Goal: Answer question/provide support: Answer question/provide support

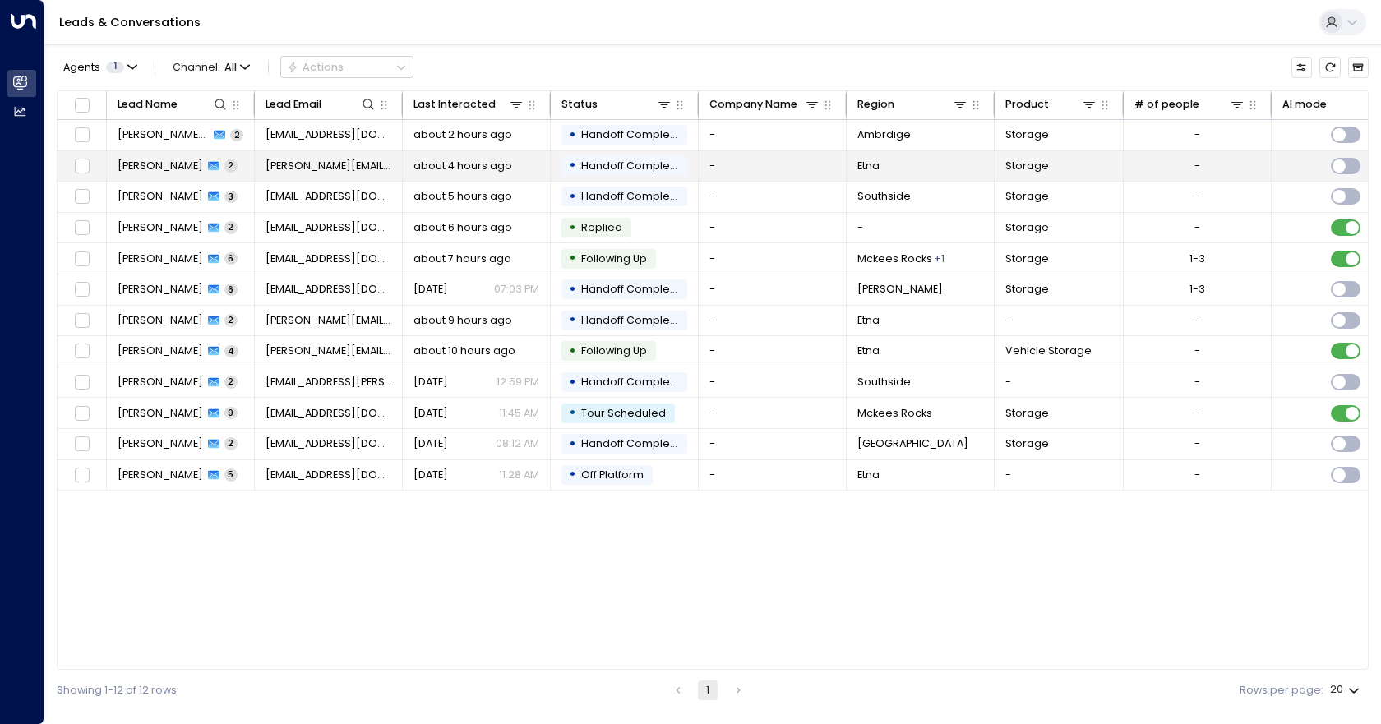
click at [752, 175] on td "-" at bounding box center [773, 166] width 148 height 30
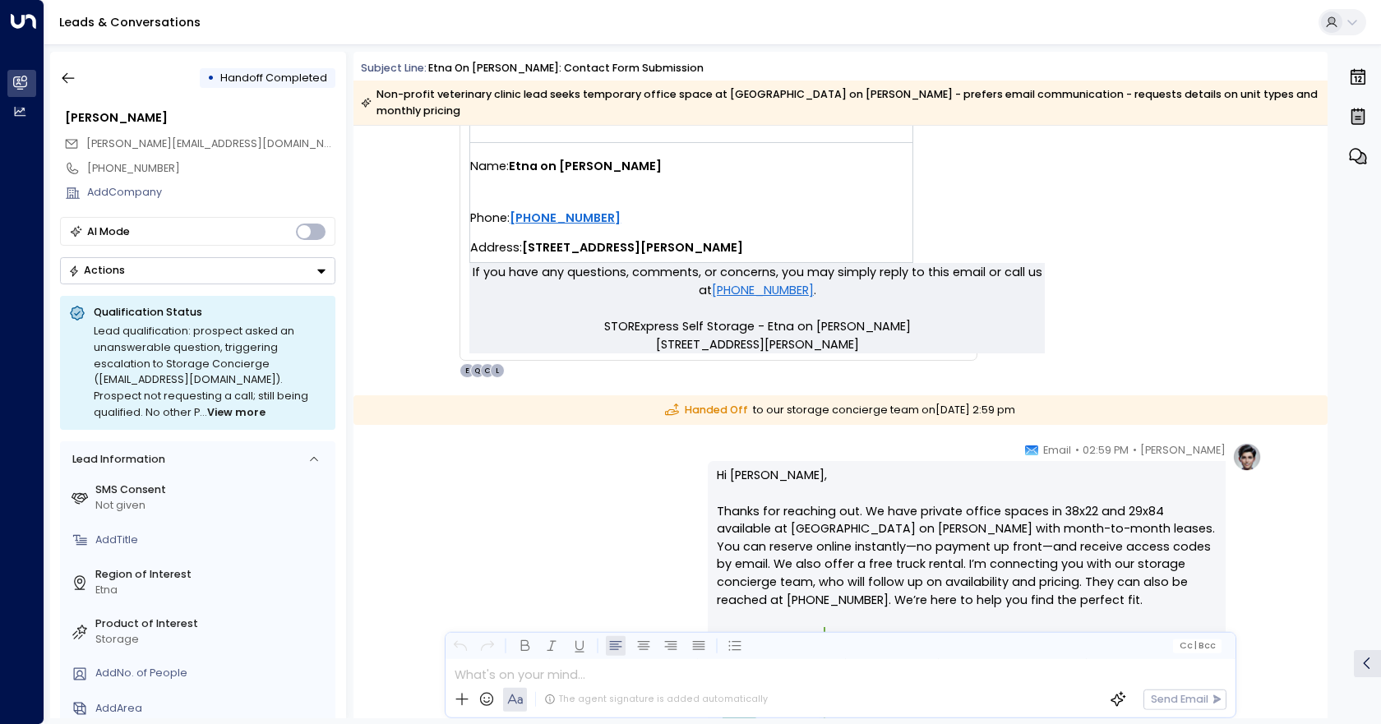
scroll to position [952, 0]
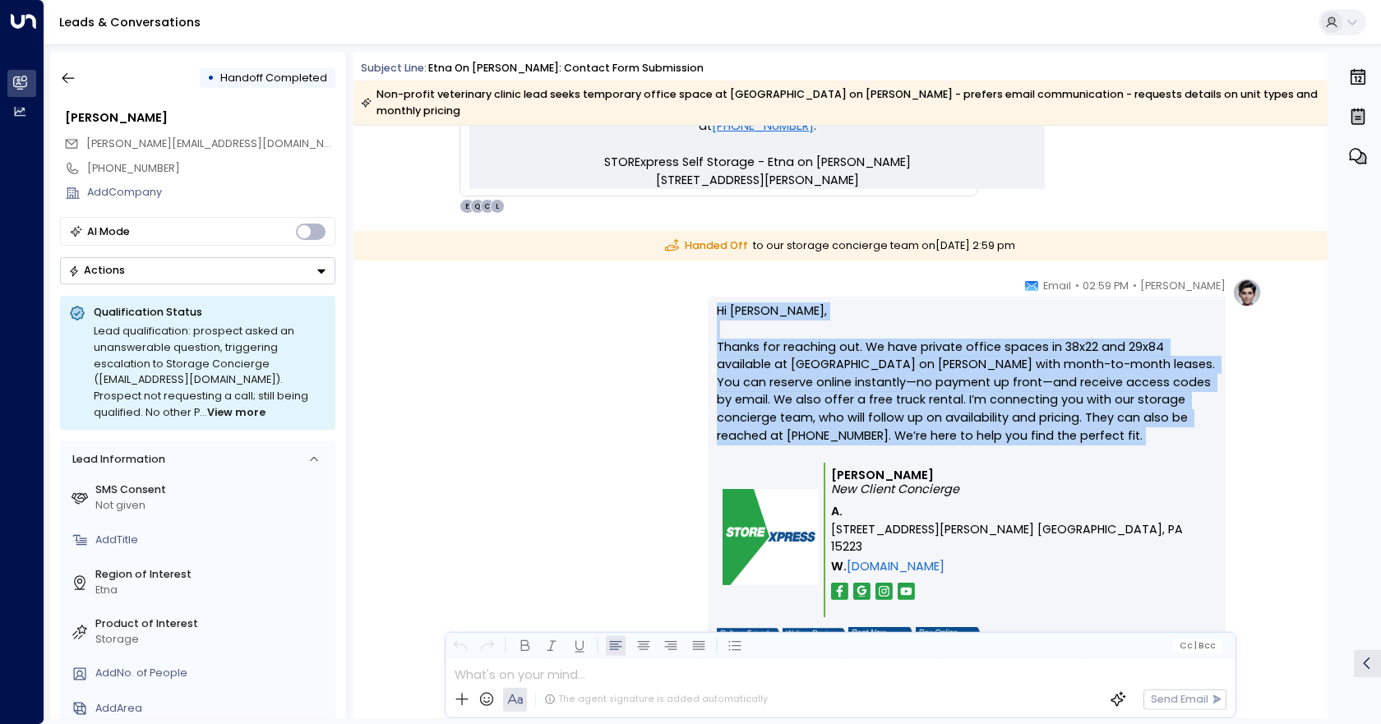
drag, startPoint x: 944, startPoint y: 429, endPoint x: 701, endPoint y: 282, distance: 283.7
click at [701, 282] on div "[PERSON_NAME] • 02:59 PM • Email Hi [PERSON_NAME], Thanks for reaching out. We …" at bounding box center [841, 491] width 844 height 427
click at [910, 439] on p "Hi [PERSON_NAME], Thanks for reaching out. We have private office spaces in 38x…" at bounding box center [967, 383] width 500 height 160
drag, startPoint x: 917, startPoint y: 458, endPoint x: 714, endPoint y: 289, distance: 263.9
click at [714, 297] on div "Hi [PERSON_NAME], Thanks for reaching out. We have private office spaces in 38x…" at bounding box center [967, 492] width 518 height 390
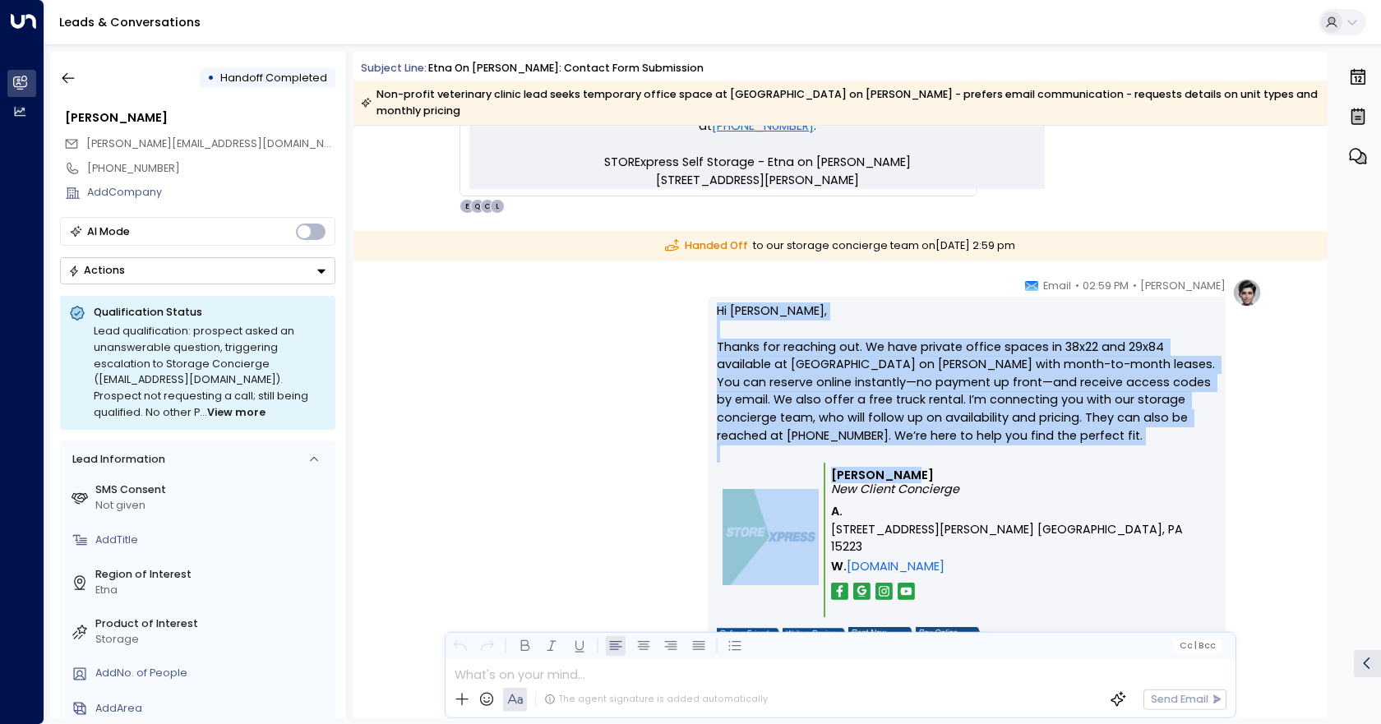
copy div "Hi [PERSON_NAME], Thanks for reaching out. We have private office spaces in 38x…"
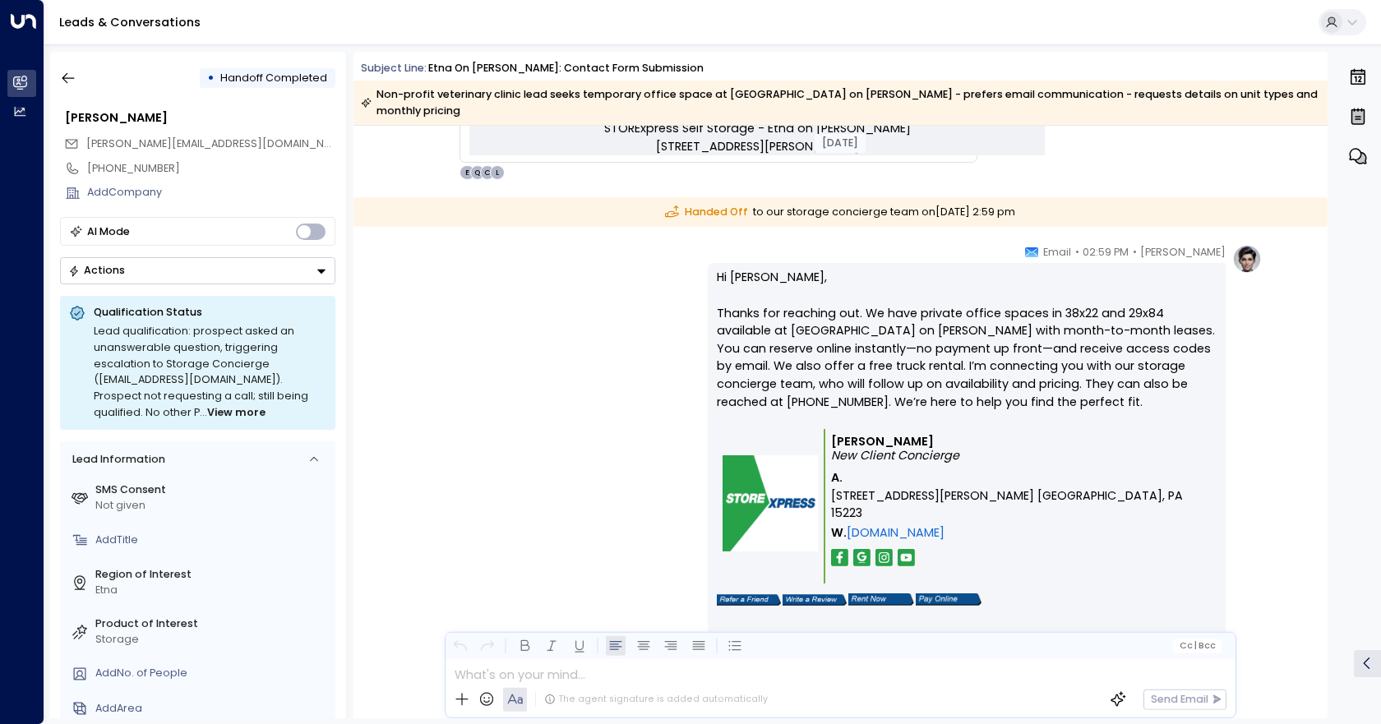
scroll to position [987, 0]
click at [61, 75] on icon "button" at bounding box center [68, 78] width 16 height 16
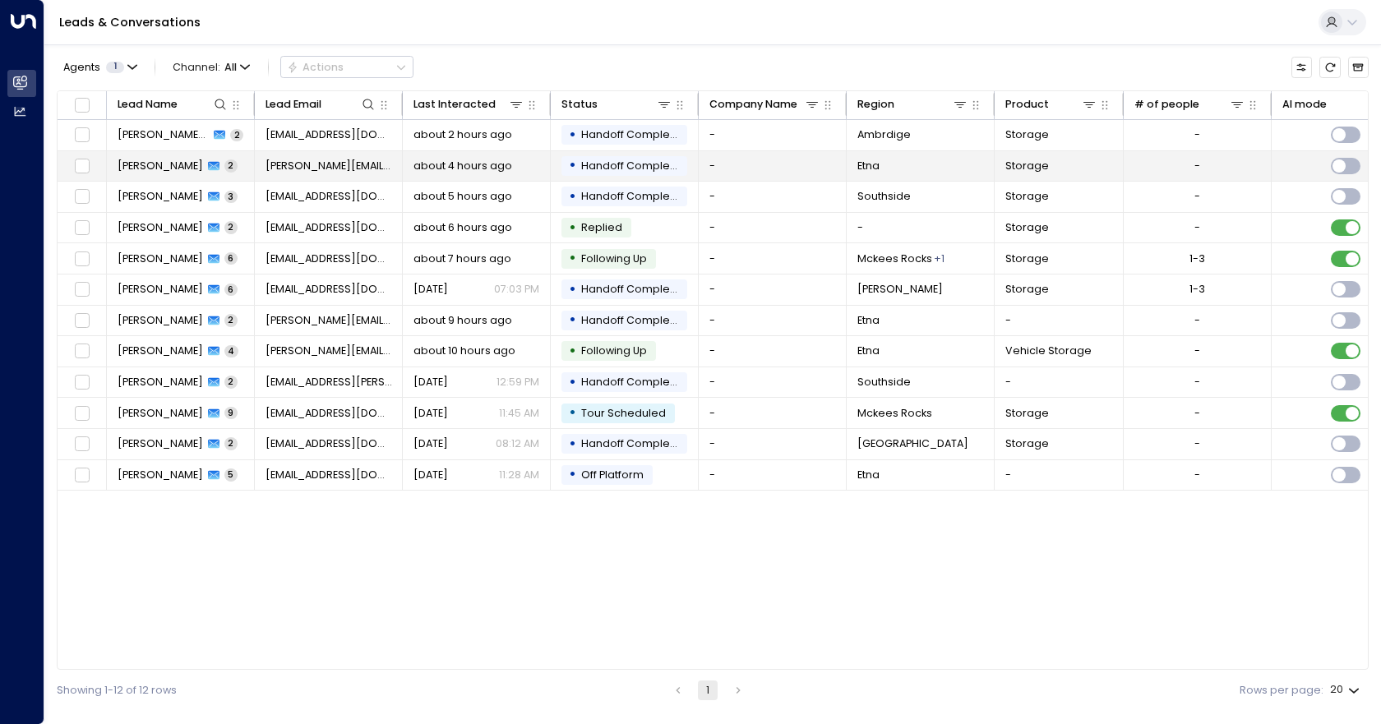
click at [752, 165] on td "-" at bounding box center [773, 166] width 148 height 30
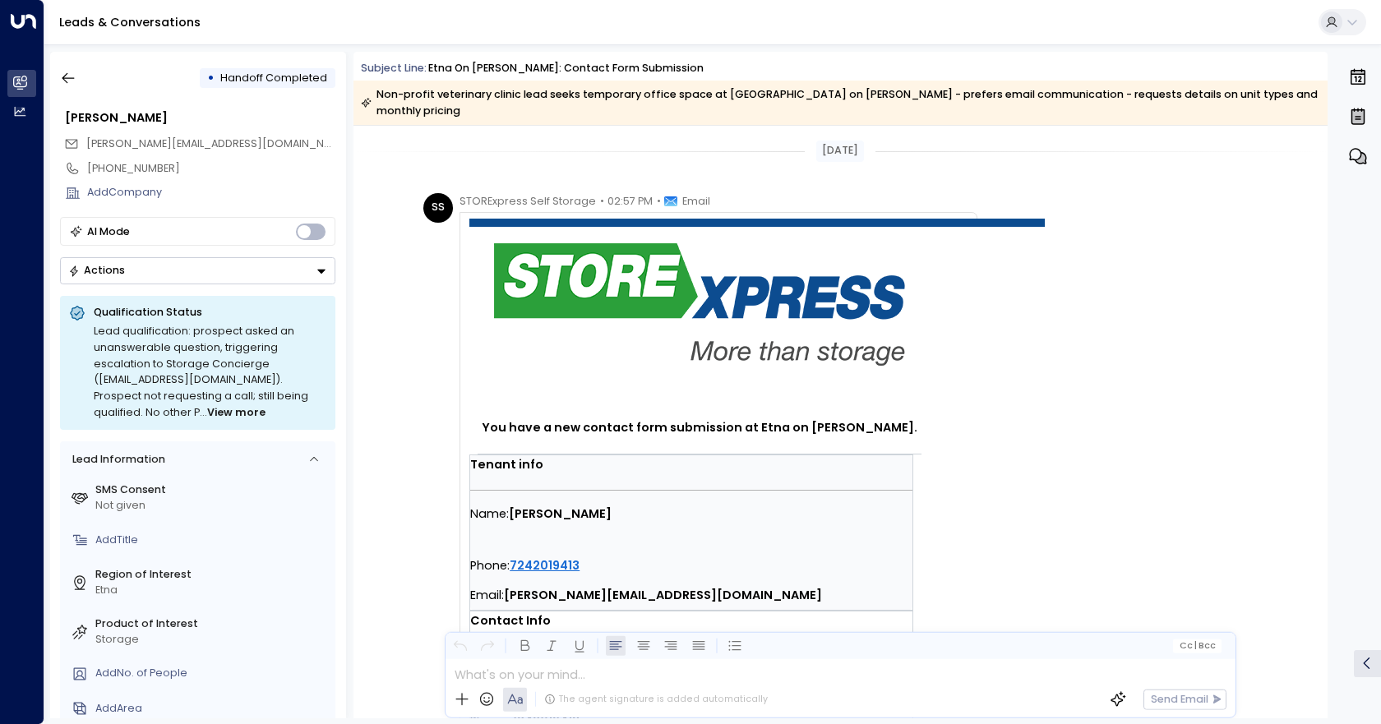
scroll to position [906, 0]
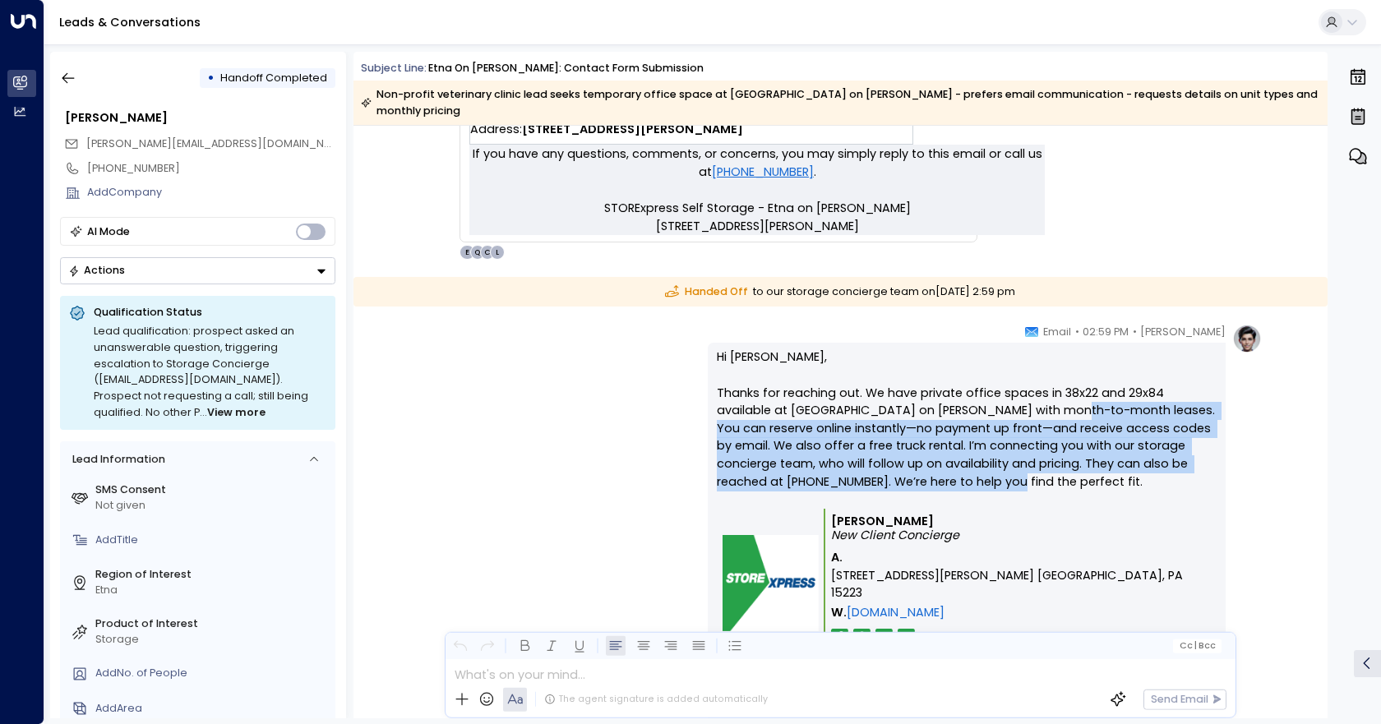
drag, startPoint x: 1001, startPoint y: 396, endPoint x: 1124, endPoint y: 457, distance: 137.5
click at [1124, 457] on p "Hi [PERSON_NAME], Thanks for reaching out. We have private office spaces in 38x…" at bounding box center [967, 429] width 500 height 160
click at [1119, 427] on p "Hi [PERSON_NAME], Thanks for reaching out. We have private office spaces in 38x…" at bounding box center [967, 429] width 500 height 160
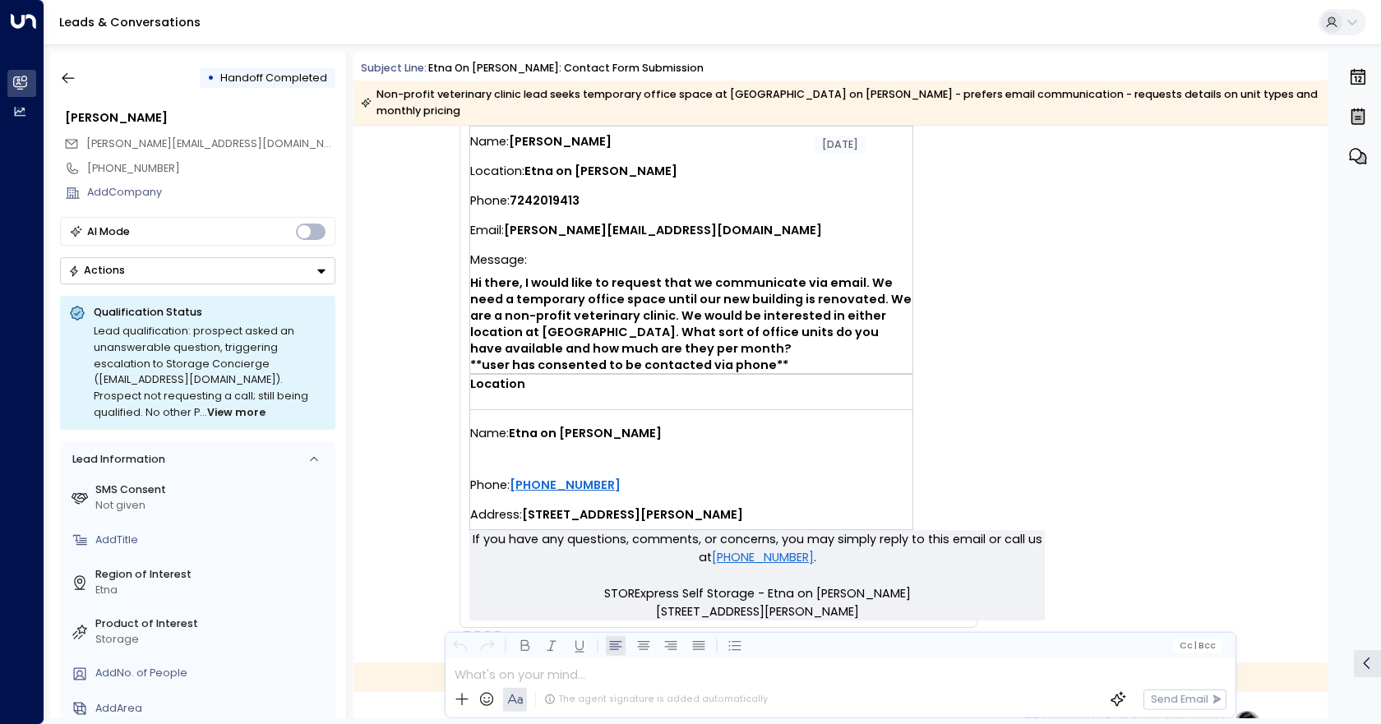
scroll to position [495, 0]
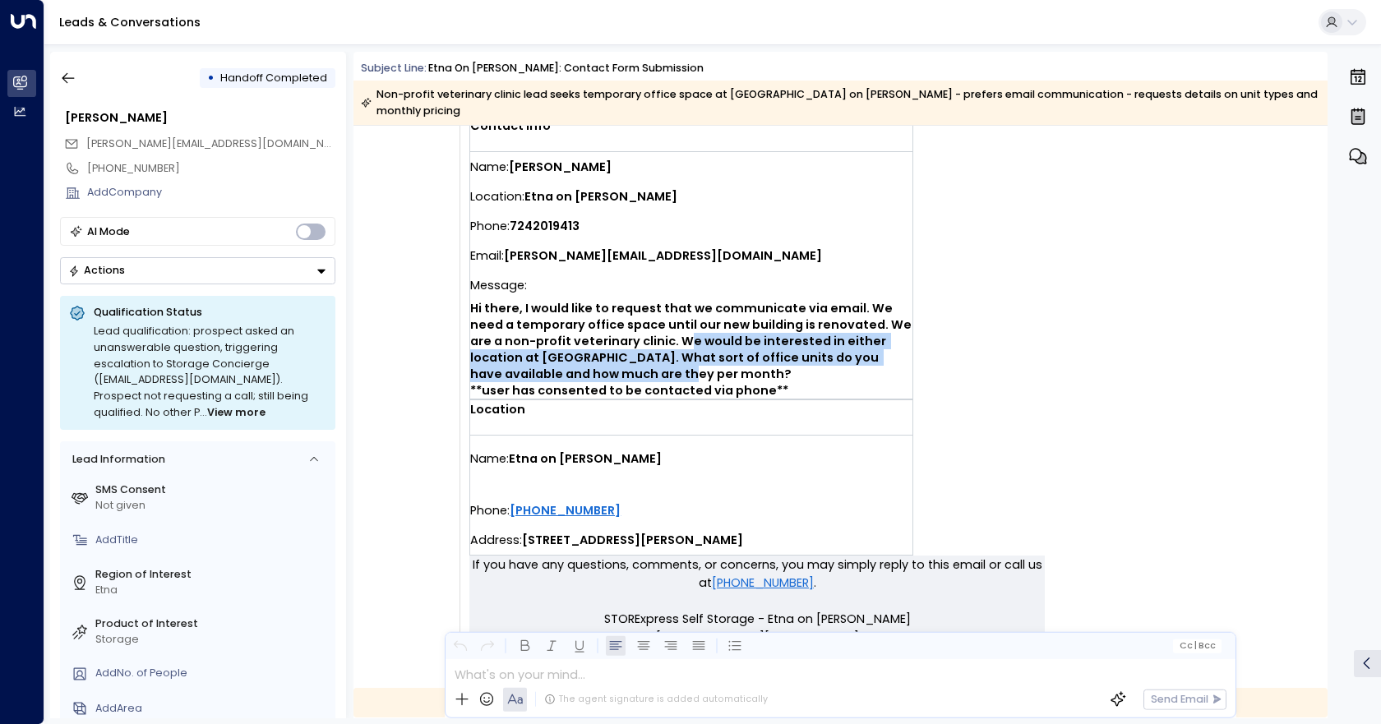
drag, startPoint x: 646, startPoint y: 321, endPoint x: 878, endPoint y: 358, distance: 234.8
click at [878, 358] on span "Hi there, I would like to request that we communicate via email. We need a temp…" at bounding box center [691, 349] width 442 height 99
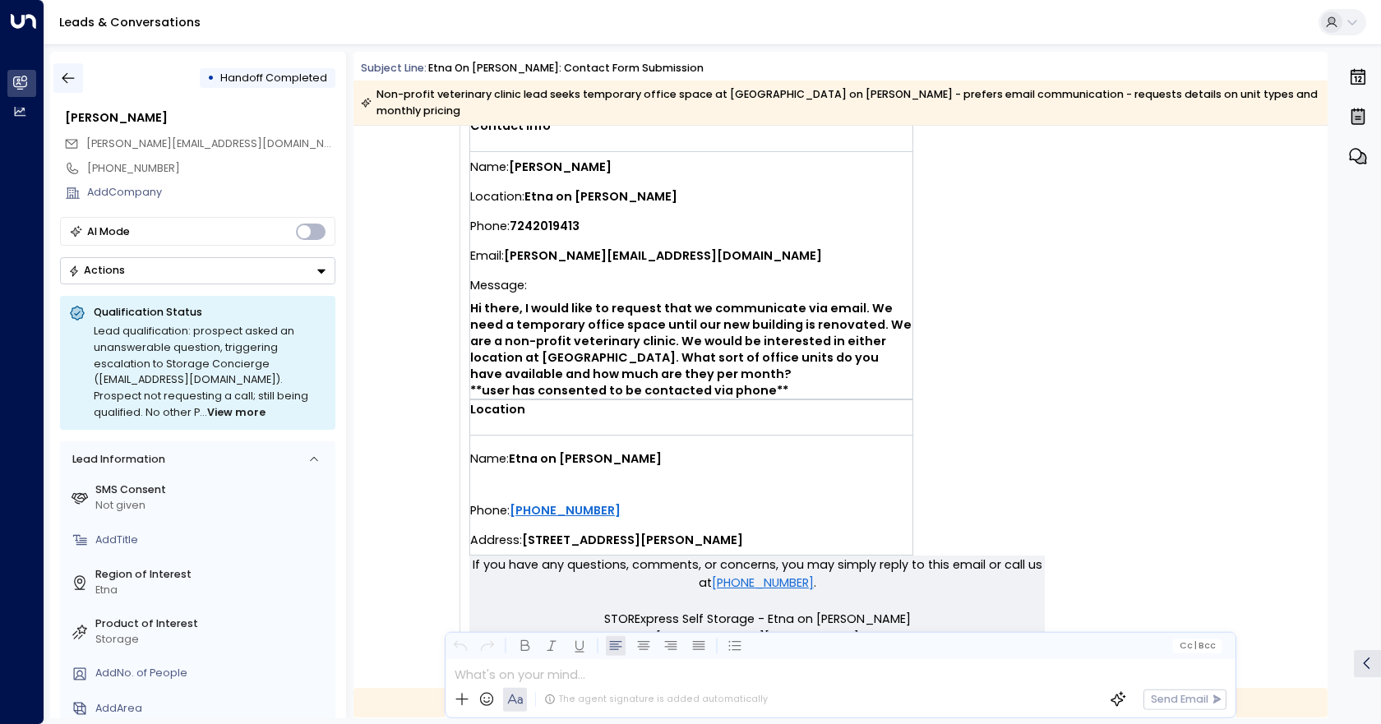
click at [68, 81] on icon "button" at bounding box center [68, 78] width 16 height 16
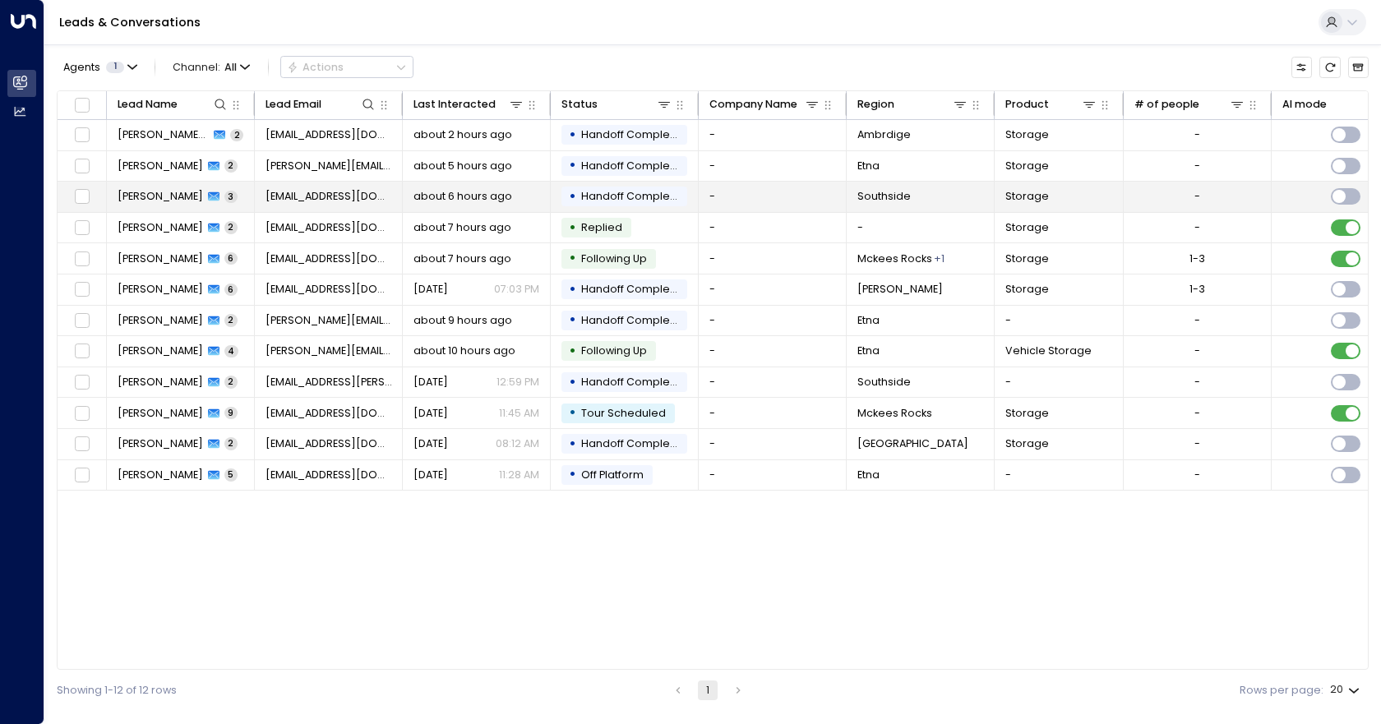
click at [766, 194] on td "-" at bounding box center [773, 197] width 148 height 30
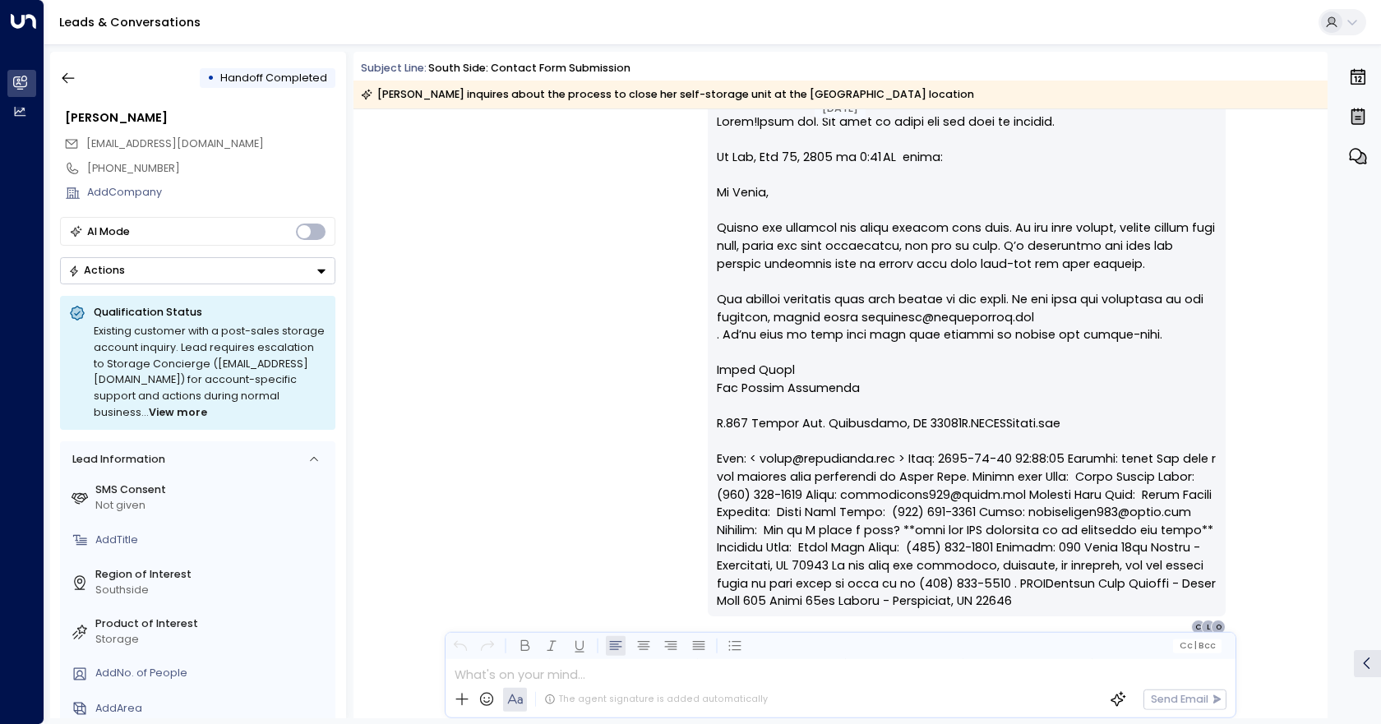
scroll to position [1754, 0]
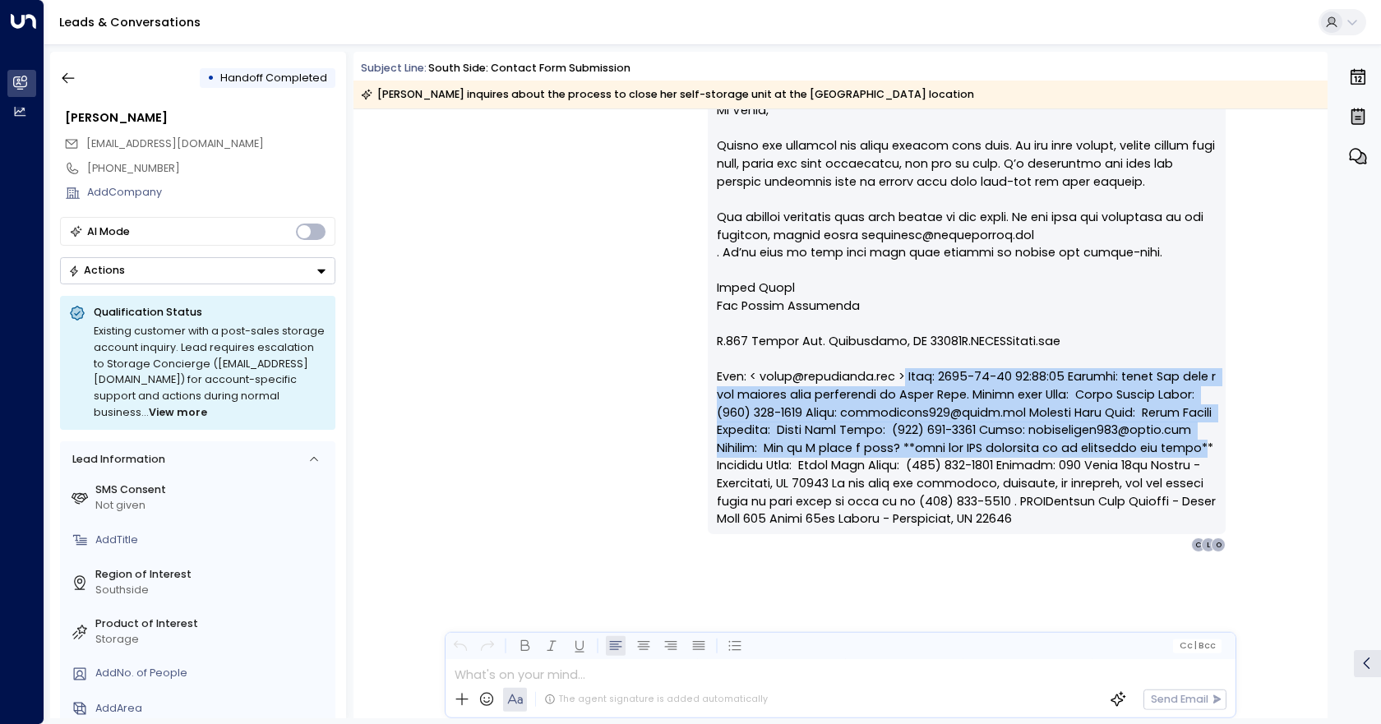
drag, startPoint x: 946, startPoint y: 463, endPoint x: 909, endPoint y: 375, distance: 95.4
click at [909, 375] on div "I have received a reply from [EMAIL_ADDRESS][DOMAIN_NAME] after they were hande…" at bounding box center [967, 244] width 500 height 570
copy div "Date: [DATE] 17:49:22 Channel: email You have a new contact form submission at …"
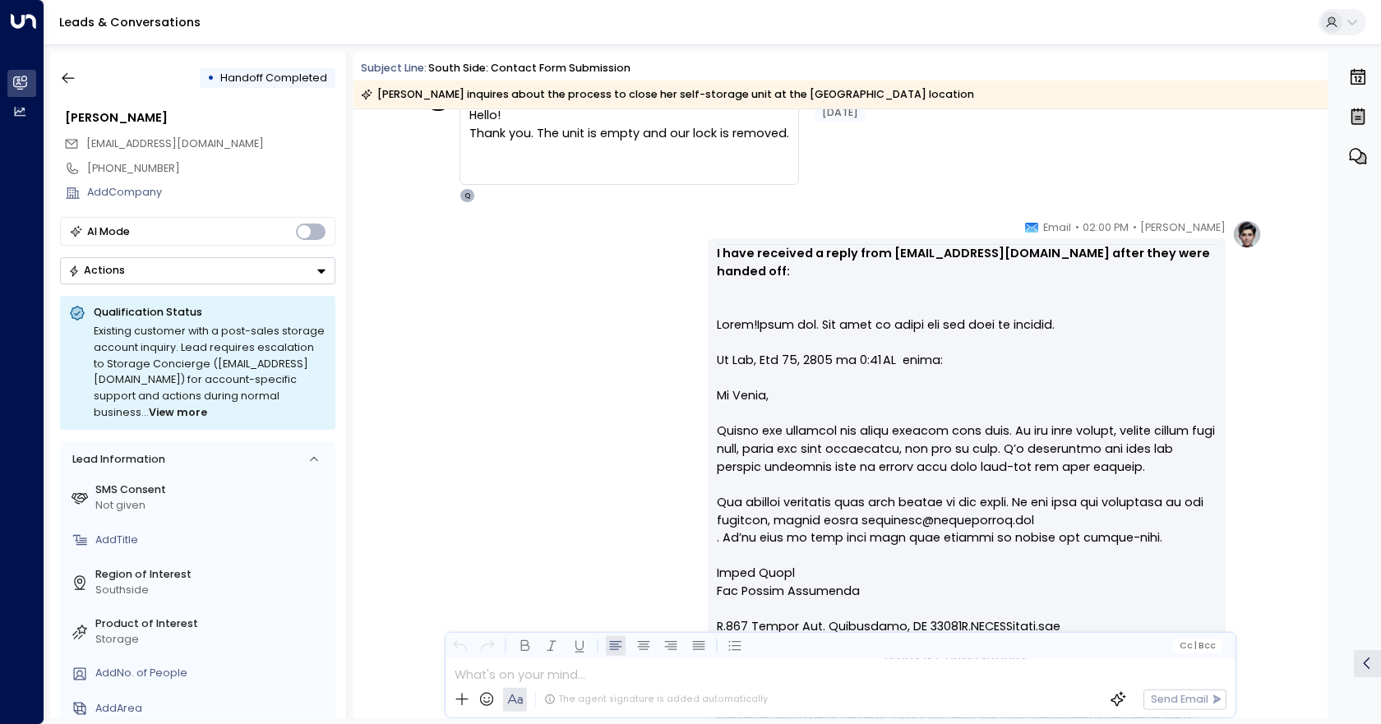
scroll to position [1507, 0]
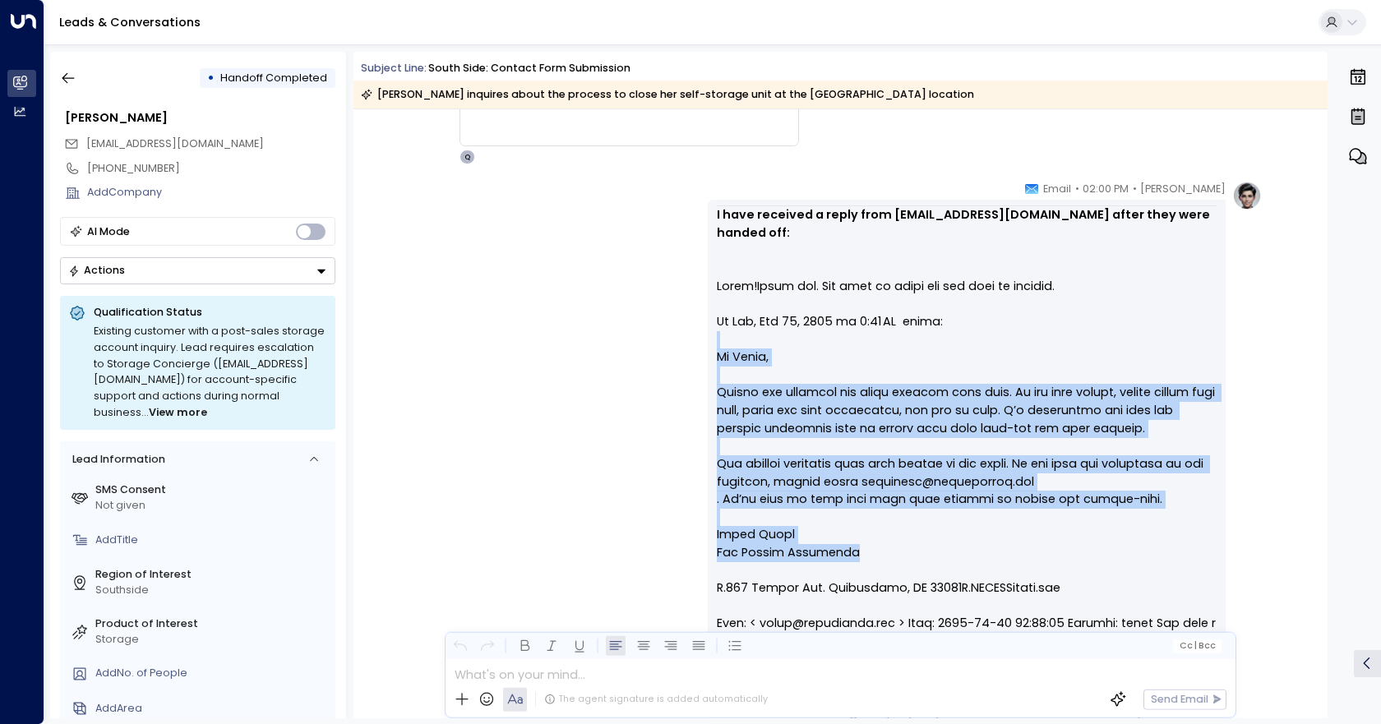
drag, startPoint x: 855, startPoint y: 549, endPoint x: 715, endPoint y: 335, distance: 256.6
click at [717, 335] on div "I have received a reply from [EMAIL_ADDRESS][DOMAIN_NAME] after they were hande…" at bounding box center [967, 491] width 500 height 570
copy div "Hi [PERSON_NAME], Thanks for reaching out about closing your unit. To end your …"
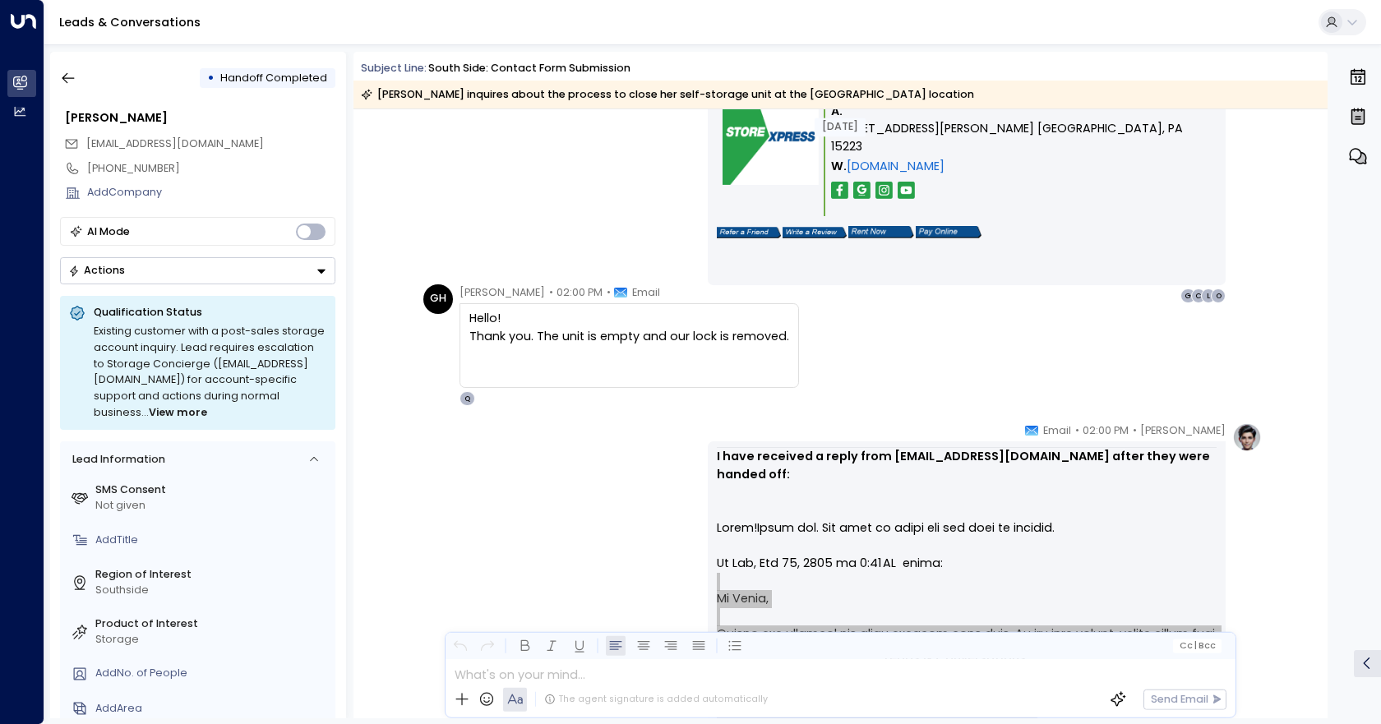
scroll to position [1260, 0]
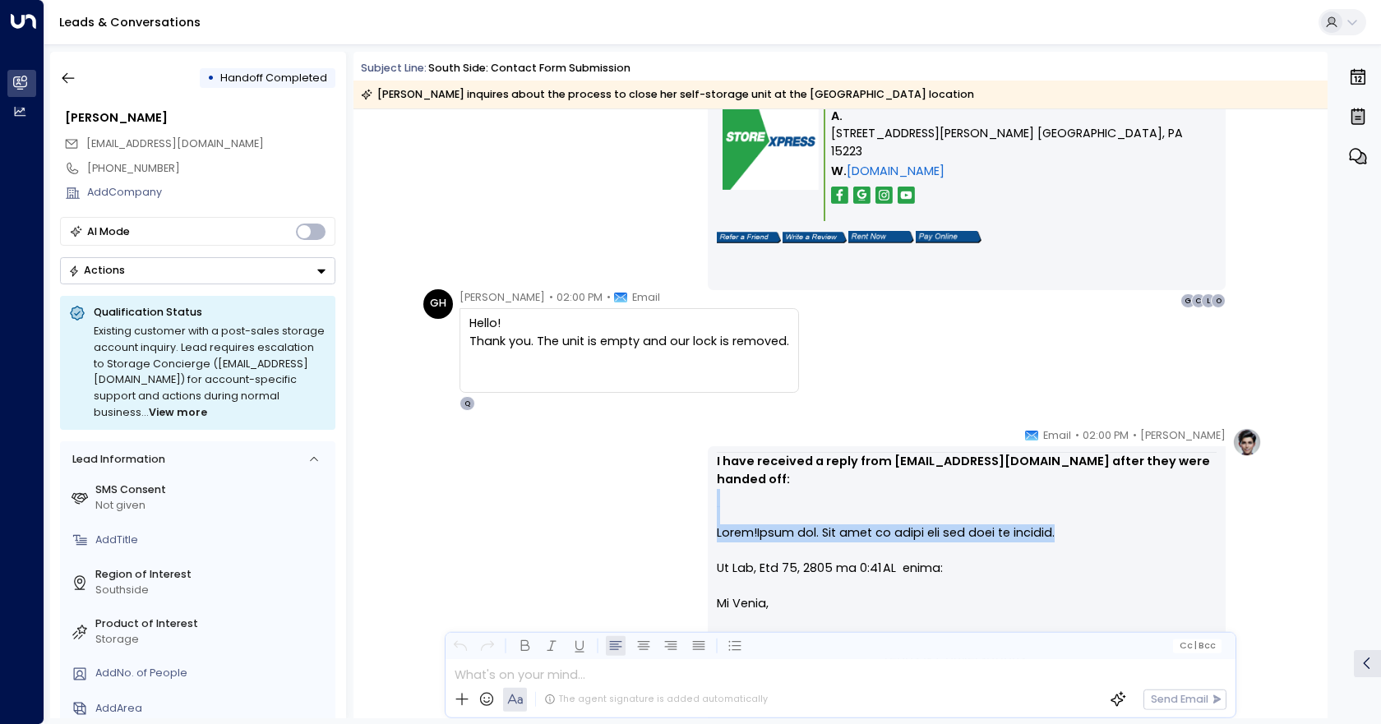
drag, startPoint x: 1077, startPoint y: 524, endPoint x: 1087, endPoint y: 530, distance: 11.4
click at [1087, 530] on div "I have received a reply from [EMAIL_ADDRESS][DOMAIN_NAME] after they were hande…" at bounding box center [967, 737] width 500 height 570
click at [1111, 526] on div "I have received a reply from [EMAIL_ADDRESS][DOMAIN_NAME] after they were hande…" at bounding box center [967, 737] width 500 height 570
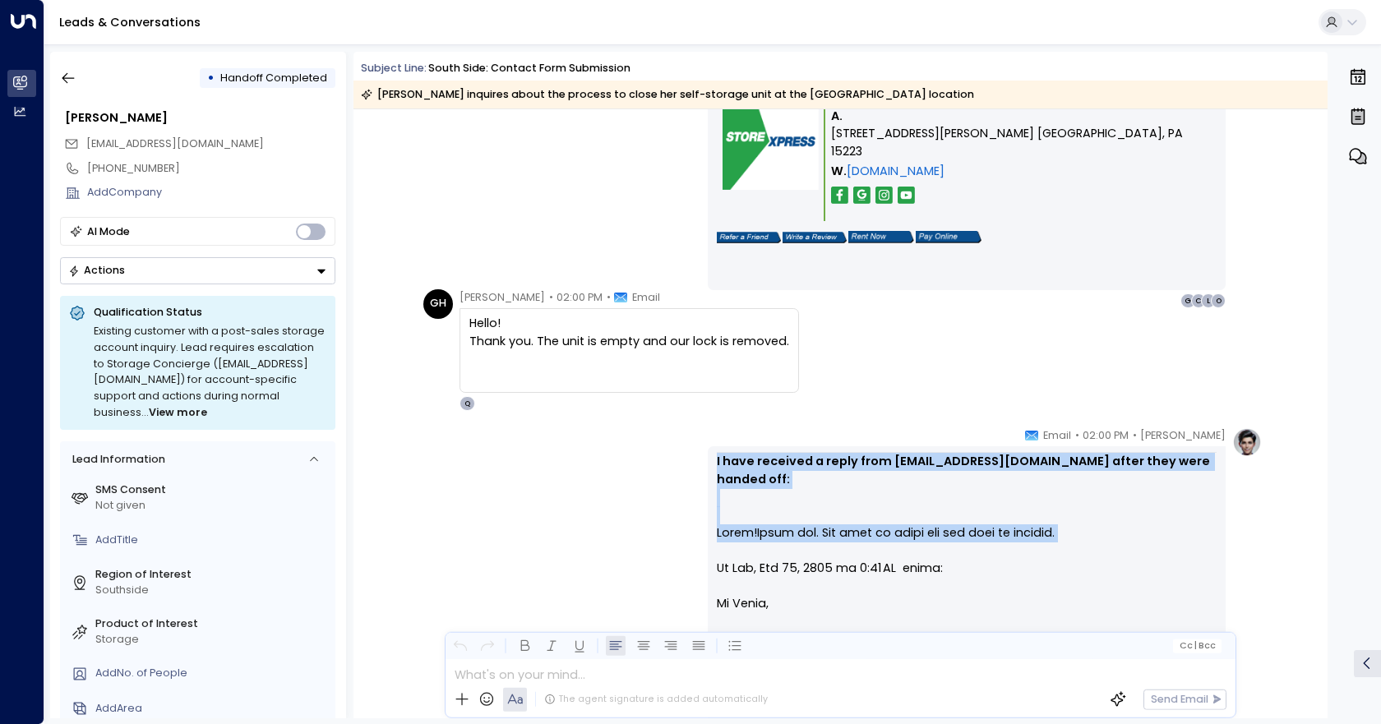
drag, startPoint x: 711, startPoint y: 460, endPoint x: 1075, endPoint y: 546, distance: 374.3
click at [1075, 546] on div "I have received a reply from [EMAIL_ADDRESS][DOMAIN_NAME] after they were hande…" at bounding box center [967, 736] width 518 height 581
copy div "I have received a reply from [EMAIL_ADDRESS][DOMAIN_NAME] after they were hande…"
click at [67, 78] on icon "button" at bounding box center [68, 78] width 12 height 11
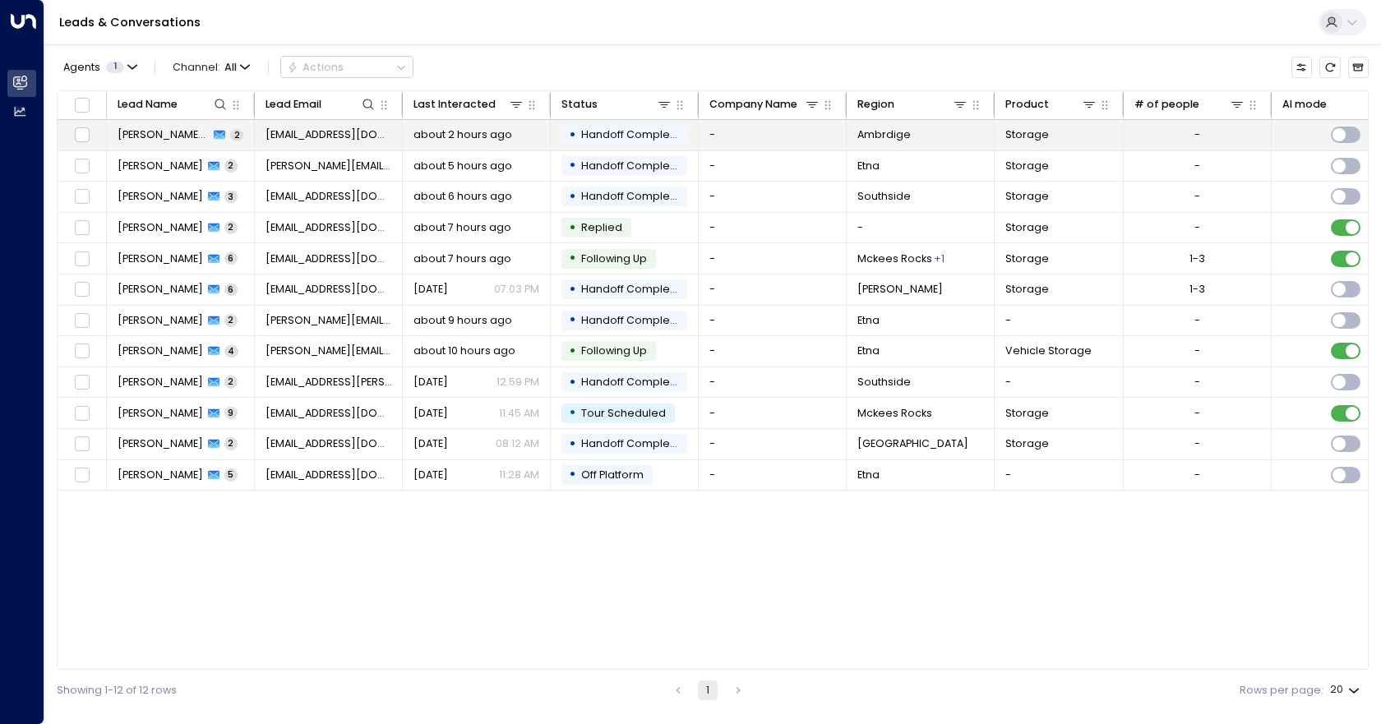
click at [642, 136] on span "Handoff Completed" at bounding box center [634, 134] width 107 height 14
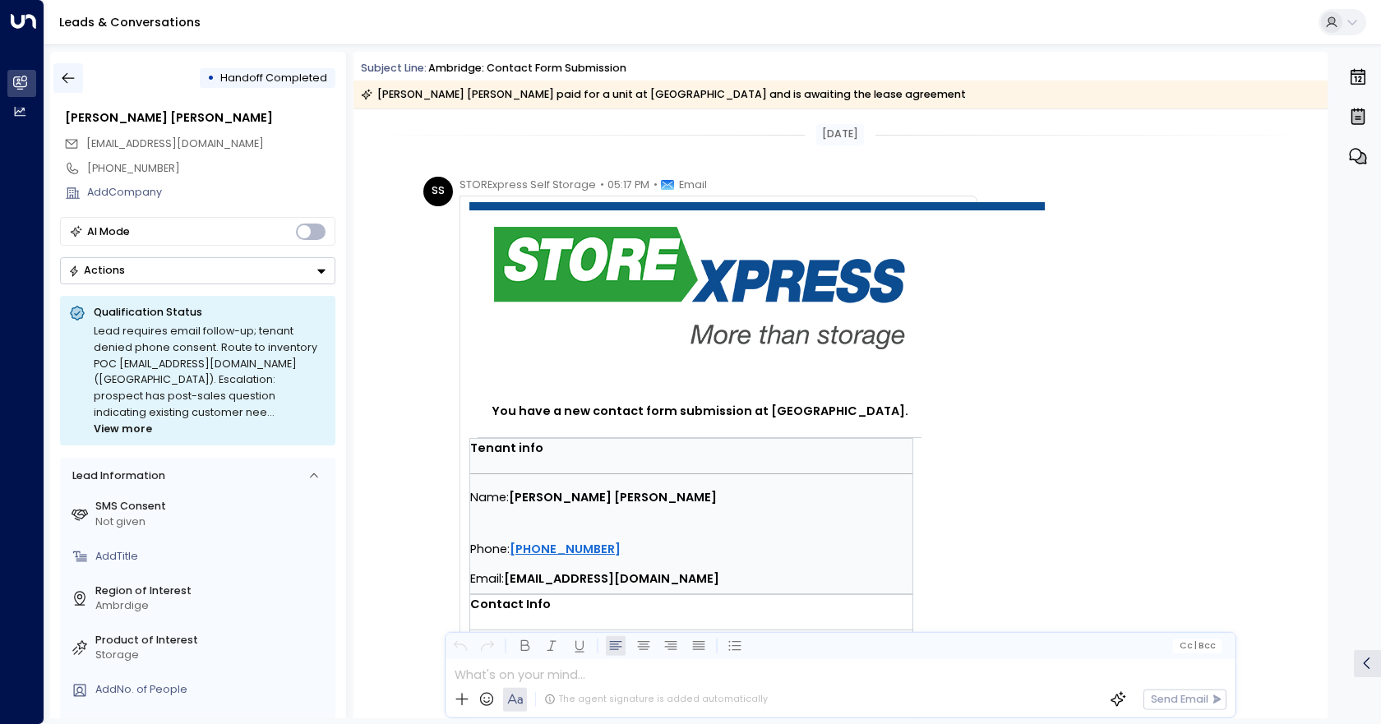
click at [65, 74] on icon "button" at bounding box center [68, 78] width 16 height 16
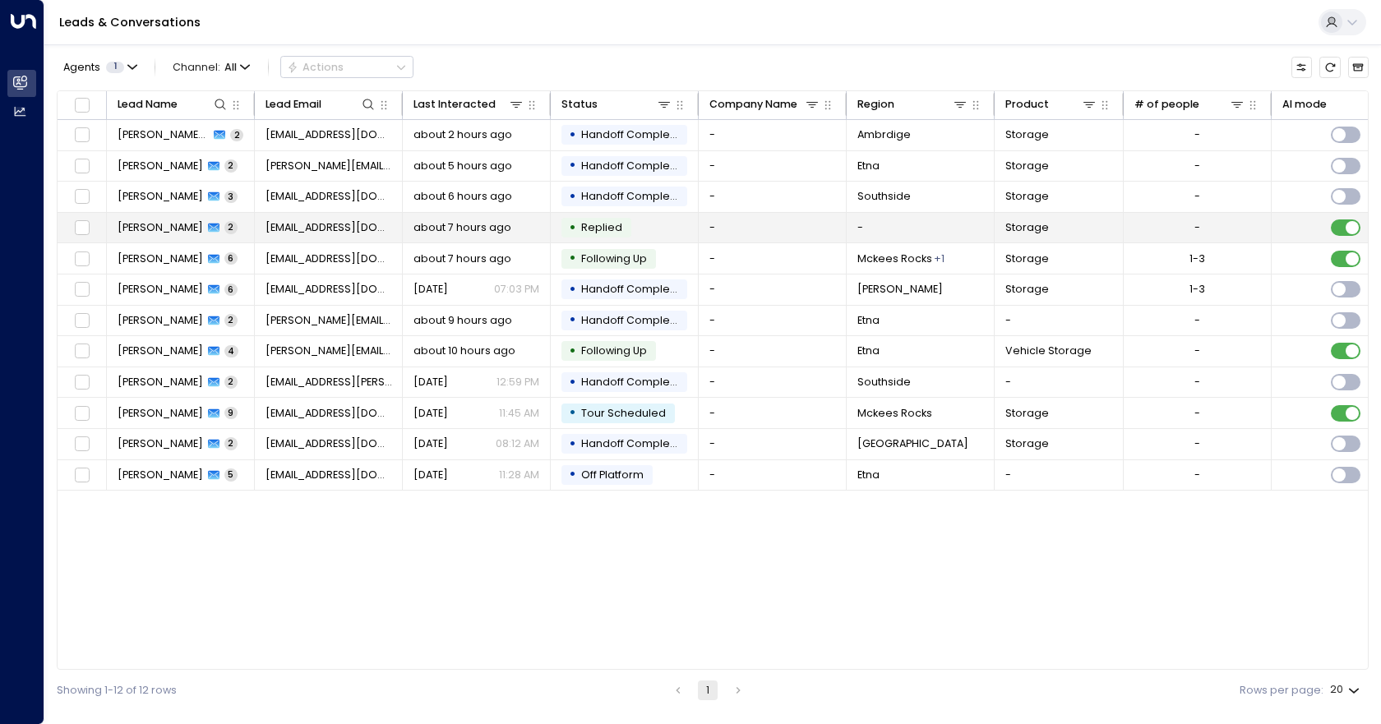
click at [784, 228] on td "-" at bounding box center [773, 228] width 148 height 30
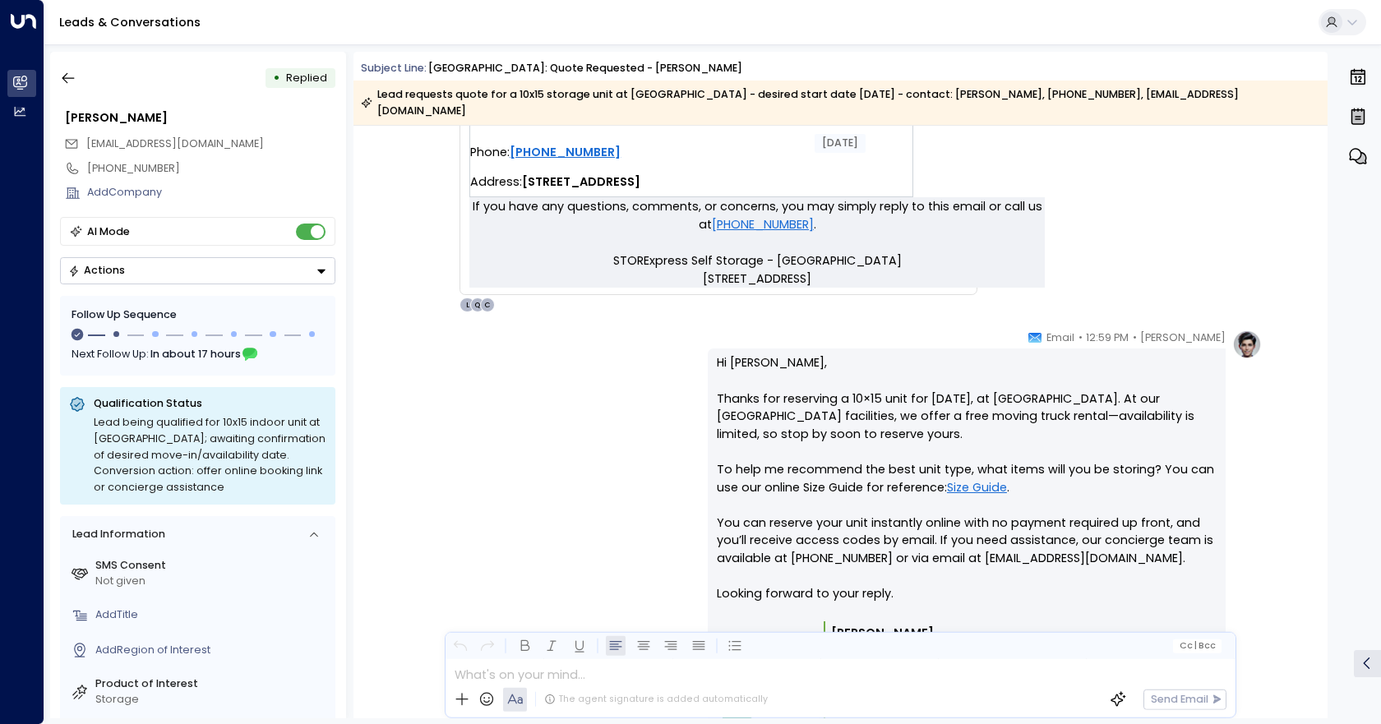
scroll to position [987, 0]
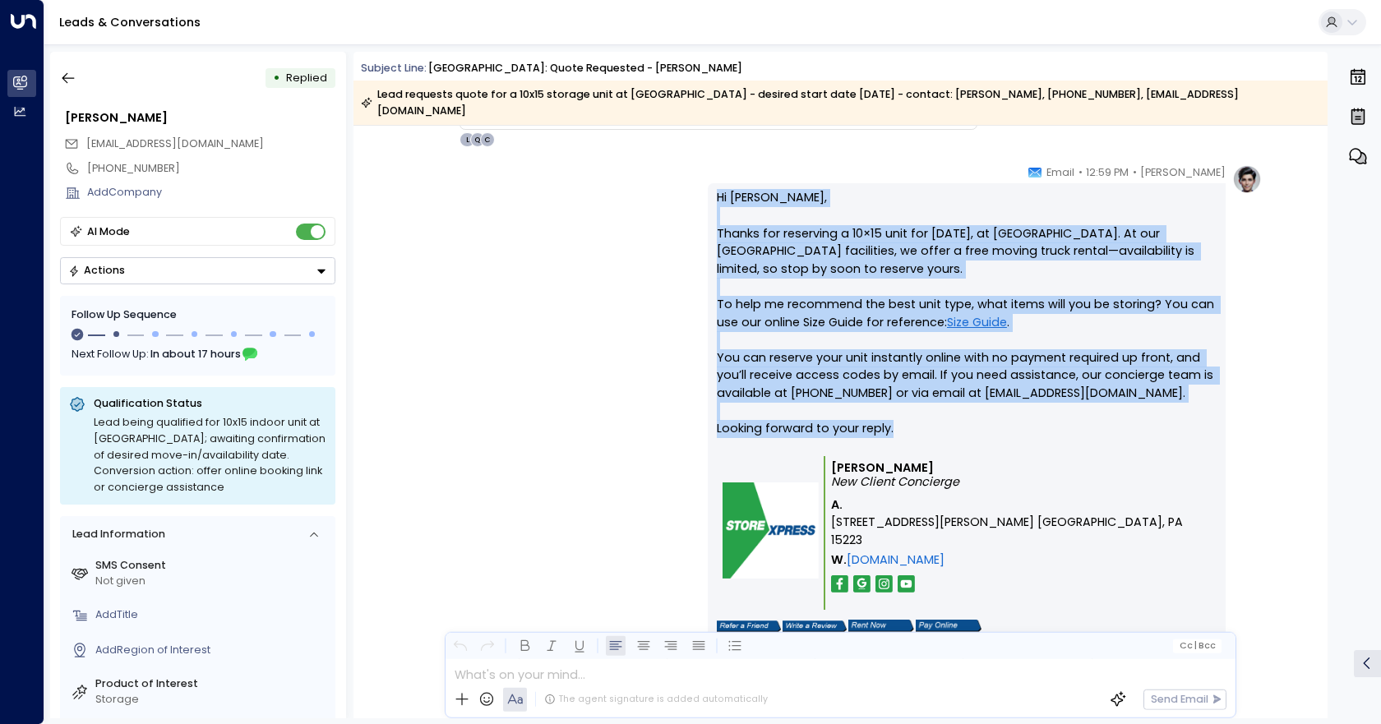
drag, startPoint x: 715, startPoint y: 178, endPoint x: 953, endPoint y: 418, distance: 337.8
click at [953, 418] on p "Hi [PERSON_NAME], Thanks for reserving a 10×15 unit for [DATE], at [GEOGRAPHIC_…" at bounding box center [967, 322] width 500 height 266
copy p "Hi [PERSON_NAME], Thanks for reserving a 10×15 unit for [DATE], at [GEOGRAPHIC_…"
drag, startPoint x: 471, startPoint y: 313, endPoint x: 492, endPoint y: 312, distance: 20.6
click at [471, 313] on div "[PERSON_NAME] • 12:59 PM • Email Hi [PERSON_NAME], Thanks for reserving a 10×15…" at bounding box center [841, 412] width 844 height 497
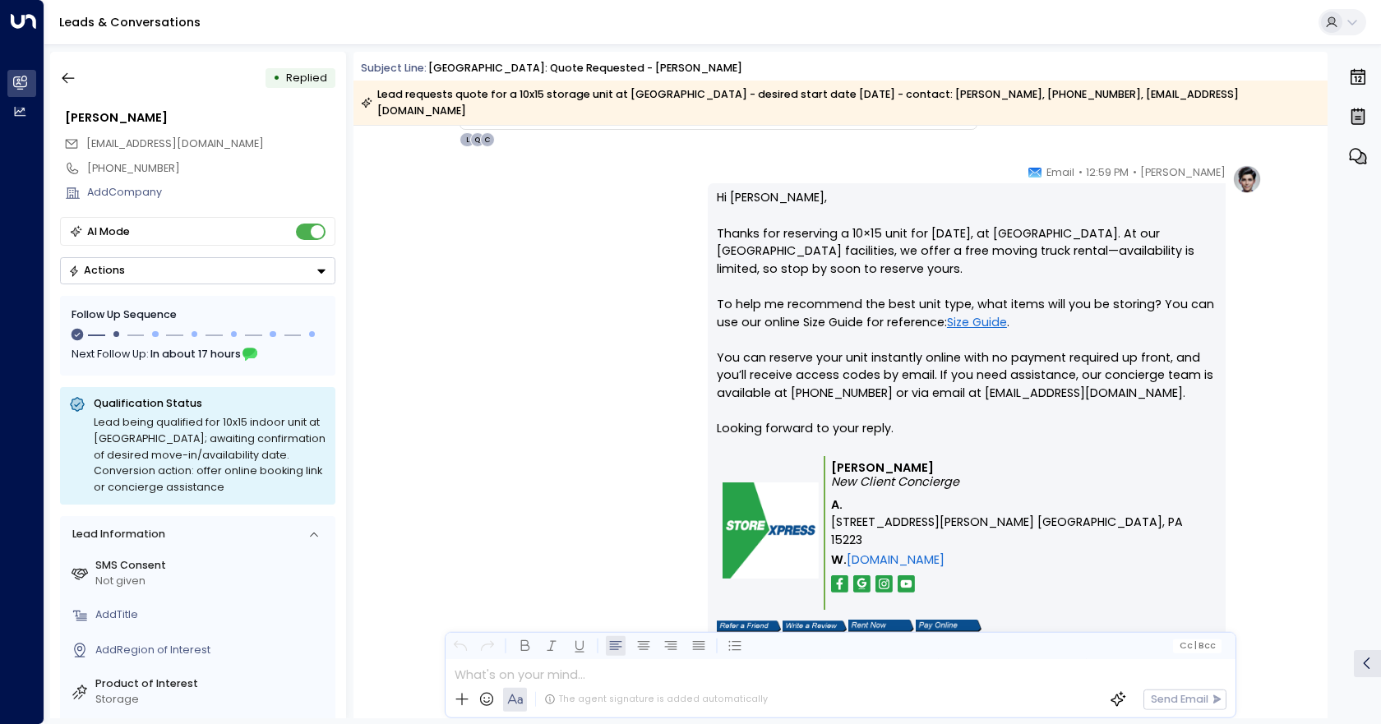
click at [982, 314] on link "Size Guide" at bounding box center [977, 323] width 60 height 18
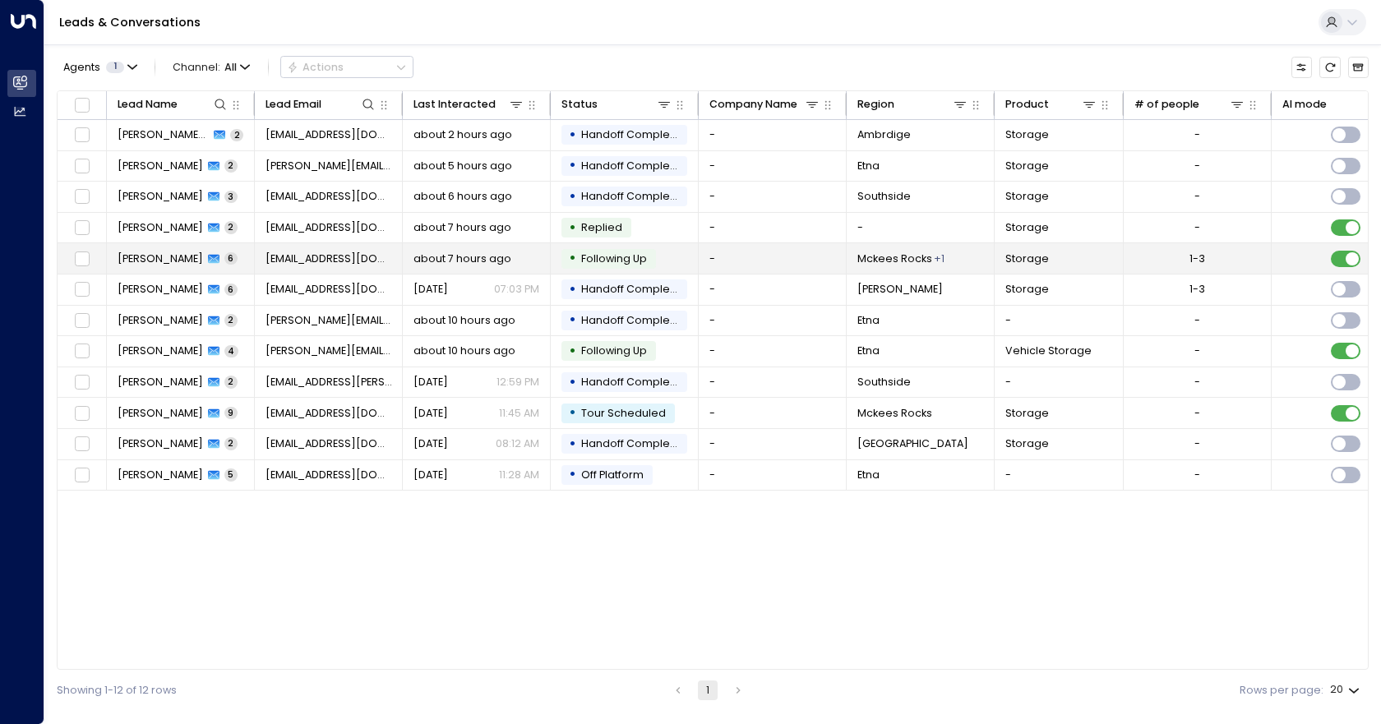
click at [599, 267] on div "• Following Up" at bounding box center [609, 259] width 95 height 20
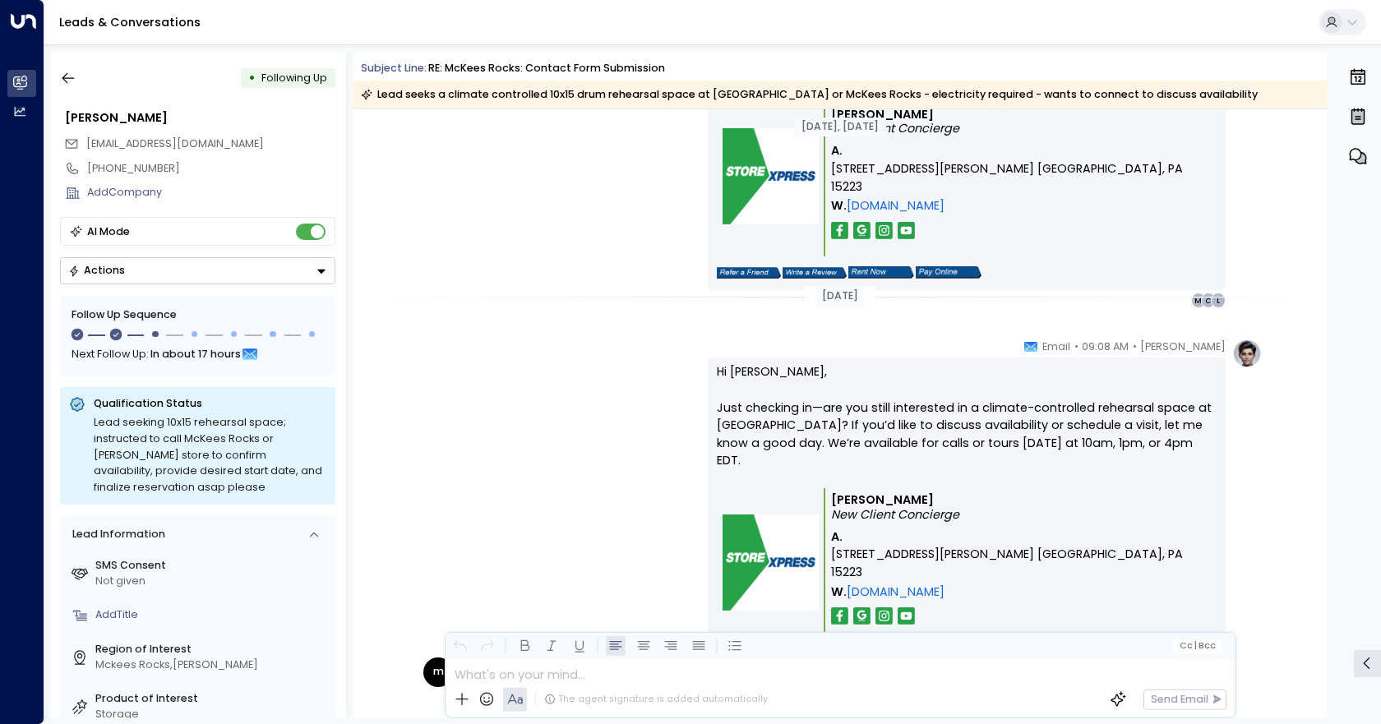
scroll to position [1480, 0]
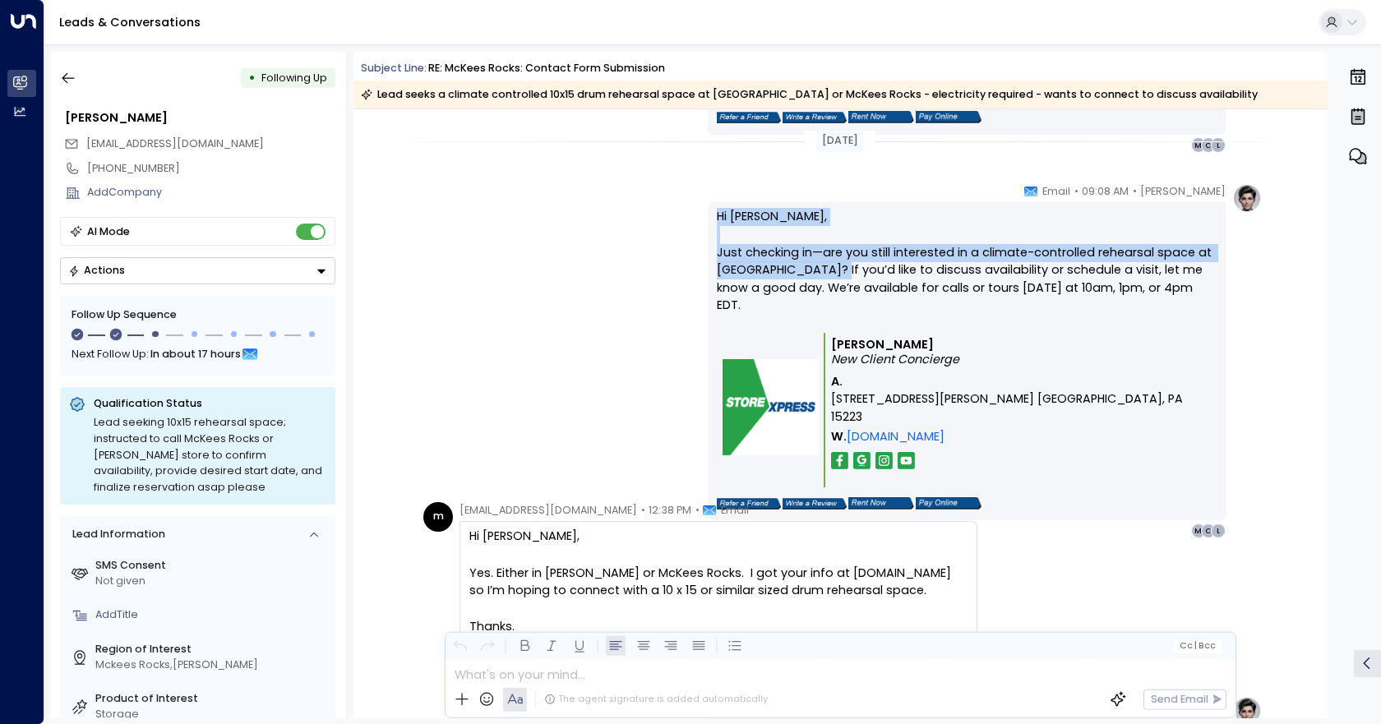
drag, startPoint x: 712, startPoint y: 219, endPoint x: 830, endPoint y: 267, distance: 128.0
click at [830, 267] on div "Hi Marilee, Just checking in—are you still interested in a climate-controlled r…" at bounding box center [967, 361] width 518 height 318
click at [617, 262] on div "Quinn Ellis • 09:08 AM • Email Hi Marilee, Just checking in—are you still inter…" at bounding box center [841, 361] width 844 height 356
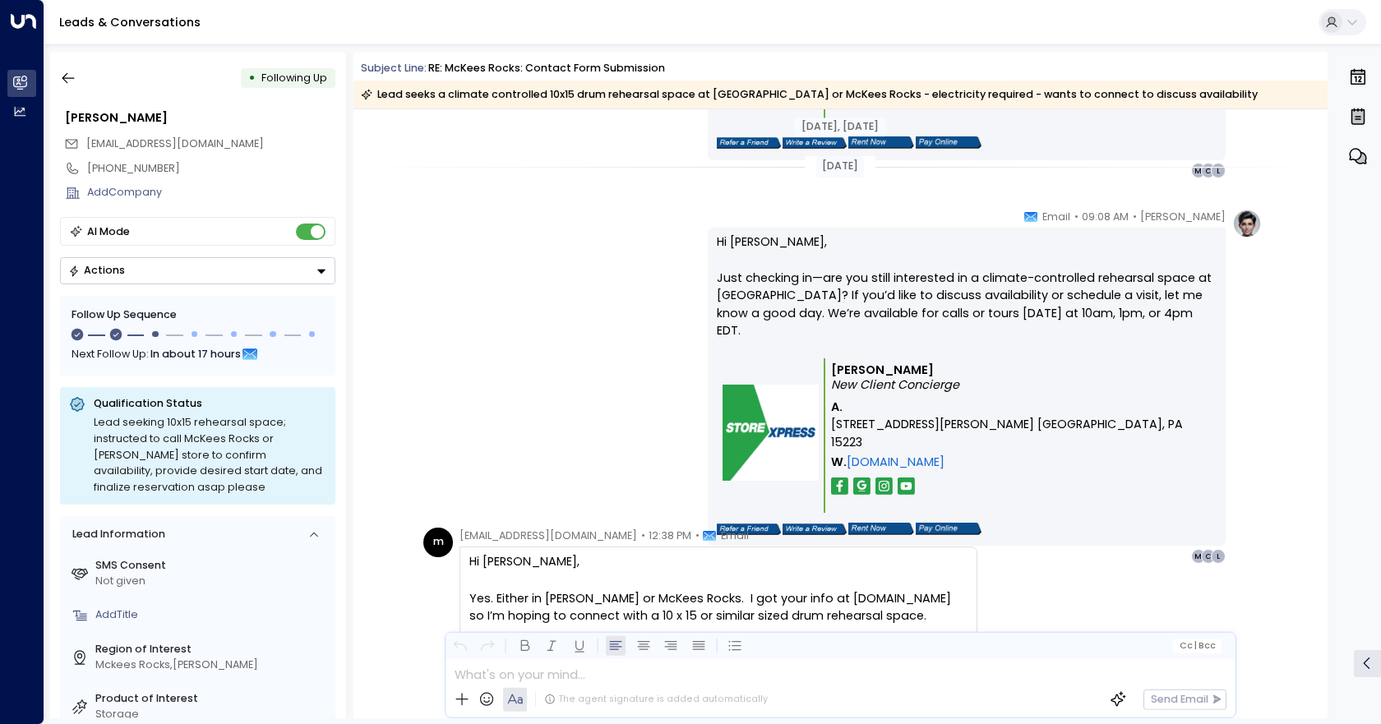
scroll to position [1450, 0]
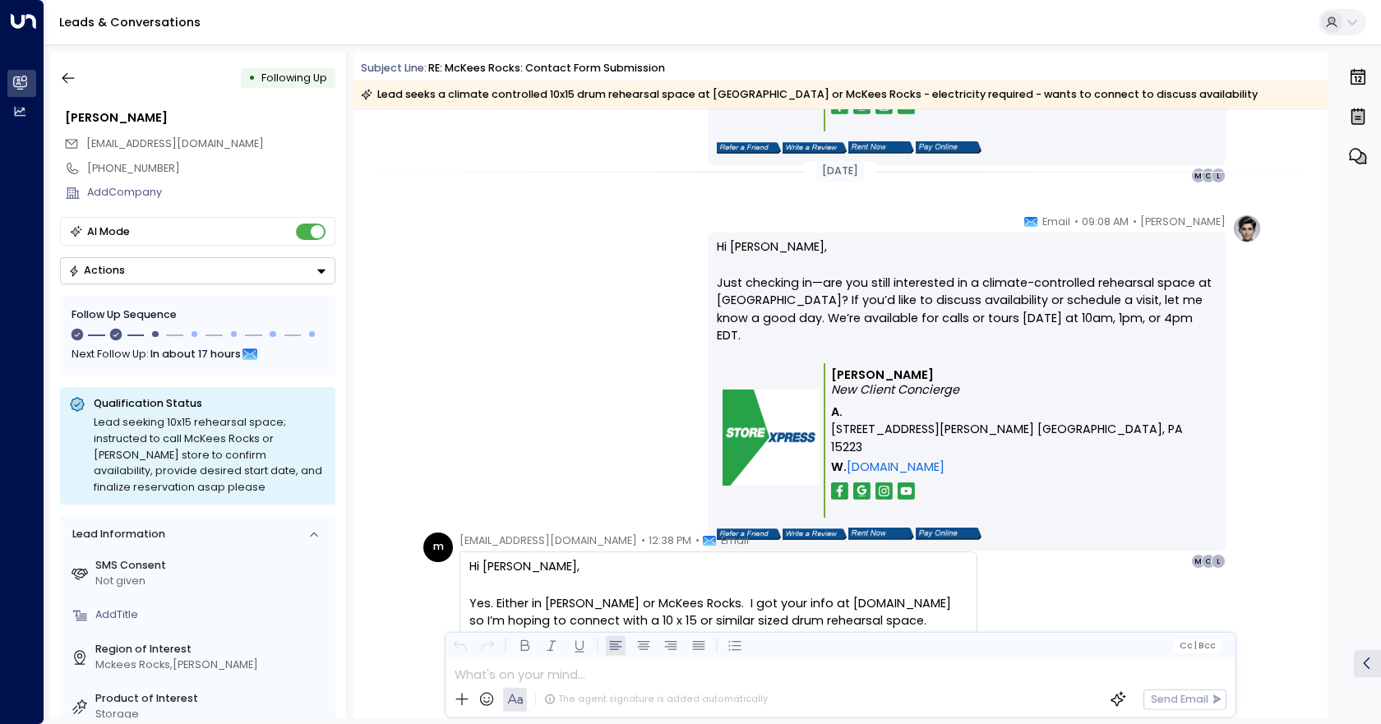
click at [323, 268] on icon "Button group with a nested menu" at bounding box center [322, 272] width 12 height 12
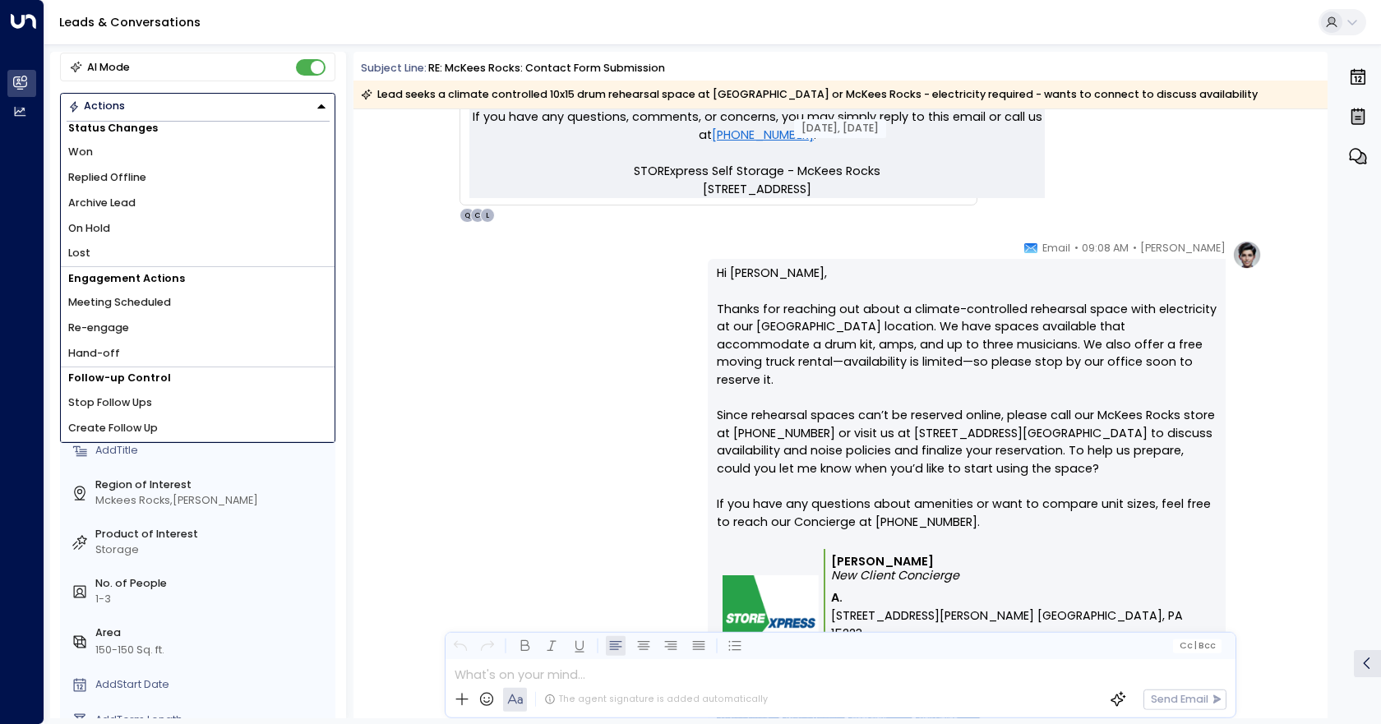
scroll to position [874, 0]
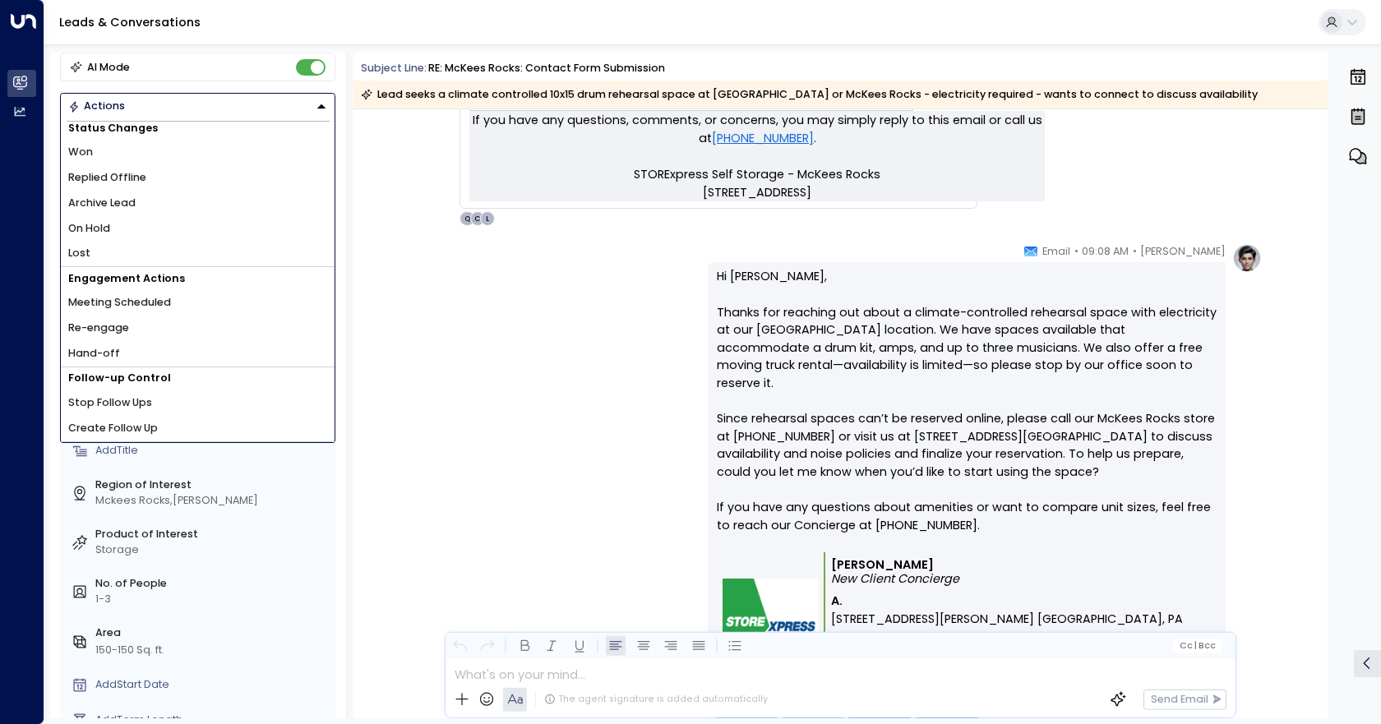
click at [325, 101] on icon "Button group with a nested menu" at bounding box center [322, 106] width 12 height 12
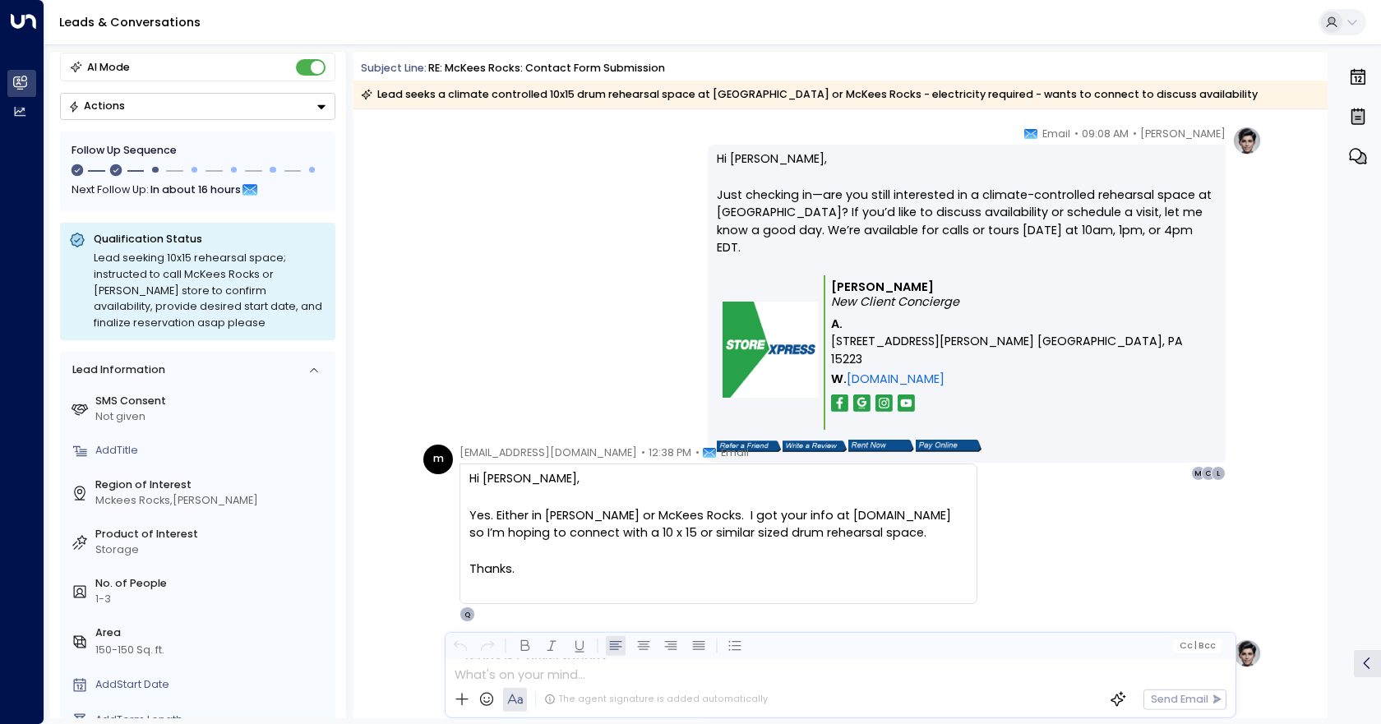
scroll to position [1562, 0]
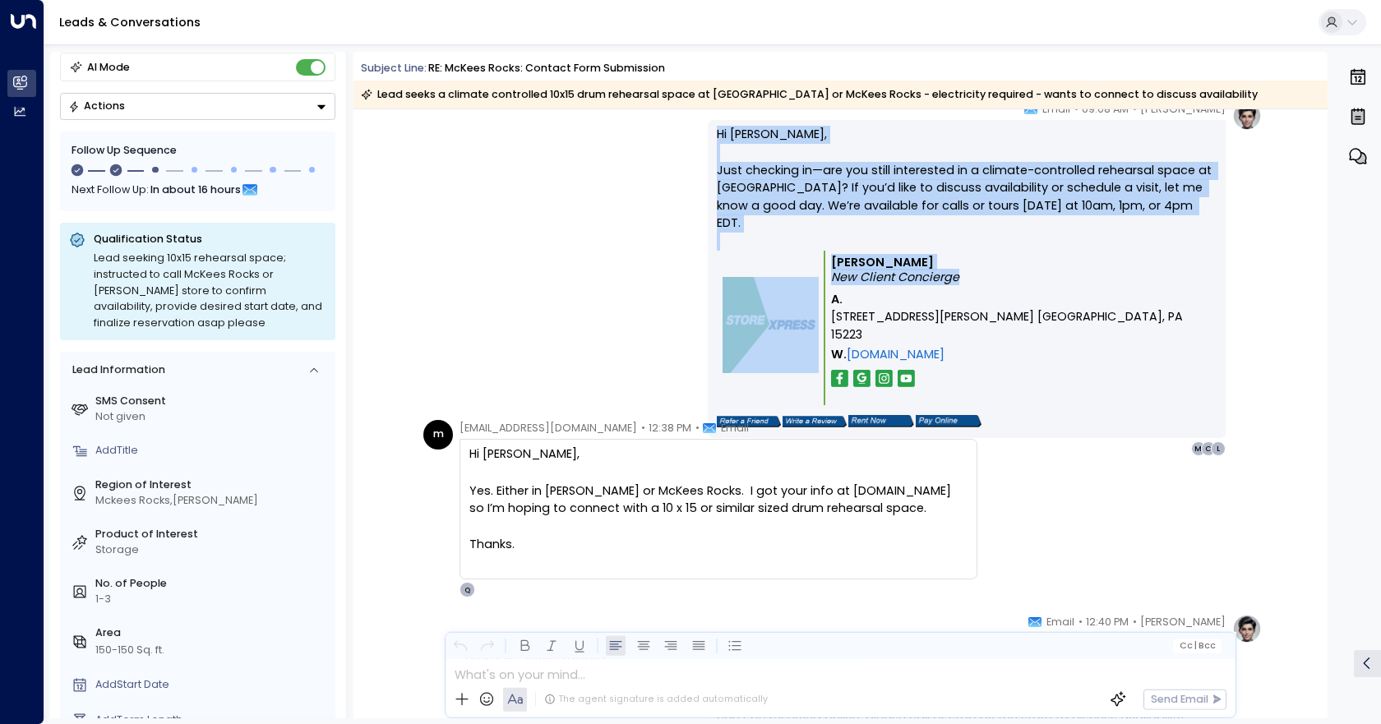
drag, startPoint x: 643, startPoint y: 141, endPoint x: 1127, endPoint y: 261, distance: 499.2
click at [1126, 261] on div "Quinn Ellis • 09:08 AM • Email Hi Marilee, Just checking in—are you still inter…" at bounding box center [841, 279] width 844 height 356
copy div "Hi Marilee, Just checking in—are you still interested in a climate-controlled r…"
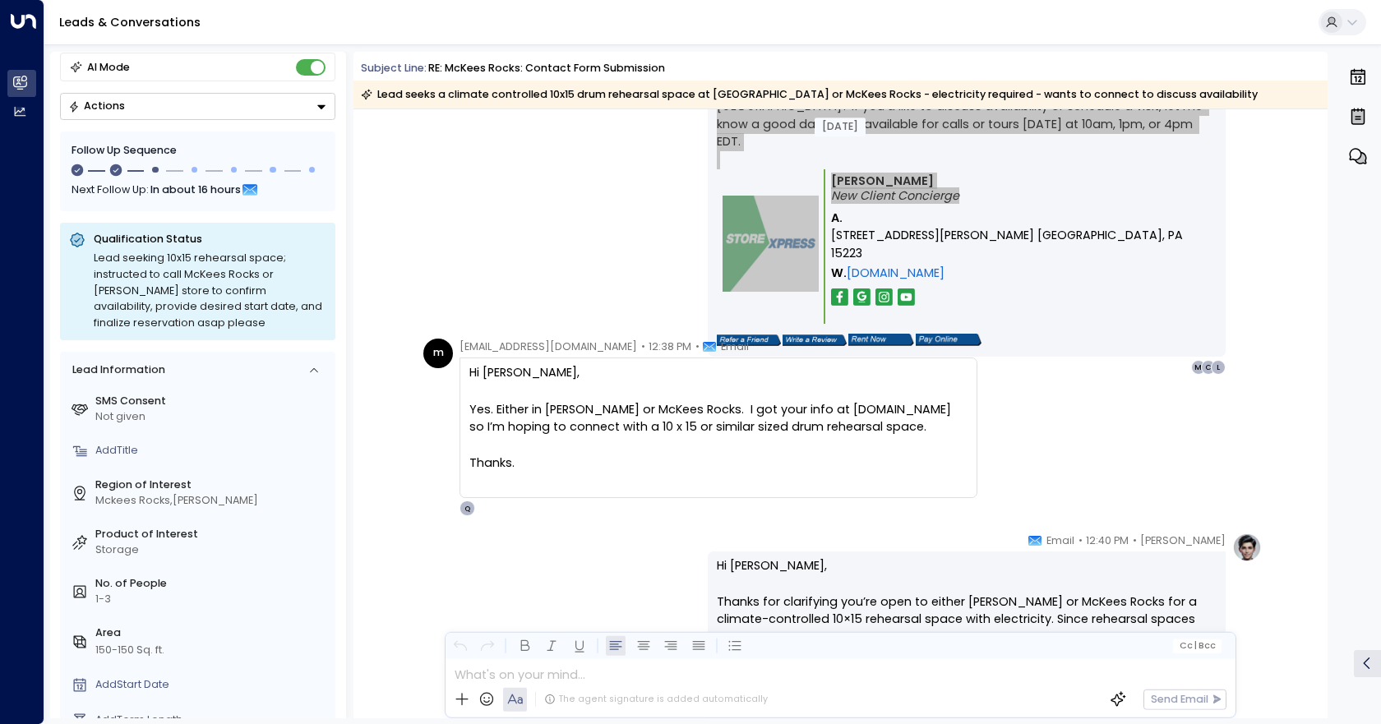
scroll to position [1644, 0]
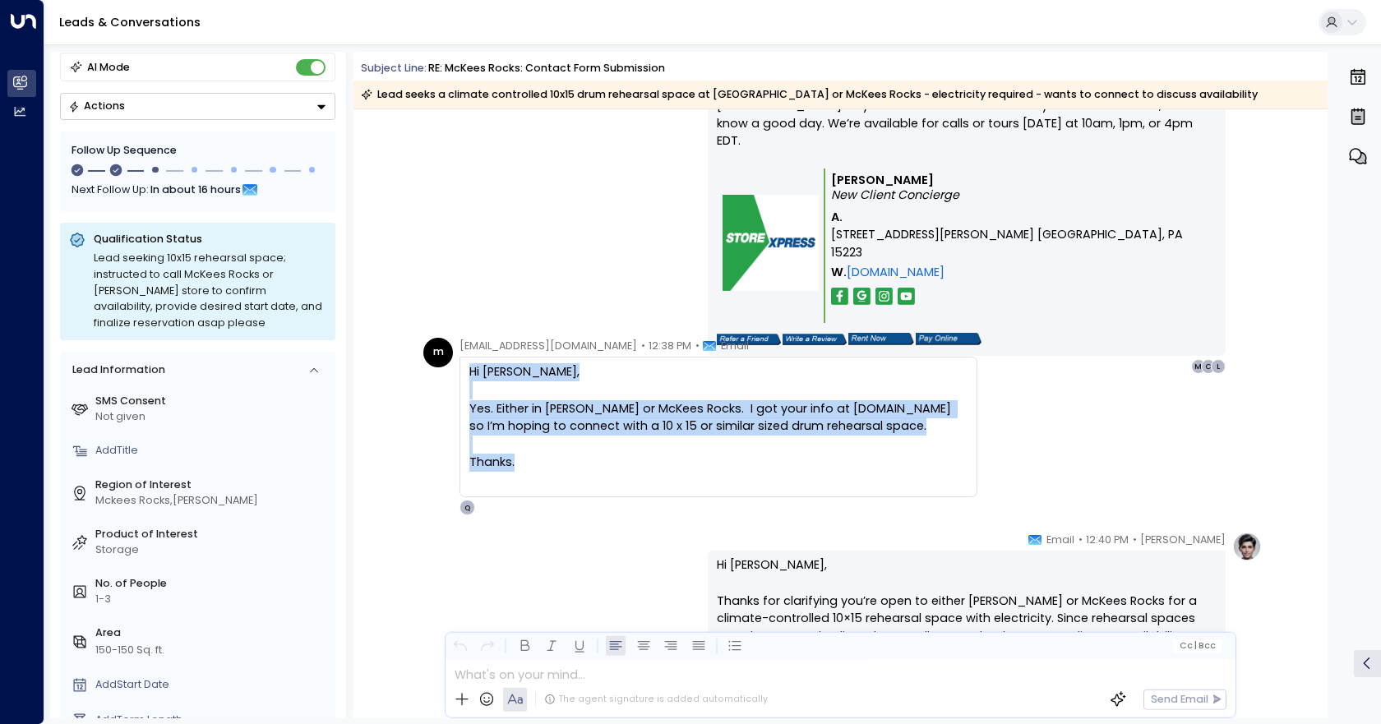
drag, startPoint x: 469, startPoint y: 375, endPoint x: 592, endPoint y: 477, distance: 160.0
click at [592, 477] on div "Hi Quinn, Yes. Either in Robinson or McKees Rocks. I got your info at 412Studio…" at bounding box center [718, 426] width 498 height 127
copy div "Hi Quinn, Yes. Either in Robinson or McKees Rocks. I got your info at 412Studio…"
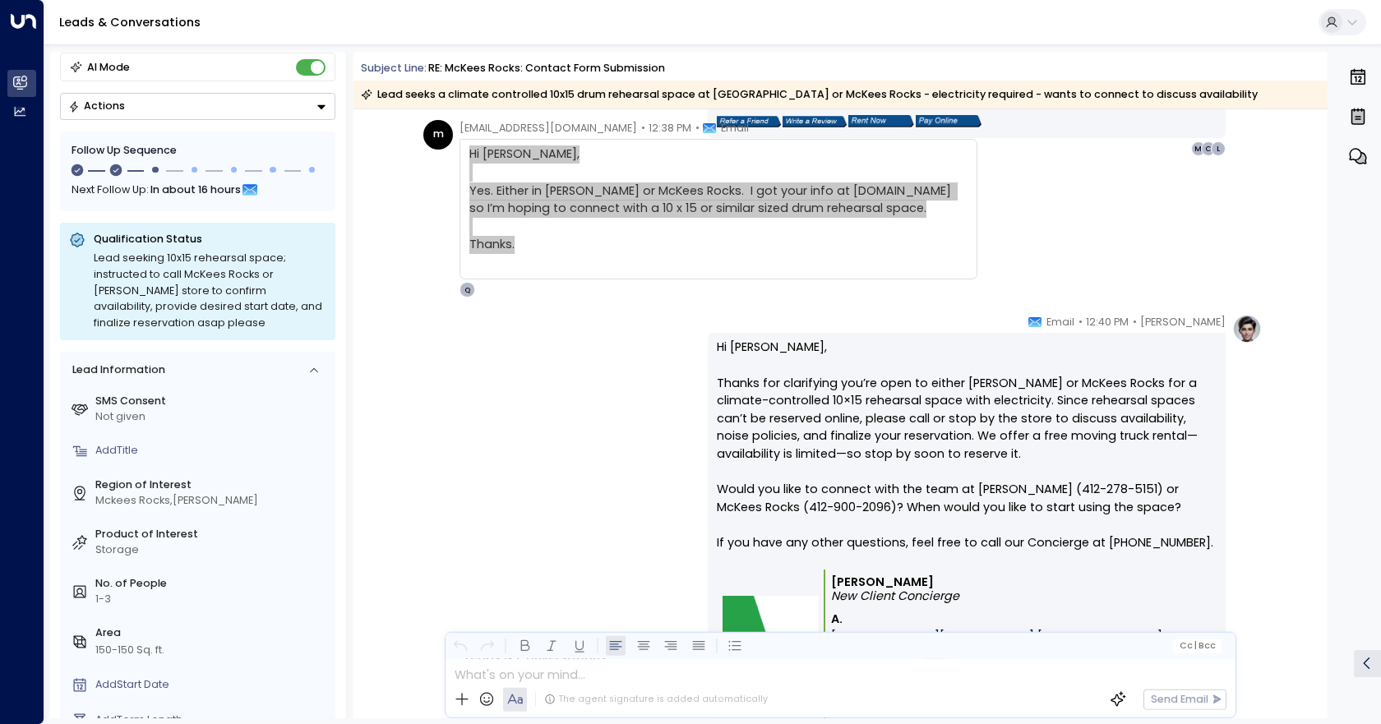
scroll to position [1891, 0]
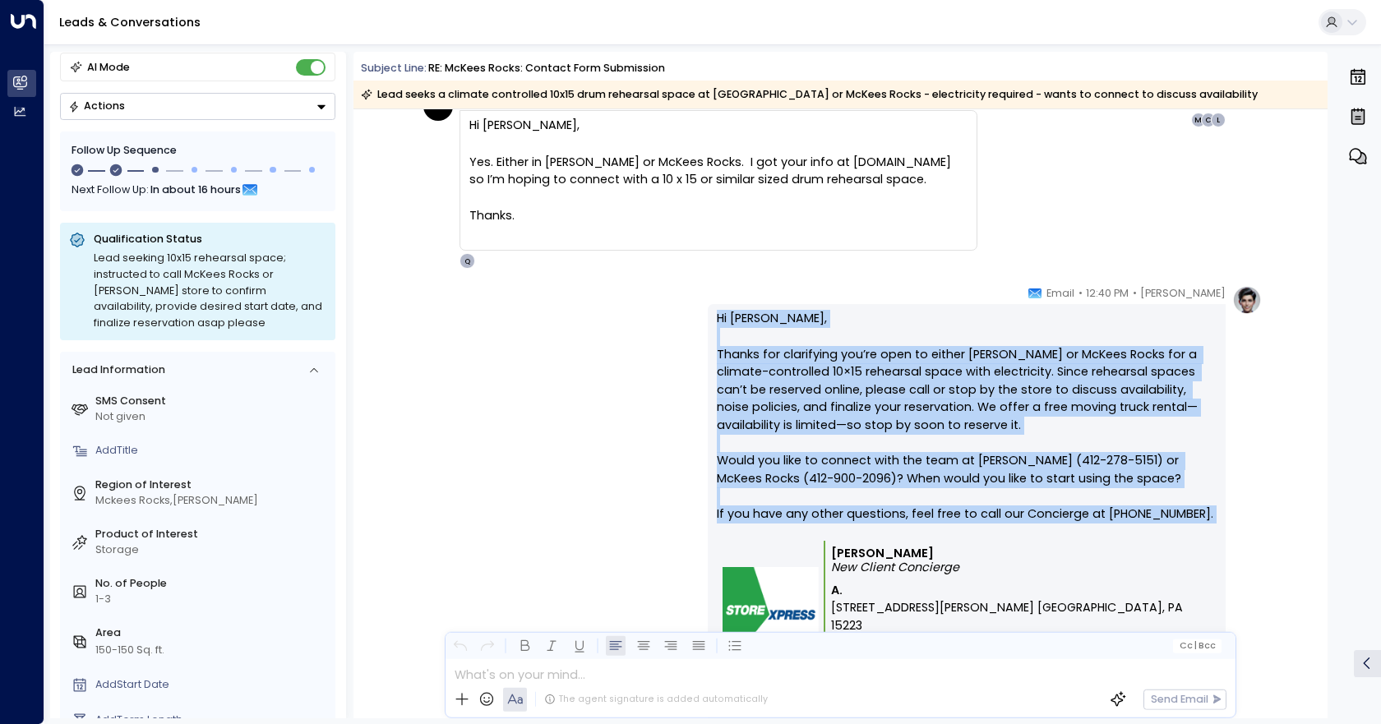
drag, startPoint x: 715, startPoint y: 311, endPoint x: 1047, endPoint y: 529, distance: 396.6
click at [1047, 529] on p "Hi Marilee, Thanks for clarifying you’re open to either Robinson or McKees Rock…" at bounding box center [967, 425] width 500 height 231
copy p "Hi Marilee, Thanks for clarifying you’re open to either Robinson or McKees Rock…"
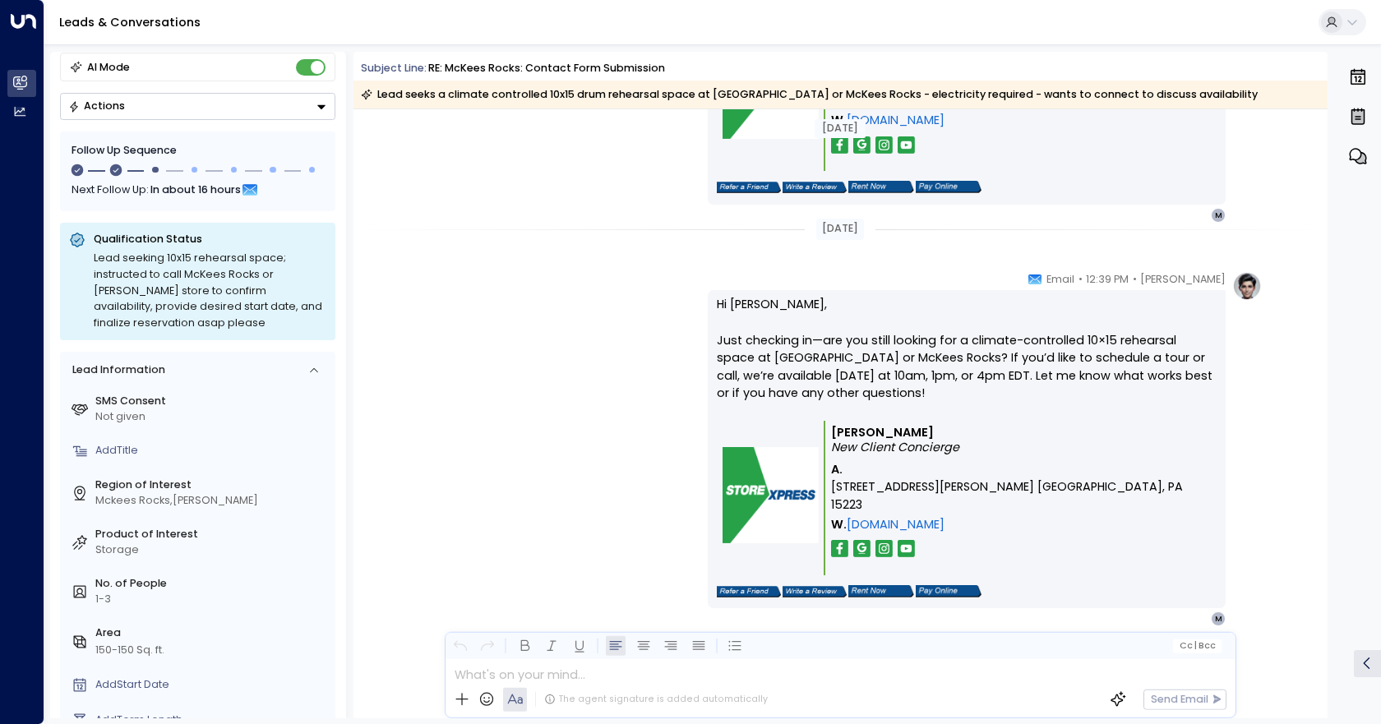
scroll to position [2436, 0]
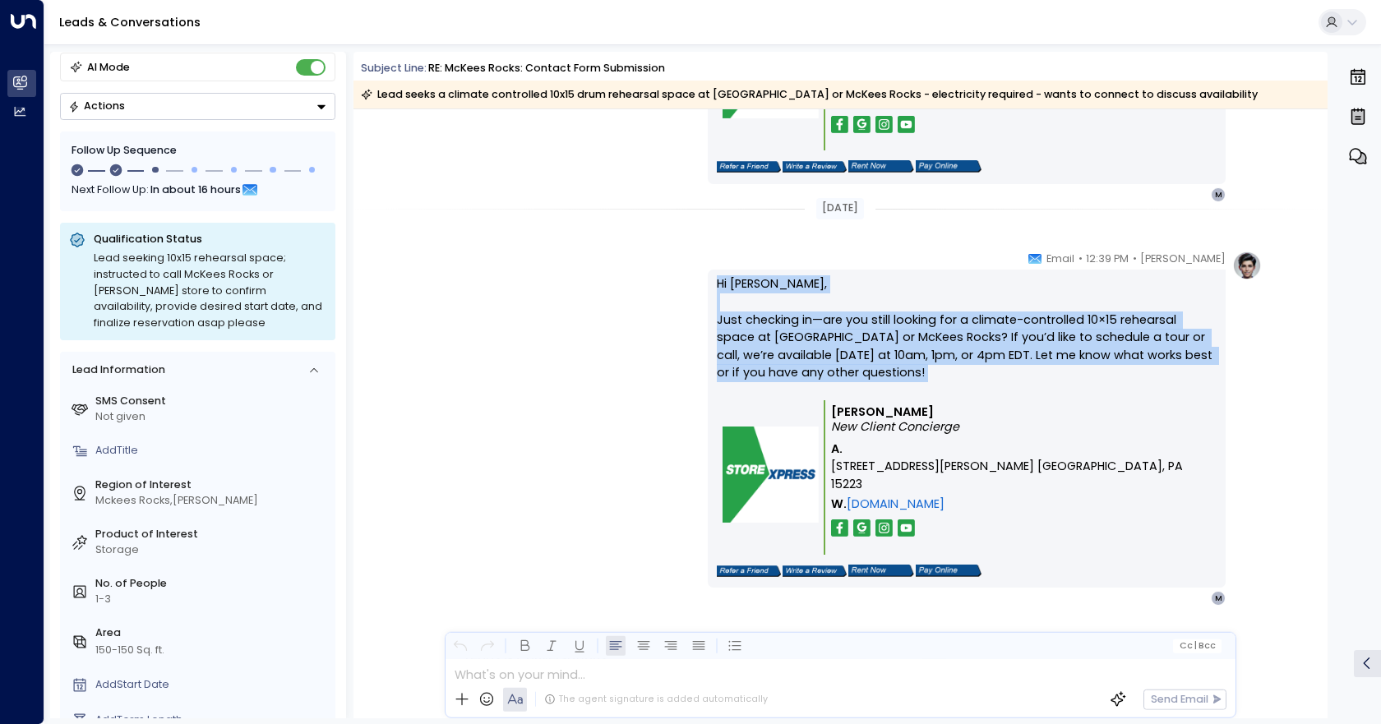
drag, startPoint x: 715, startPoint y: 286, endPoint x: 872, endPoint y: 395, distance: 190.2
click at [872, 395] on p "Hi Marilee, Just checking in—are you still looking for a climate-controlled 10×…" at bounding box center [967, 337] width 500 height 124
drag, startPoint x: 862, startPoint y: 354, endPoint x: 789, endPoint y: 340, distance: 74.7
click at [793, 340] on p "Hi Marilee, Just checking in—are you still looking for a climate-controlled 10×…" at bounding box center [967, 337] width 500 height 124
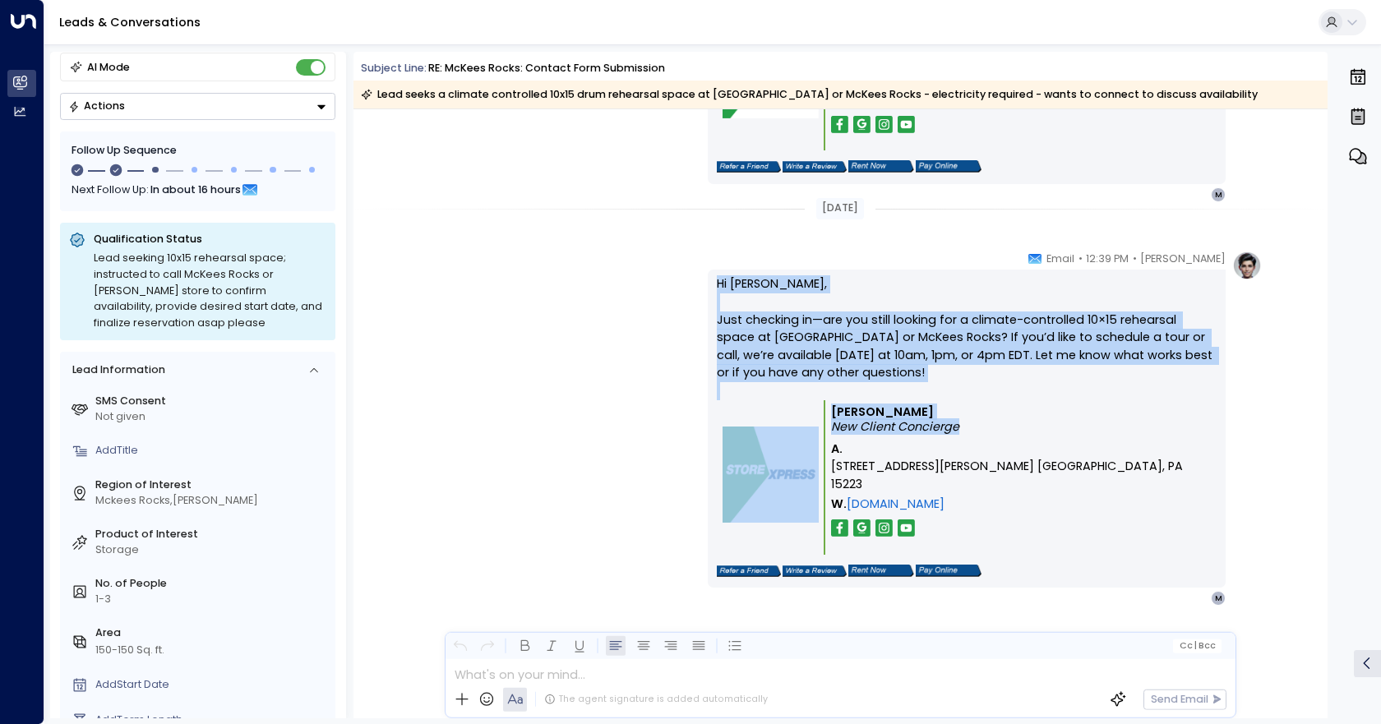
drag, startPoint x: 710, startPoint y: 277, endPoint x: 1002, endPoint y: 430, distance: 330.3
click at [1002, 430] on div "Hi Marilee, Just checking in—are you still looking for a climate-controlled 10×…" at bounding box center [967, 429] width 518 height 318
copy div "Hi Marilee, Just checking in—are you still looking for a climate-controlled 10×…"
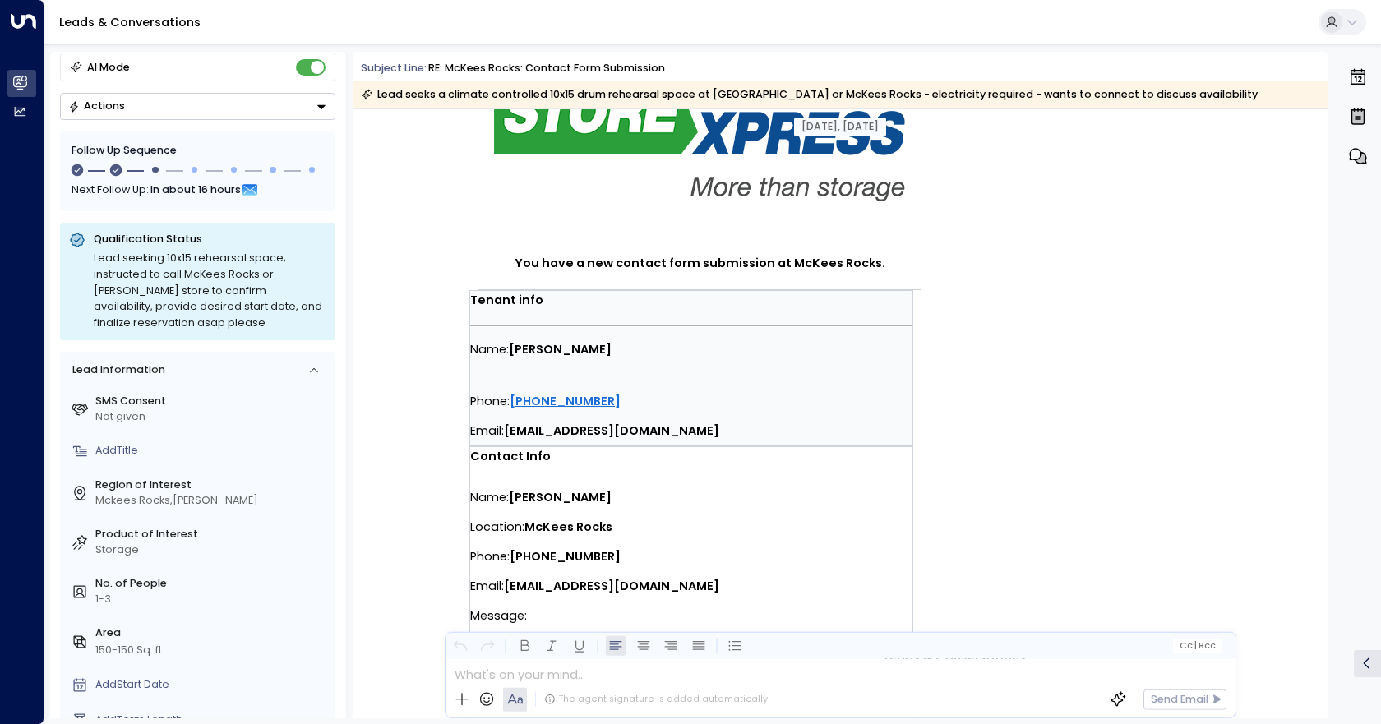
scroll to position [0, 0]
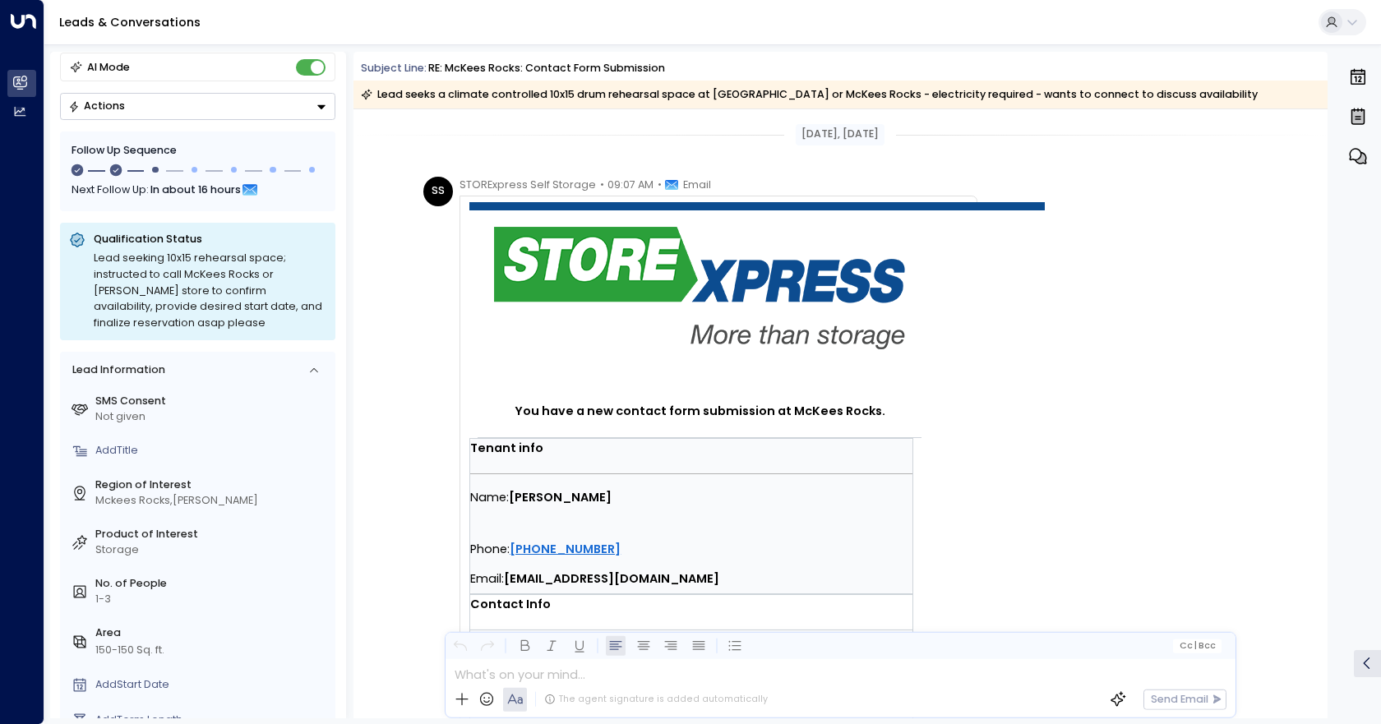
click at [220, 111] on button "Actions" at bounding box center [197, 106] width 275 height 27
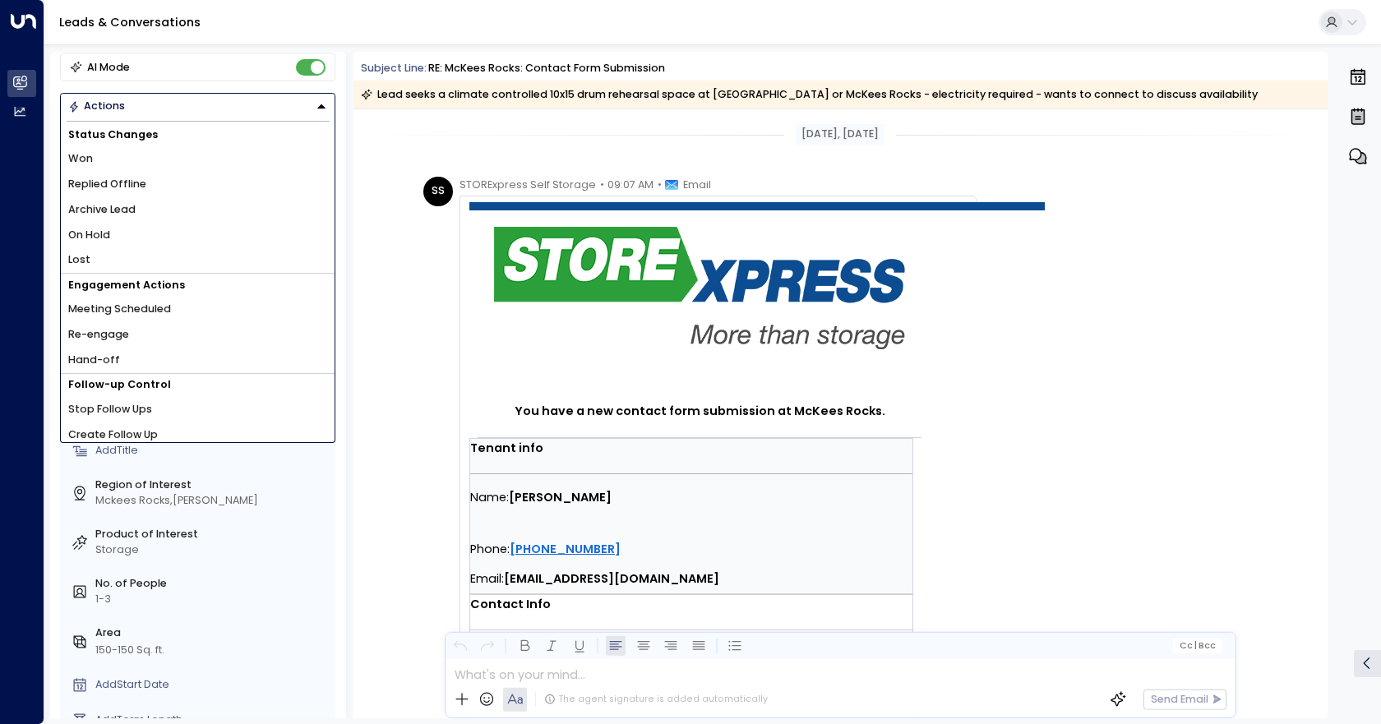
click at [150, 354] on li "Hand-off" at bounding box center [198, 360] width 274 height 25
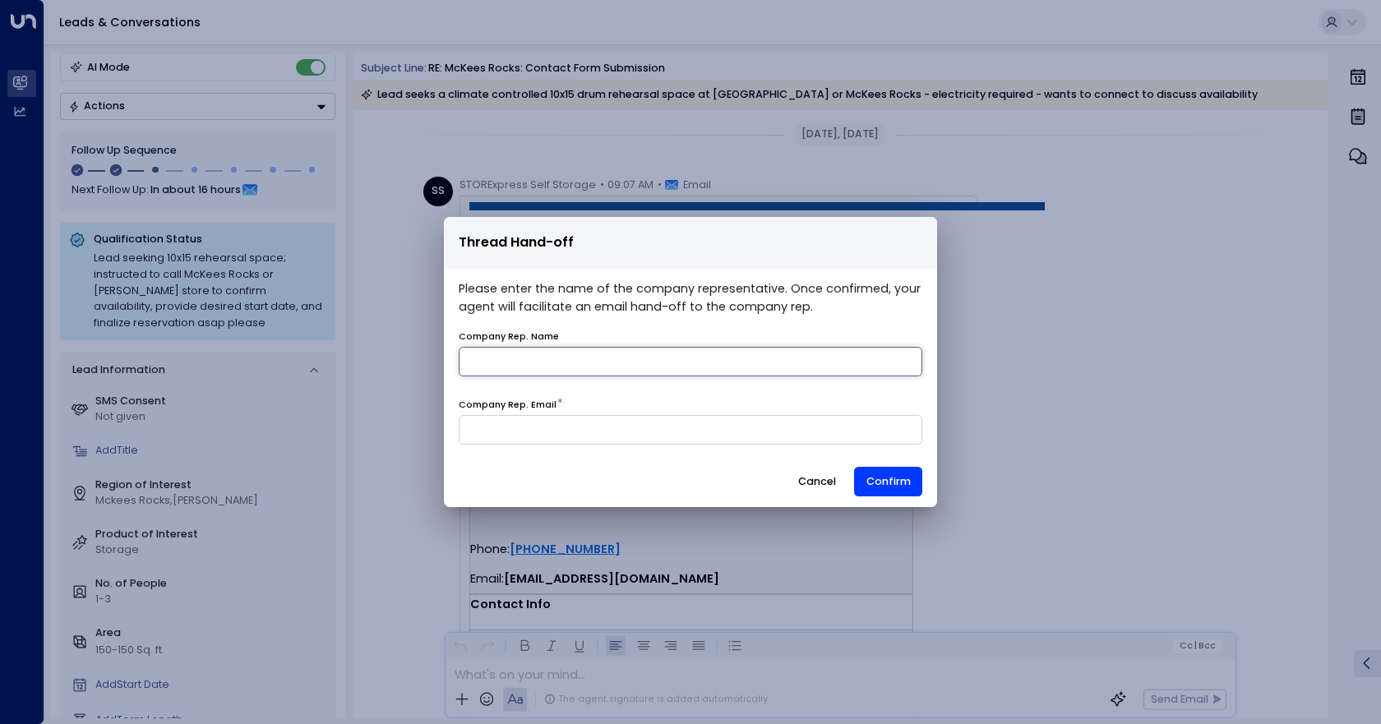
click at [711, 373] on input "name" at bounding box center [691, 362] width 464 height 30
type input "*******"
click at [600, 425] on input at bounding box center [691, 430] width 464 height 30
type input "**********"
click at [889, 483] on button "Confirm" at bounding box center [888, 482] width 68 height 30
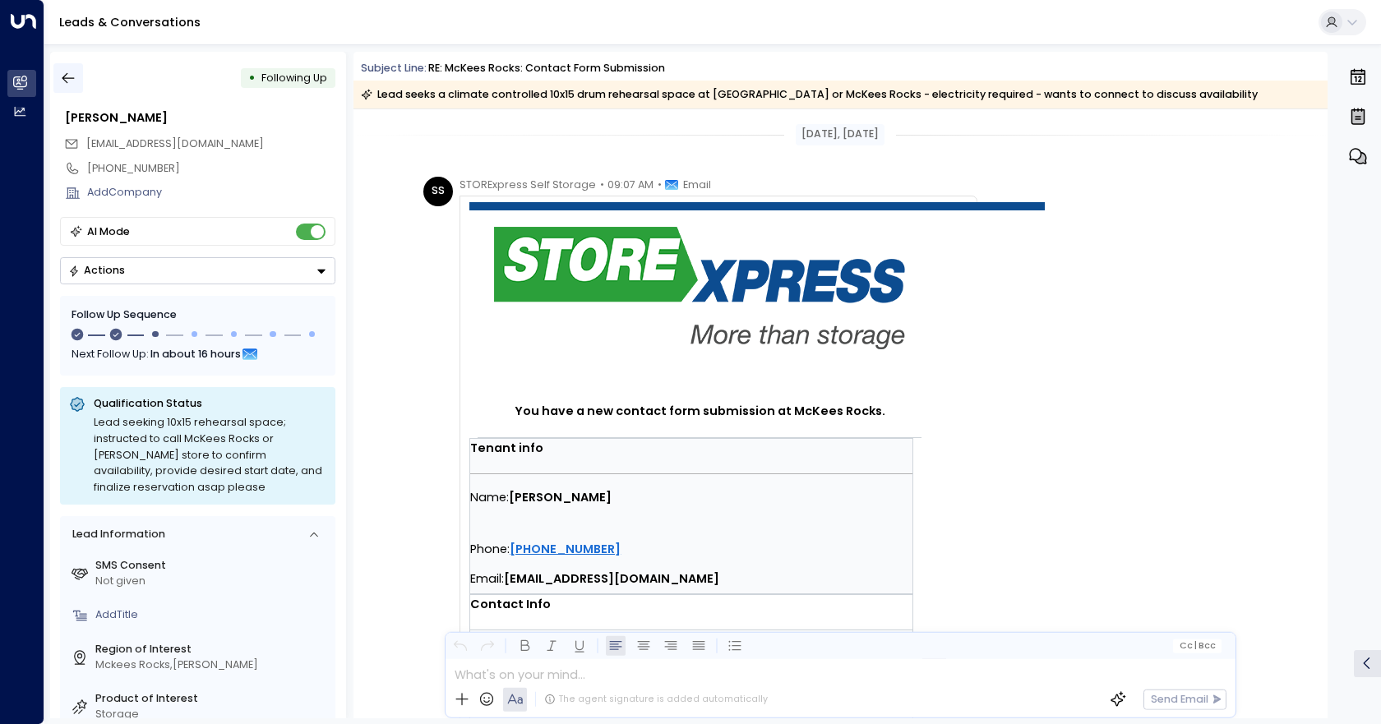
click at [72, 75] on icon "button" at bounding box center [68, 78] width 16 height 16
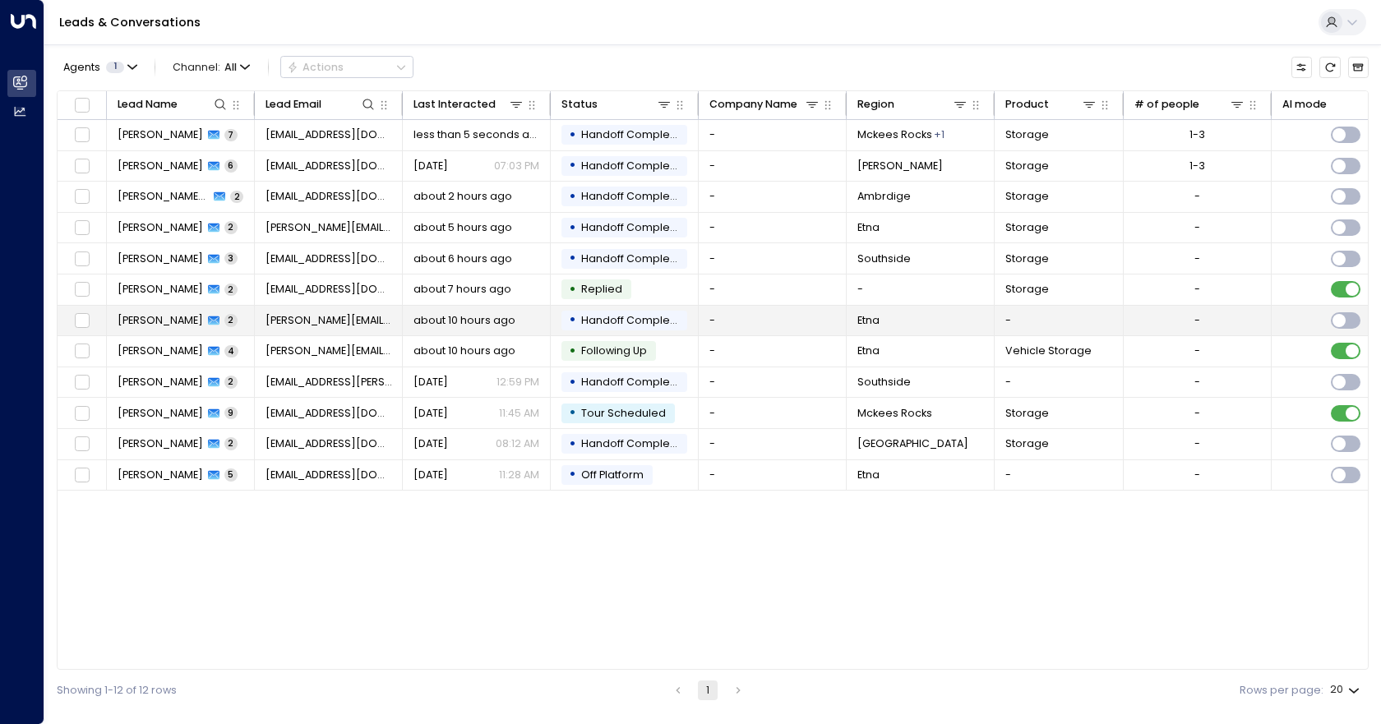
click at [752, 324] on td "-" at bounding box center [773, 321] width 148 height 30
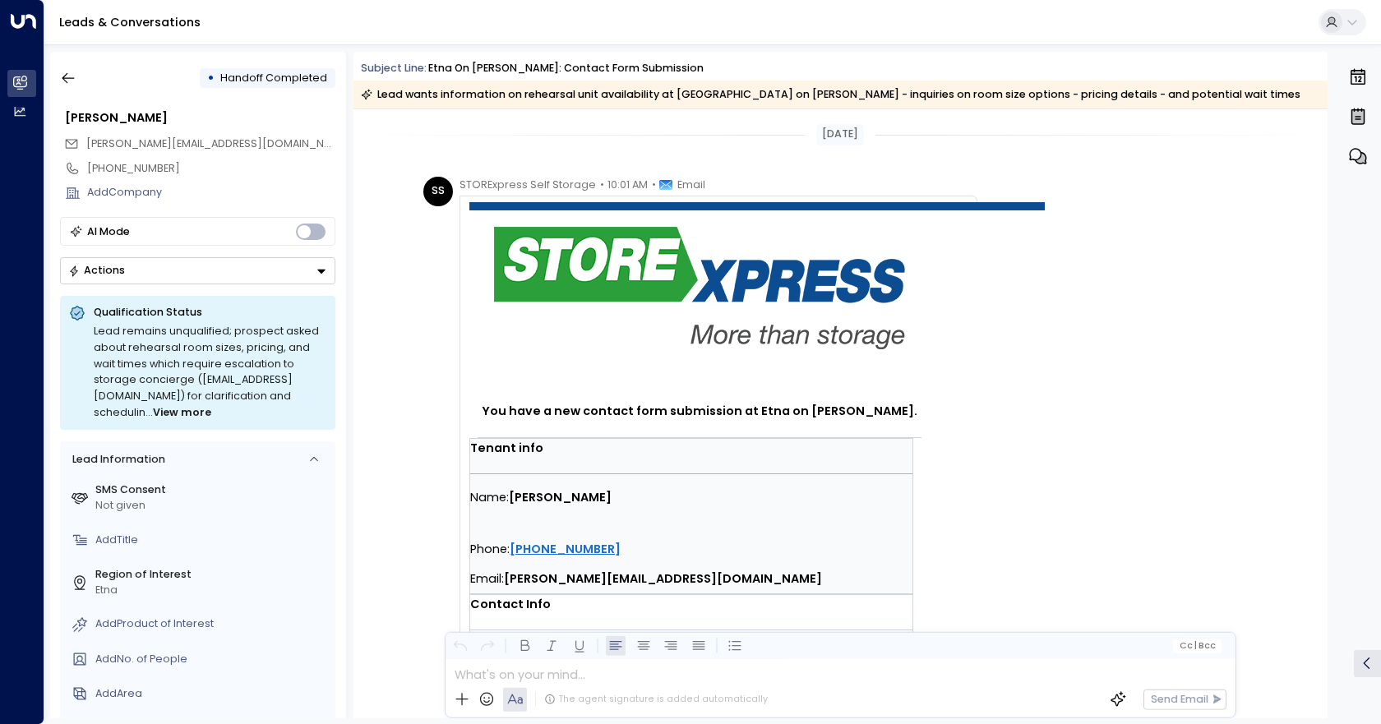
scroll to position [164, 0]
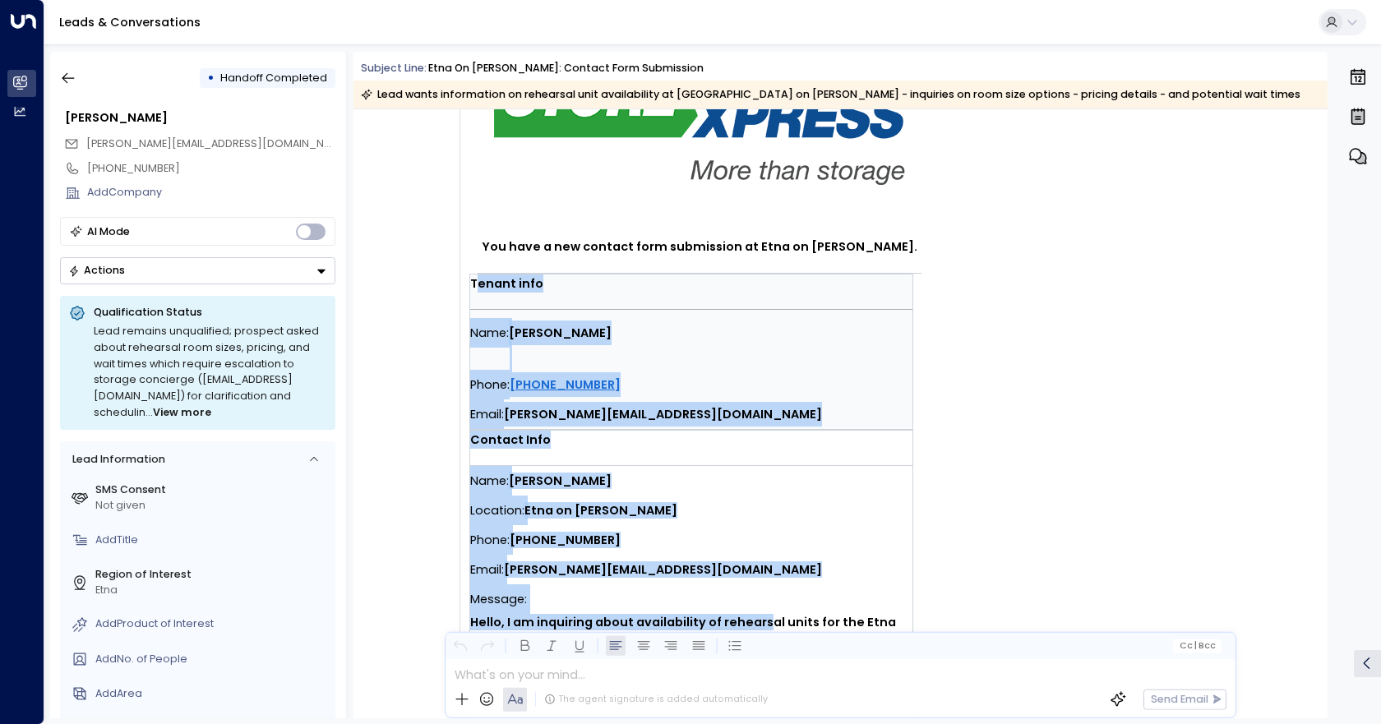
drag, startPoint x: 472, startPoint y: 287, endPoint x: 855, endPoint y: 595, distance: 491.8
click at [767, 627] on td "You have a new contact form submission at Etna on Hafner. Tenant info Name: Eri…" at bounding box center [757, 446] width 576 height 816
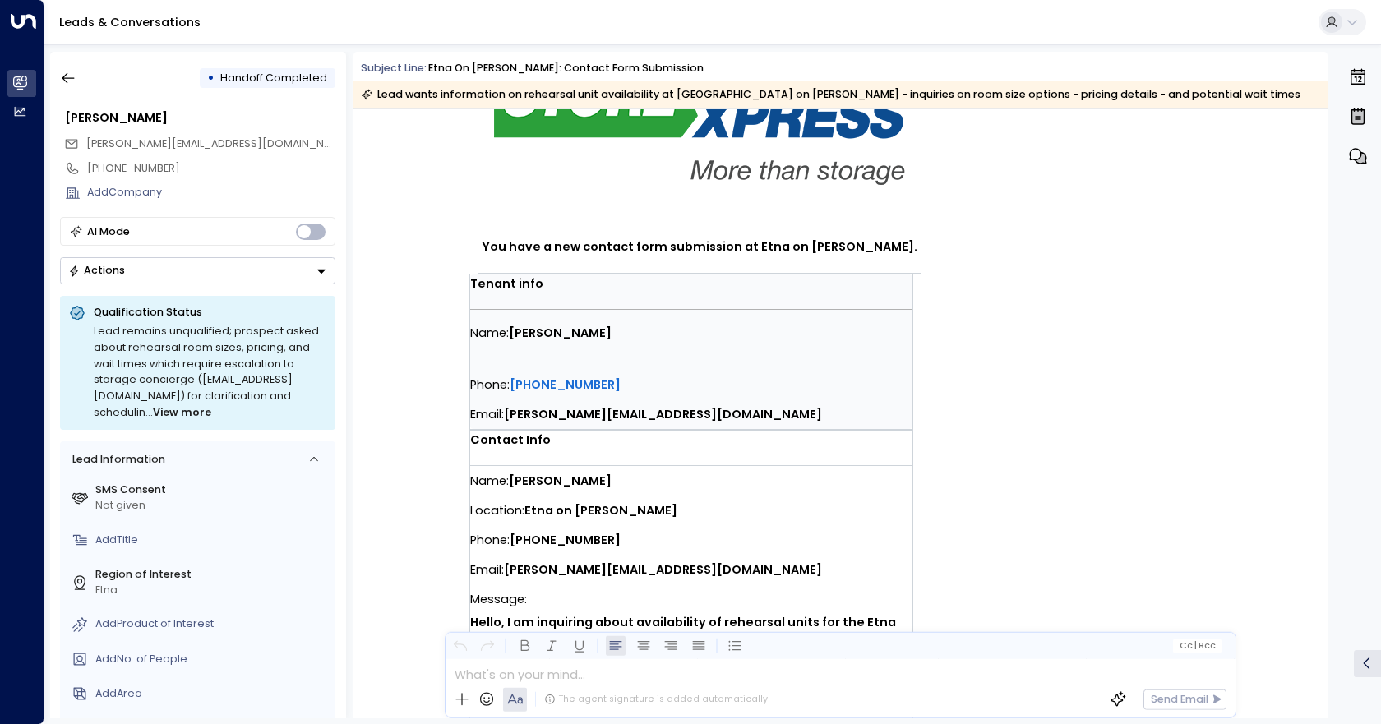
click at [1014, 546] on td "You have a new contact form submission at Etna on Hafner. Tenant info Name: Eri…" at bounding box center [757, 446] width 576 height 816
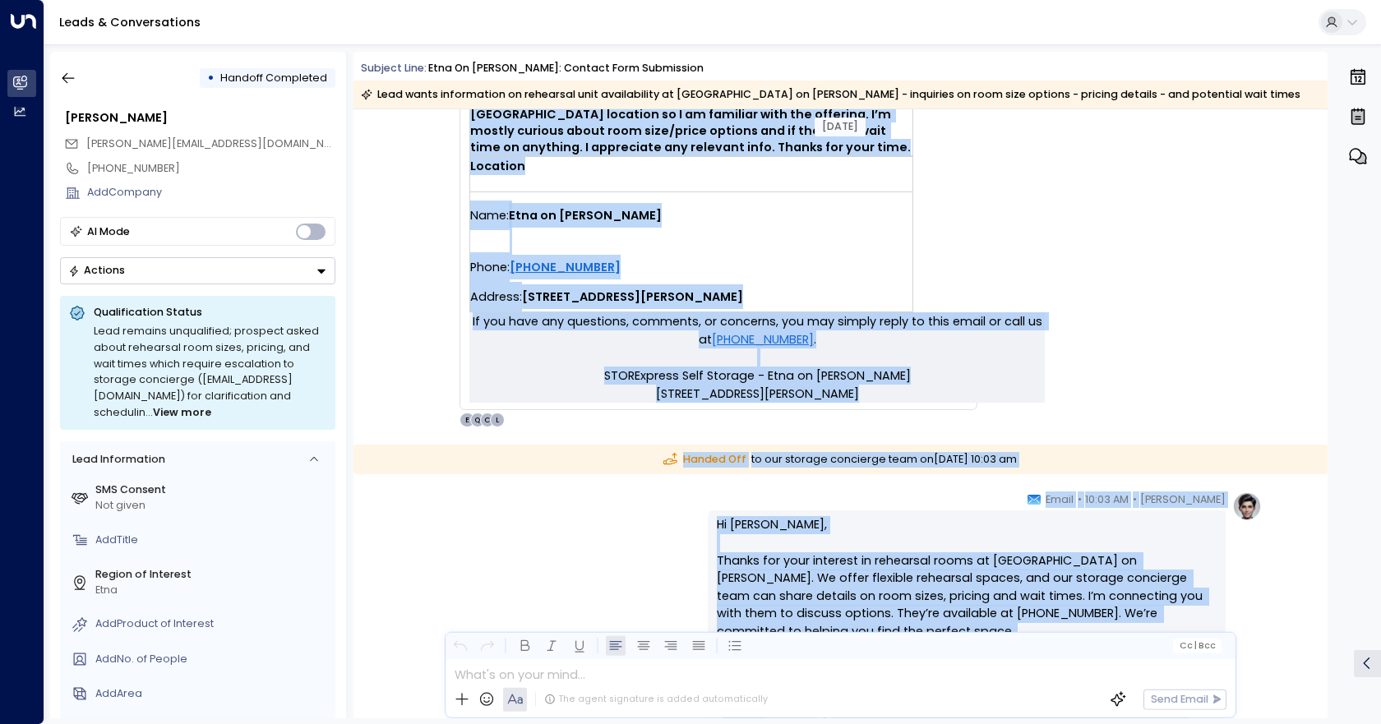
scroll to position [895, 0]
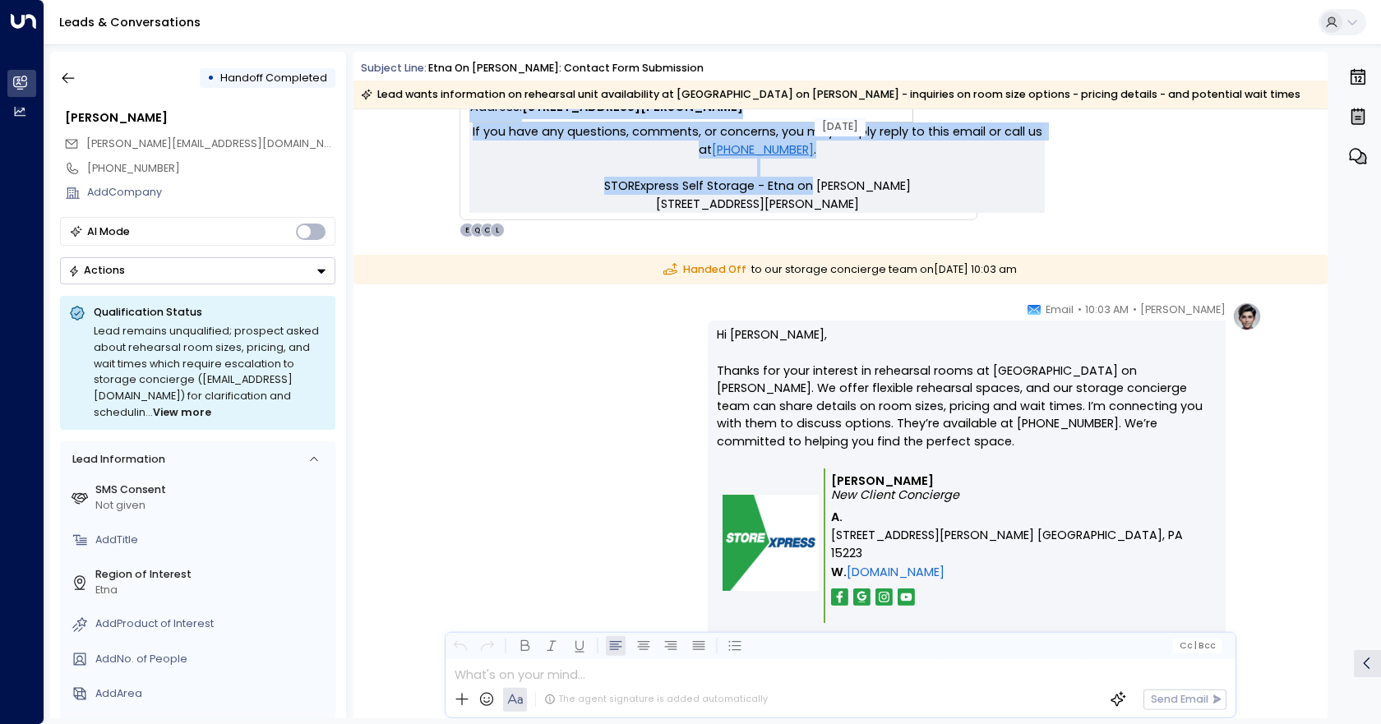
drag, startPoint x: 471, startPoint y: 199, endPoint x: 855, endPoint y: 193, distance: 384.0
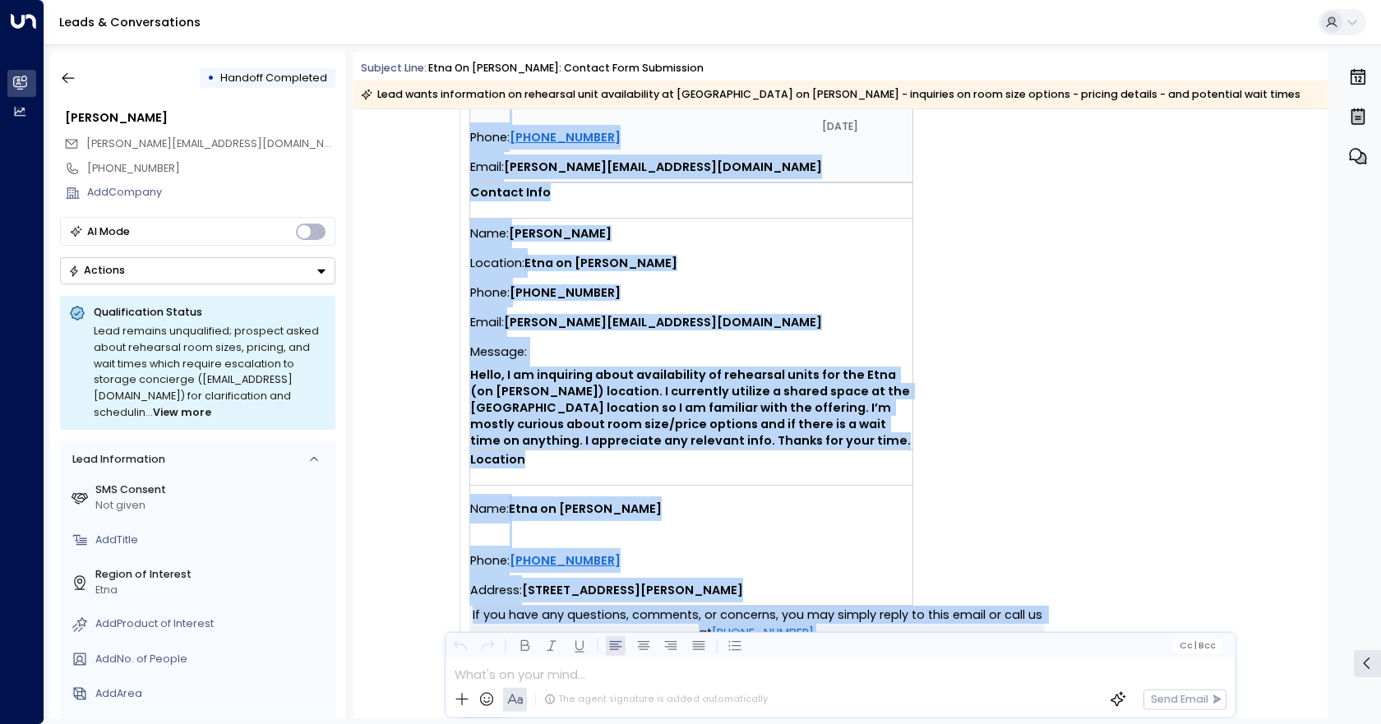
scroll to position [402, 0]
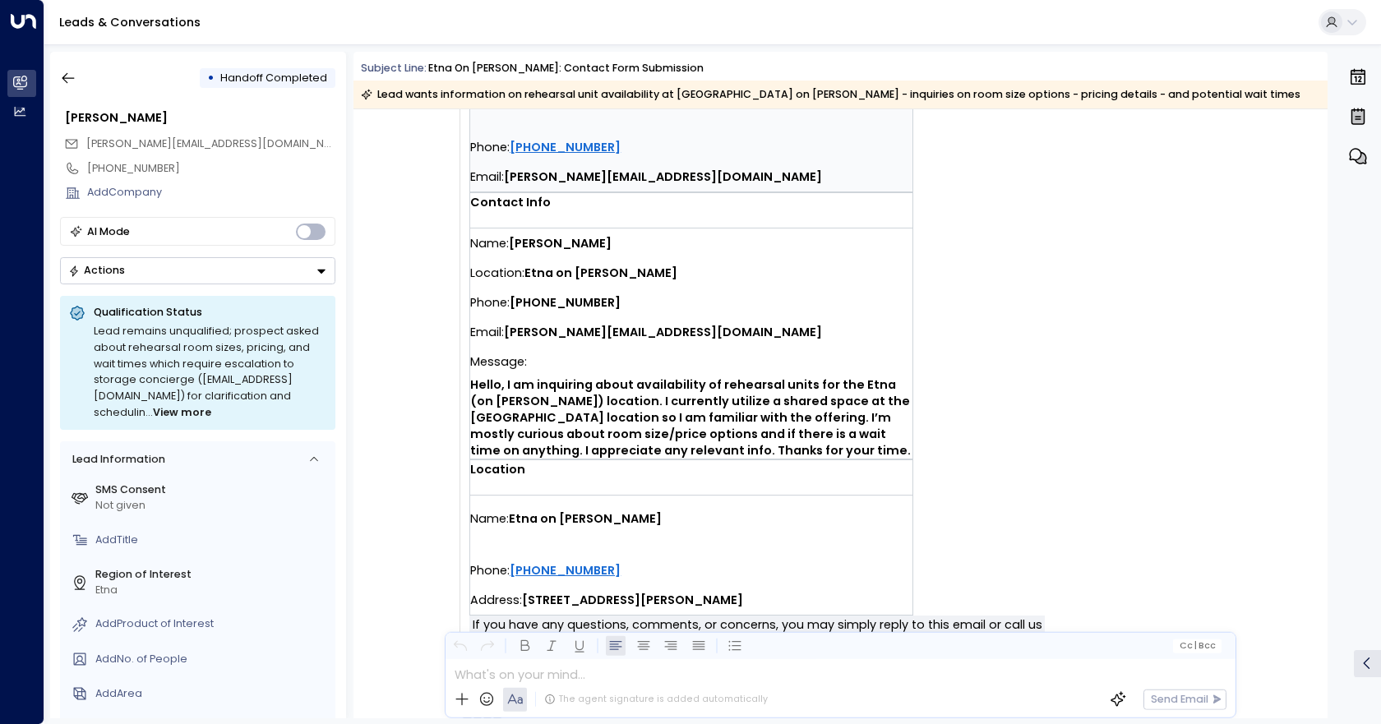
click at [1048, 382] on div "SS STORExpress Self Storage • 10:01 AM • Email You have a new contact form subm…" at bounding box center [842, 253] width 839 height 957
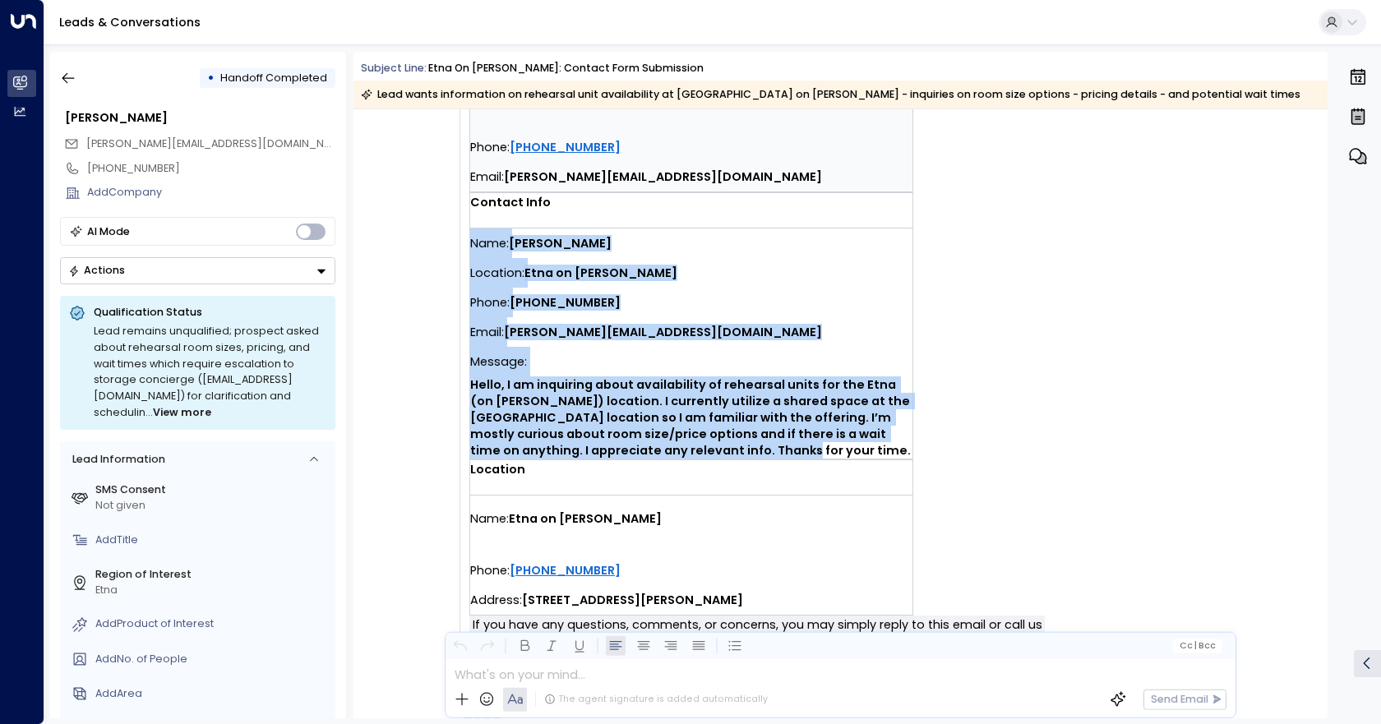
drag, startPoint x: 700, startPoint y: 444, endPoint x: 469, endPoint y: 245, distance: 304.3
click at [470, 245] on div "Name: Erik Pitluga Location: Etna on Hafner Phone: (724) 556-9622 Email: erik.p…" at bounding box center [691, 344] width 442 height 230
copy div "Name: Erik Pitluga Location: Etna on Hafner Phone: (724) 556-9622 Email: erik.p…"
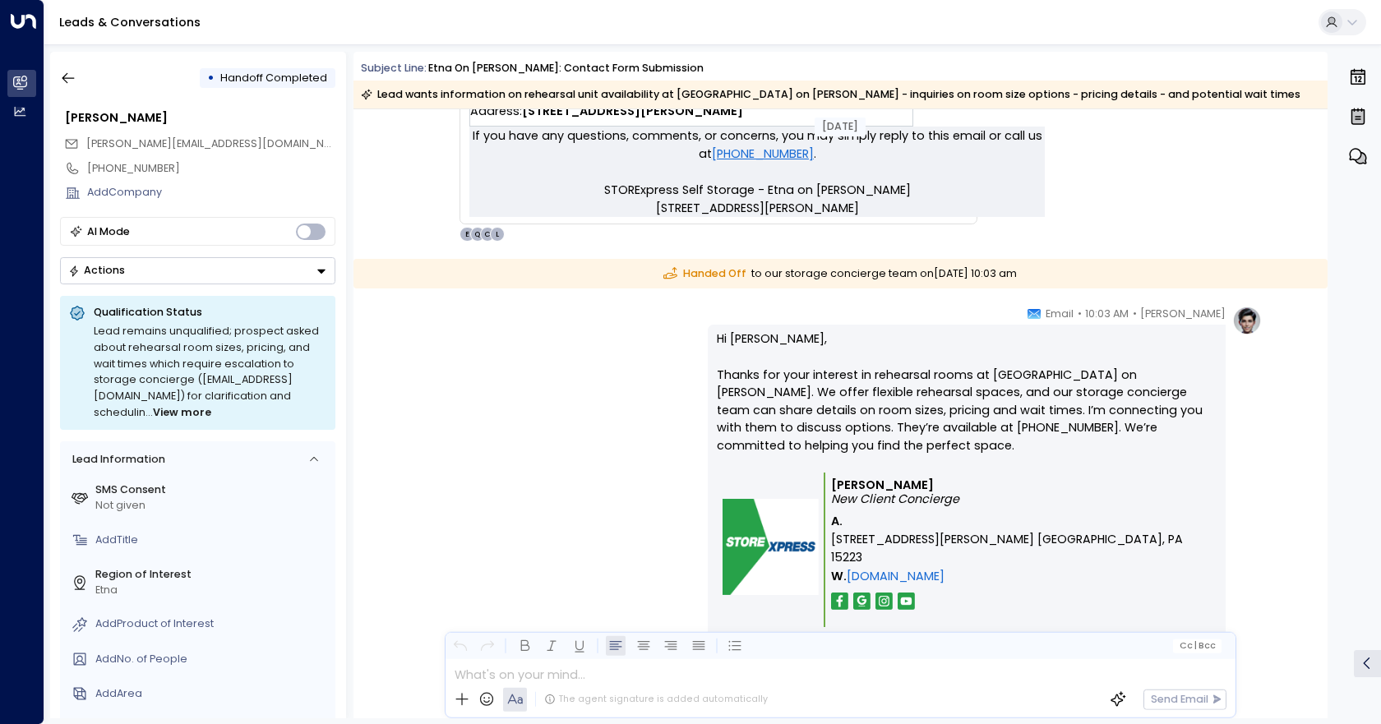
scroll to position [895, 0]
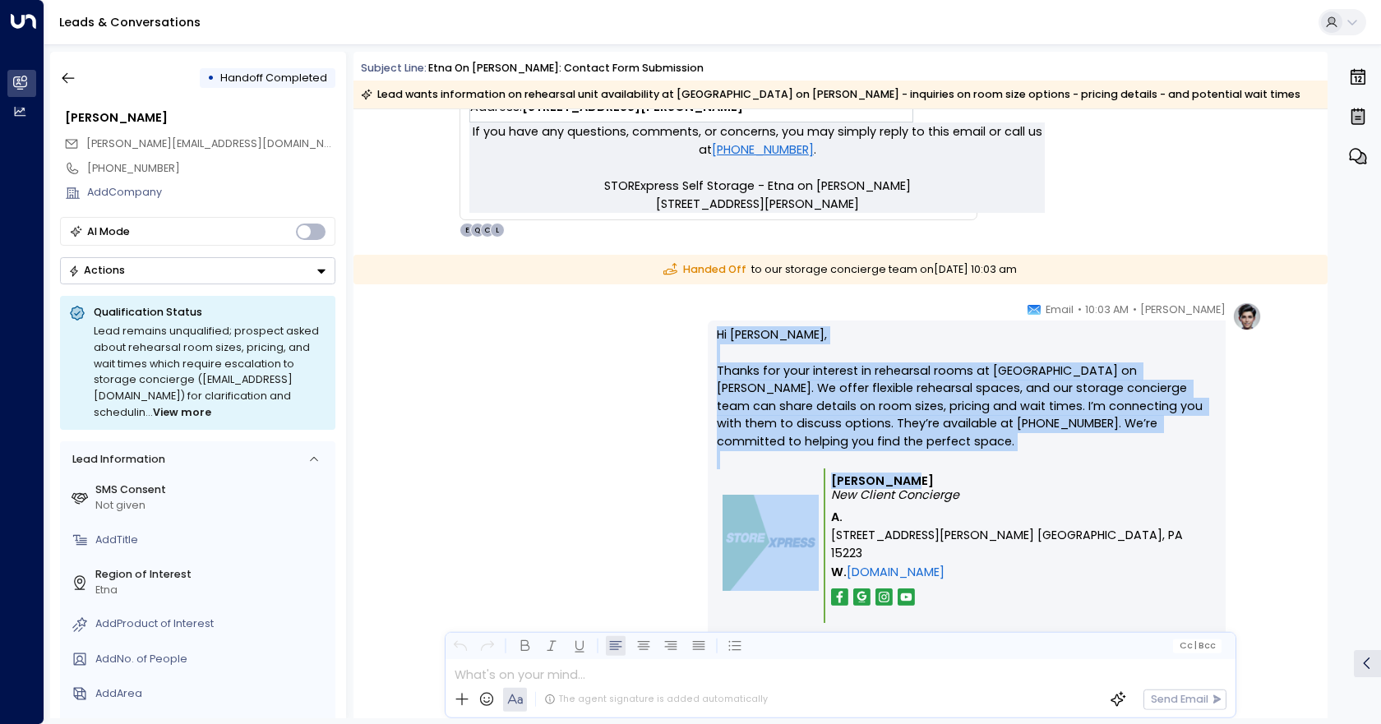
drag, startPoint x: 714, startPoint y: 333, endPoint x: 1147, endPoint y: 462, distance: 452.1
click at [1147, 462] on div "Hi Erik, Thanks for your interest in rehearsal rooms at Etna on Hafner. We offe…" at bounding box center [967, 507] width 518 height 372
copy div "Hi Erik, Thanks for your interest in rehearsal rooms at Etna on Hafner. We offe…"
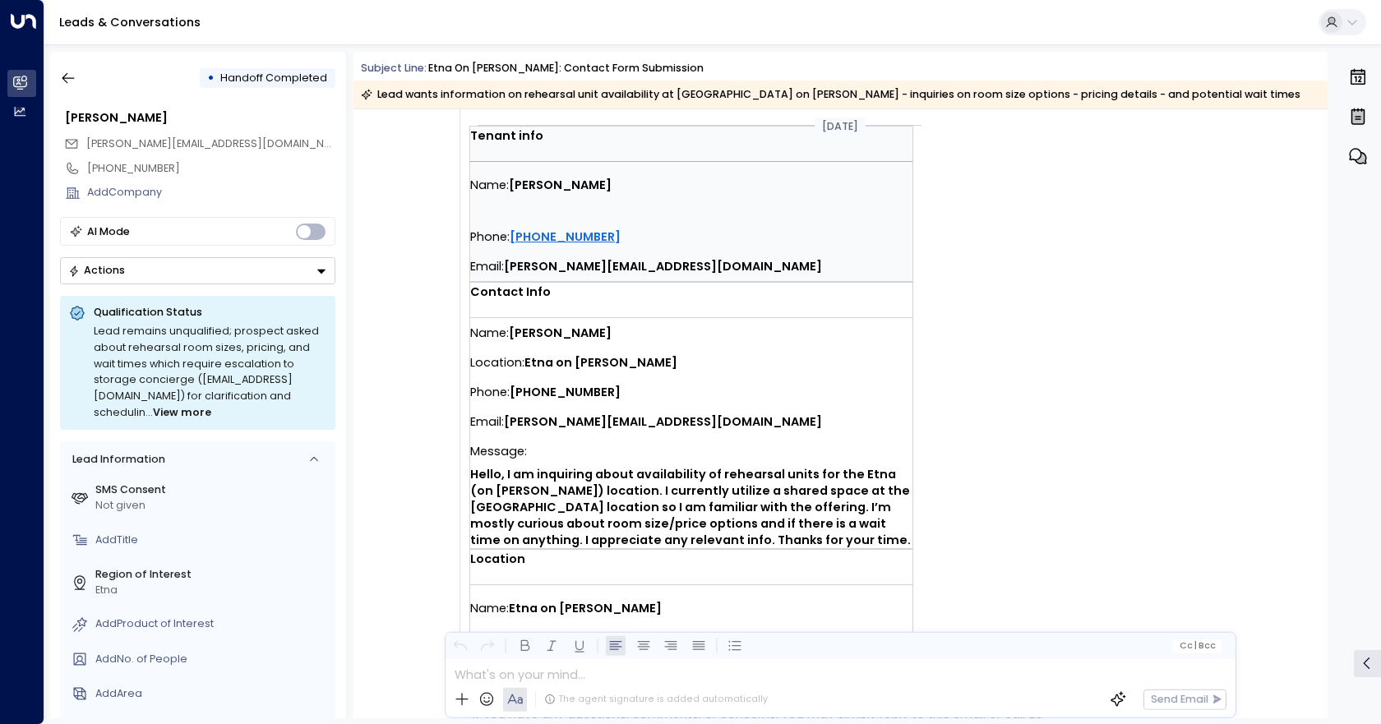
scroll to position [983, 0]
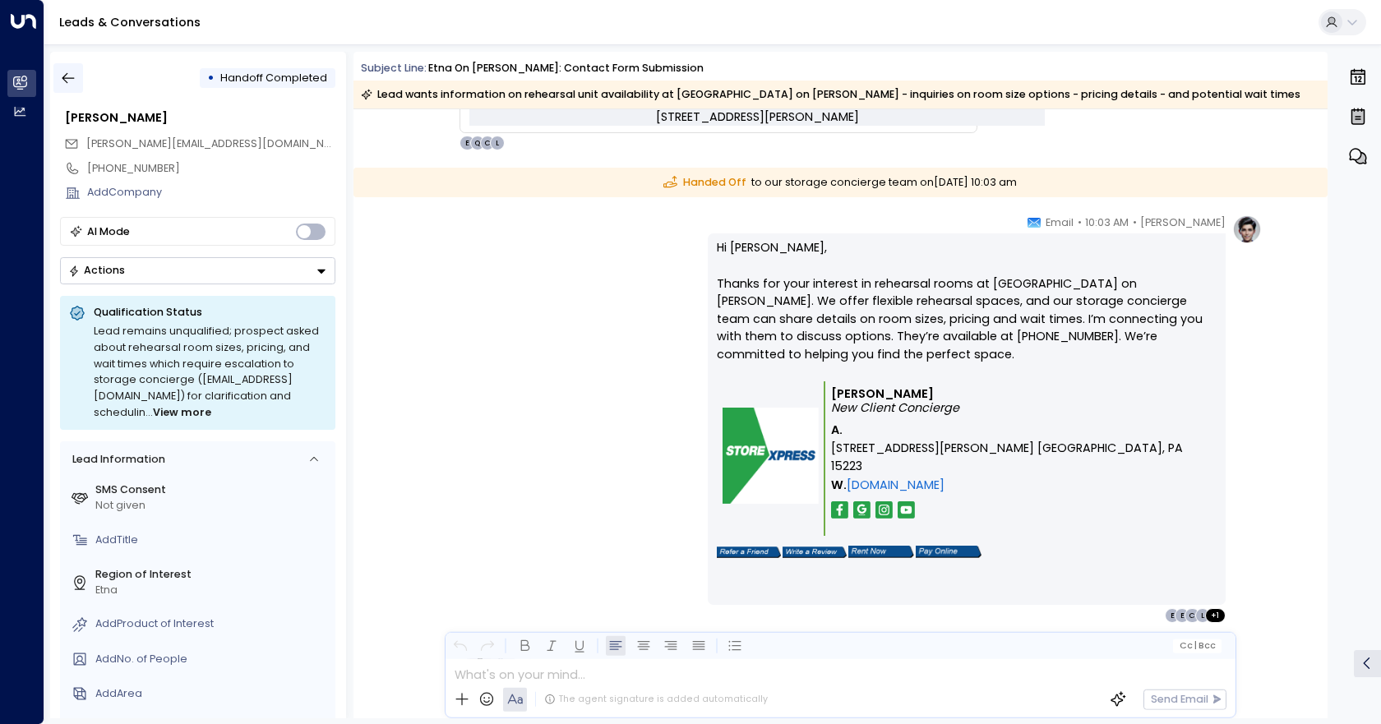
click at [72, 77] on icon "button" at bounding box center [68, 78] width 16 height 16
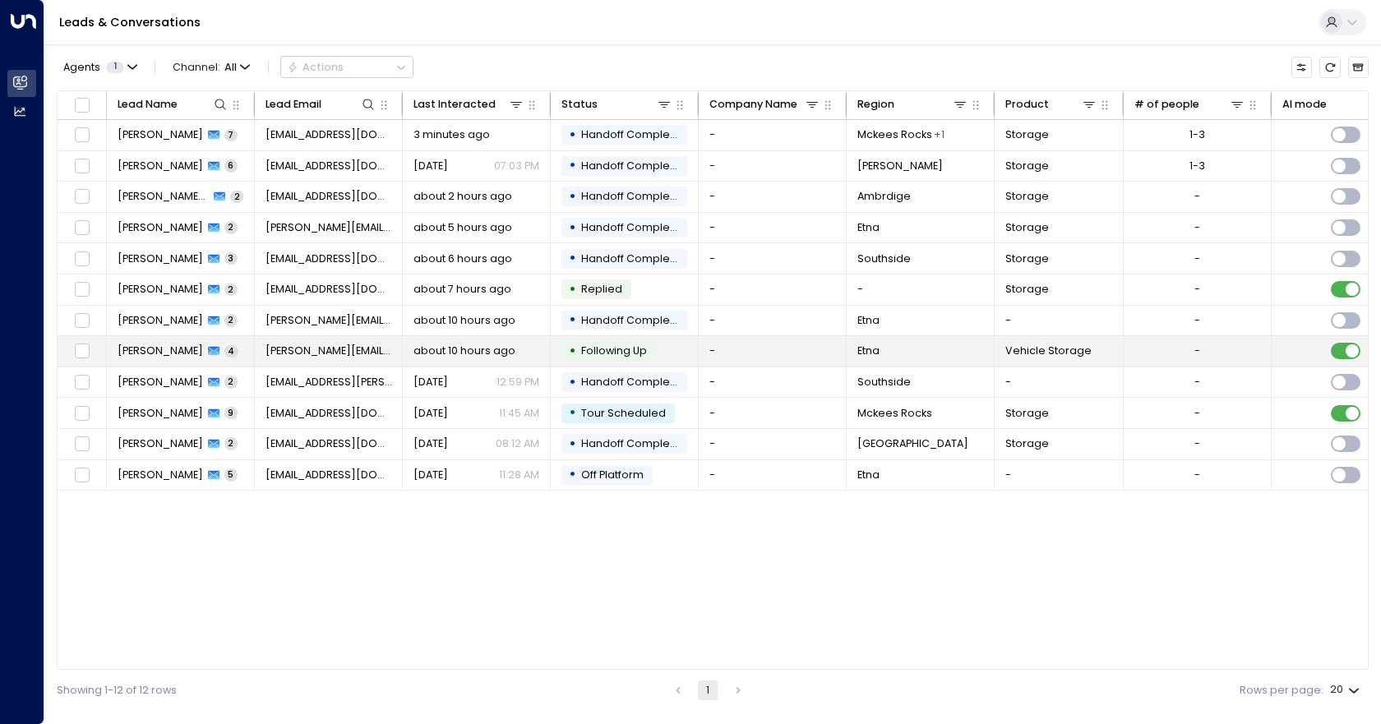
click at [745, 356] on td "-" at bounding box center [773, 351] width 148 height 30
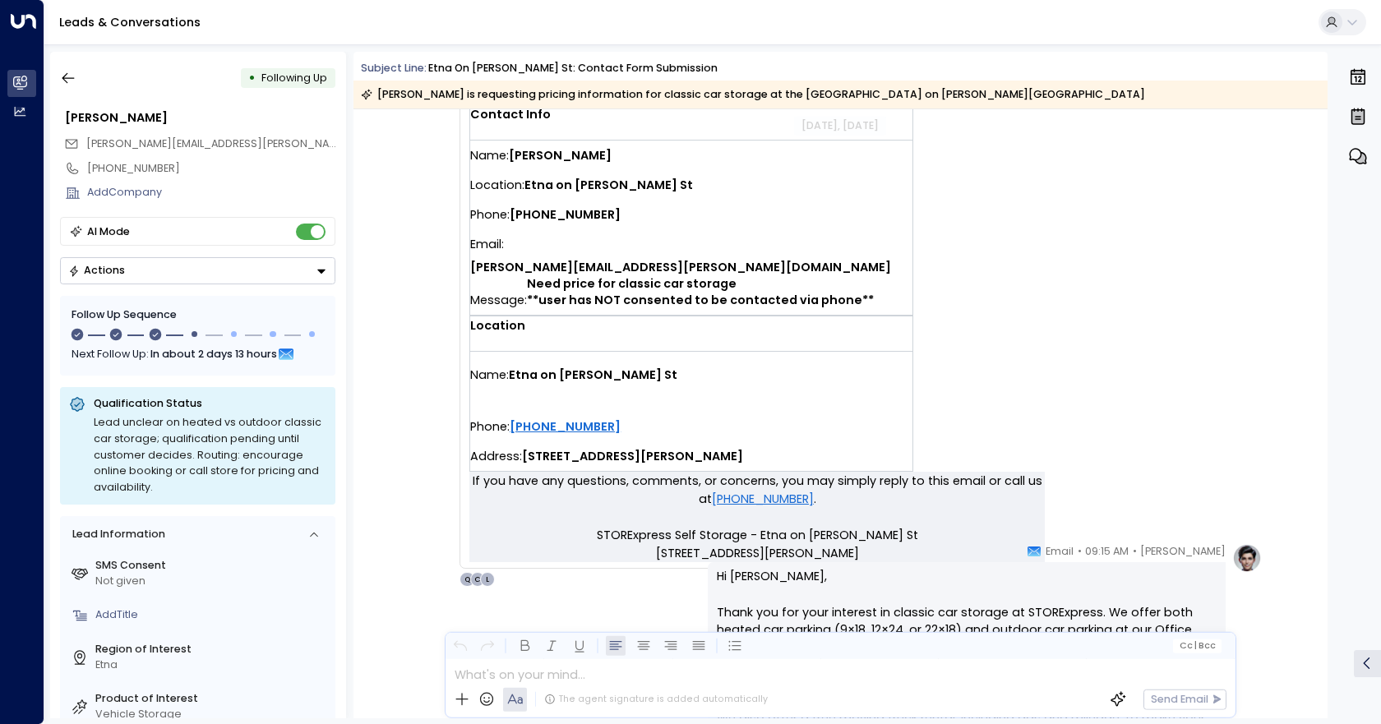
scroll to position [697, 0]
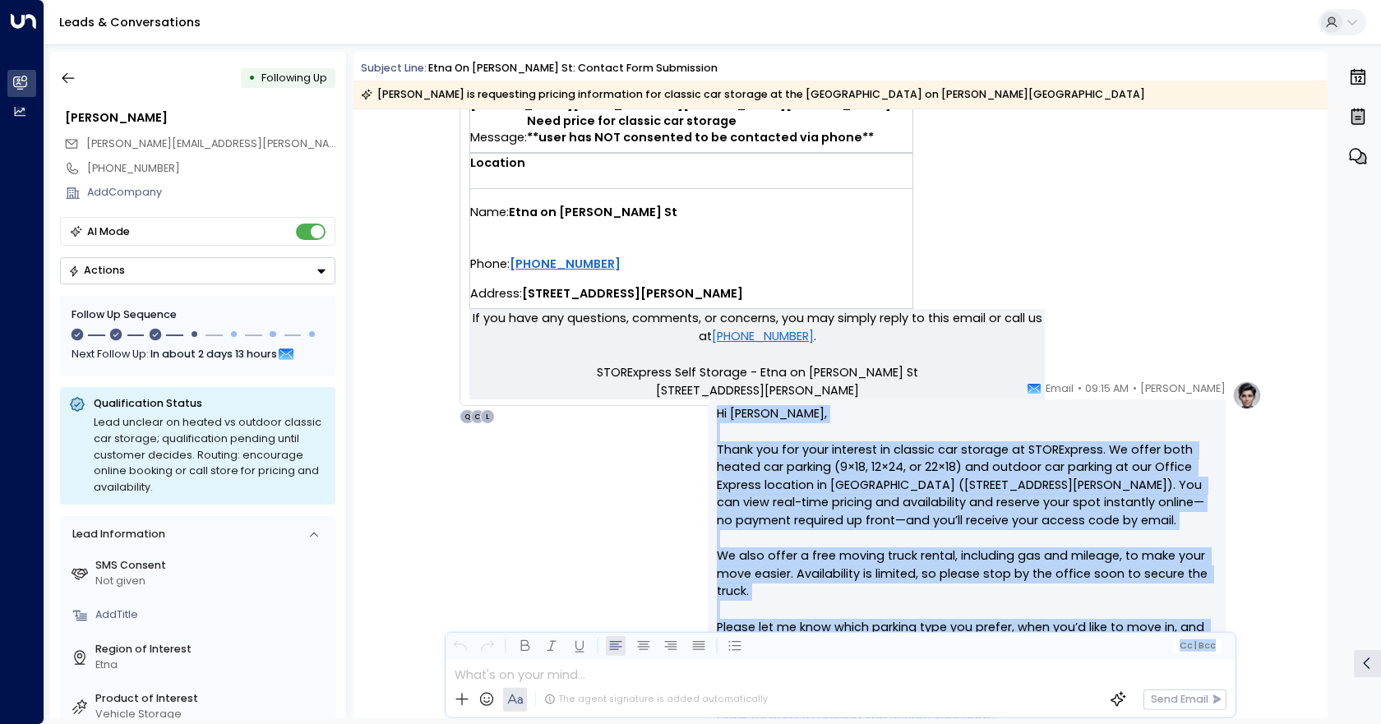
drag, startPoint x: 717, startPoint y: 414, endPoint x: 922, endPoint y: 660, distance: 320.6
click at [922, 660] on div "Subject Line: Etna on Butler St: Contact Form Submission David Ondek is request…" at bounding box center [841, 385] width 974 height 667
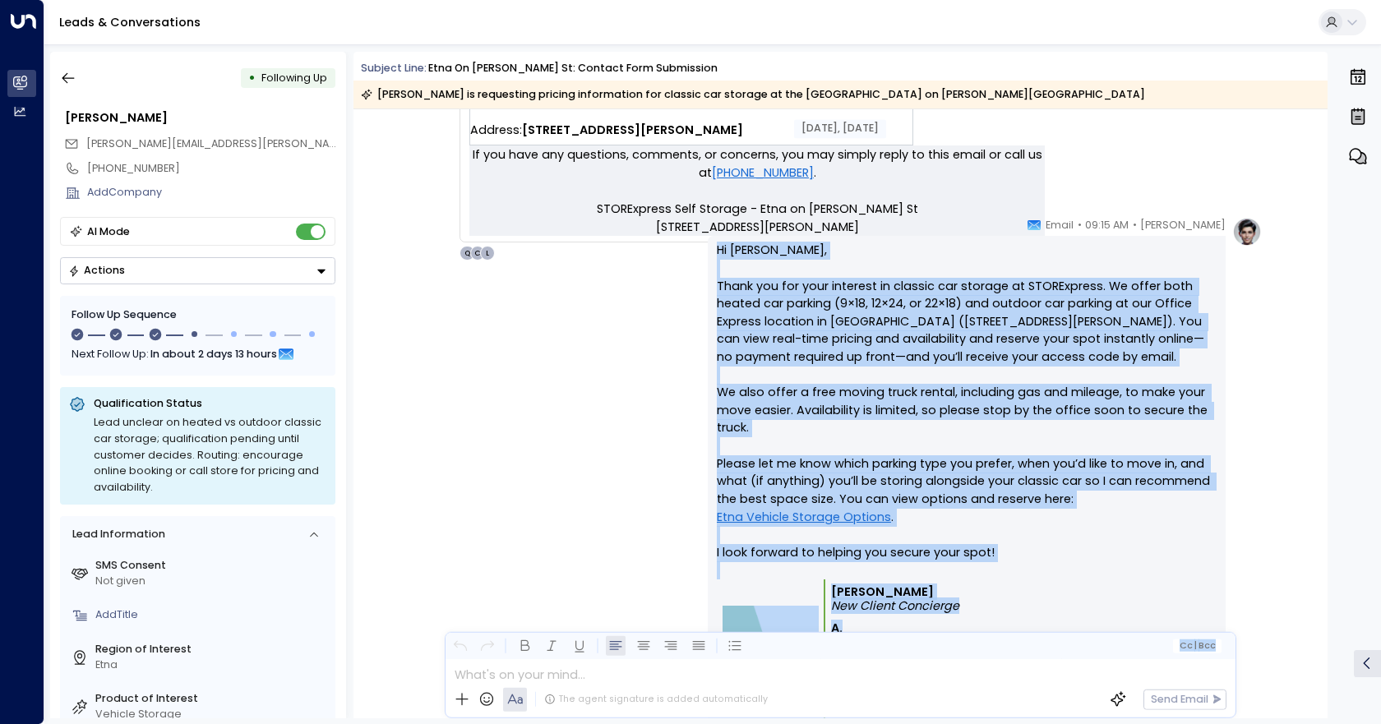
scroll to position [862, 0]
click at [990, 505] on p "Hi David, Thank you for your interest in classic car storage at STORExpress. We…" at bounding box center [967, 410] width 500 height 338
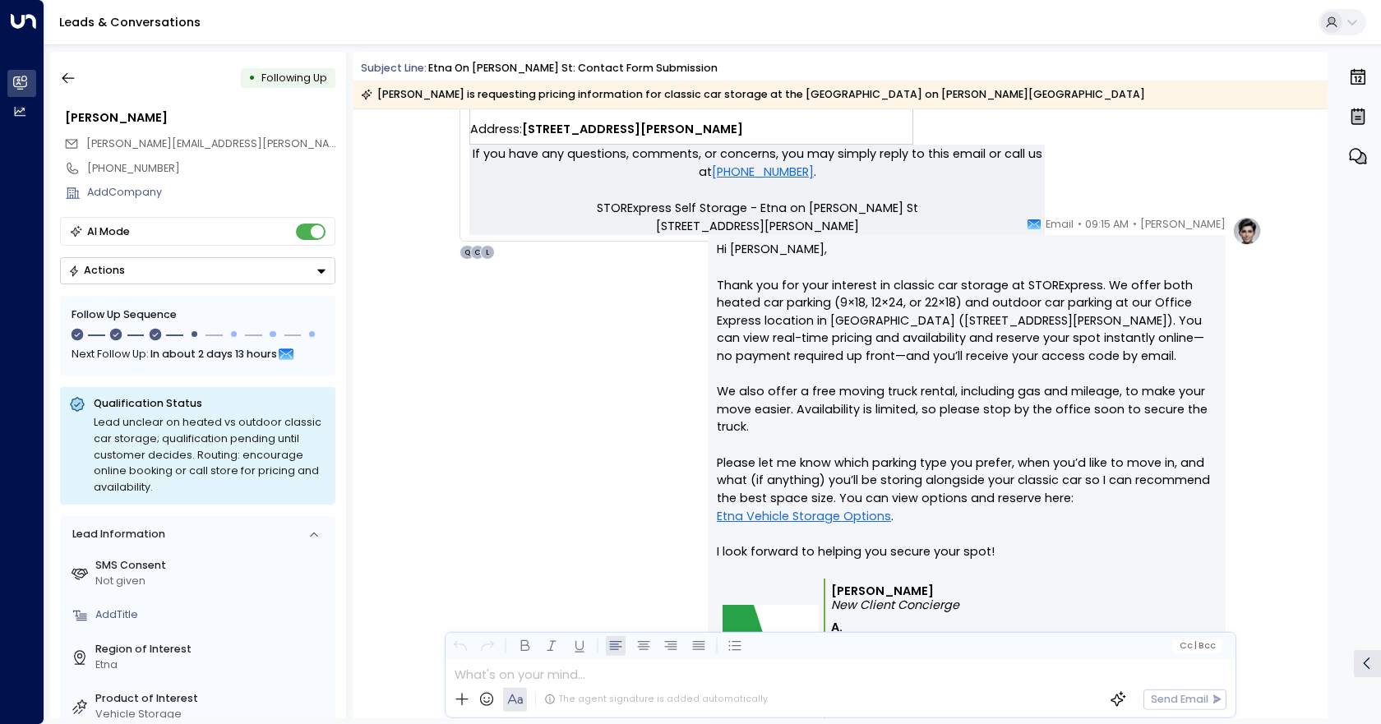
click at [720, 243] on p "Hi David, Thank you for your interest in classic car storage at STORExpress. We…" at bounding box center [967, 410] width 500 height 338
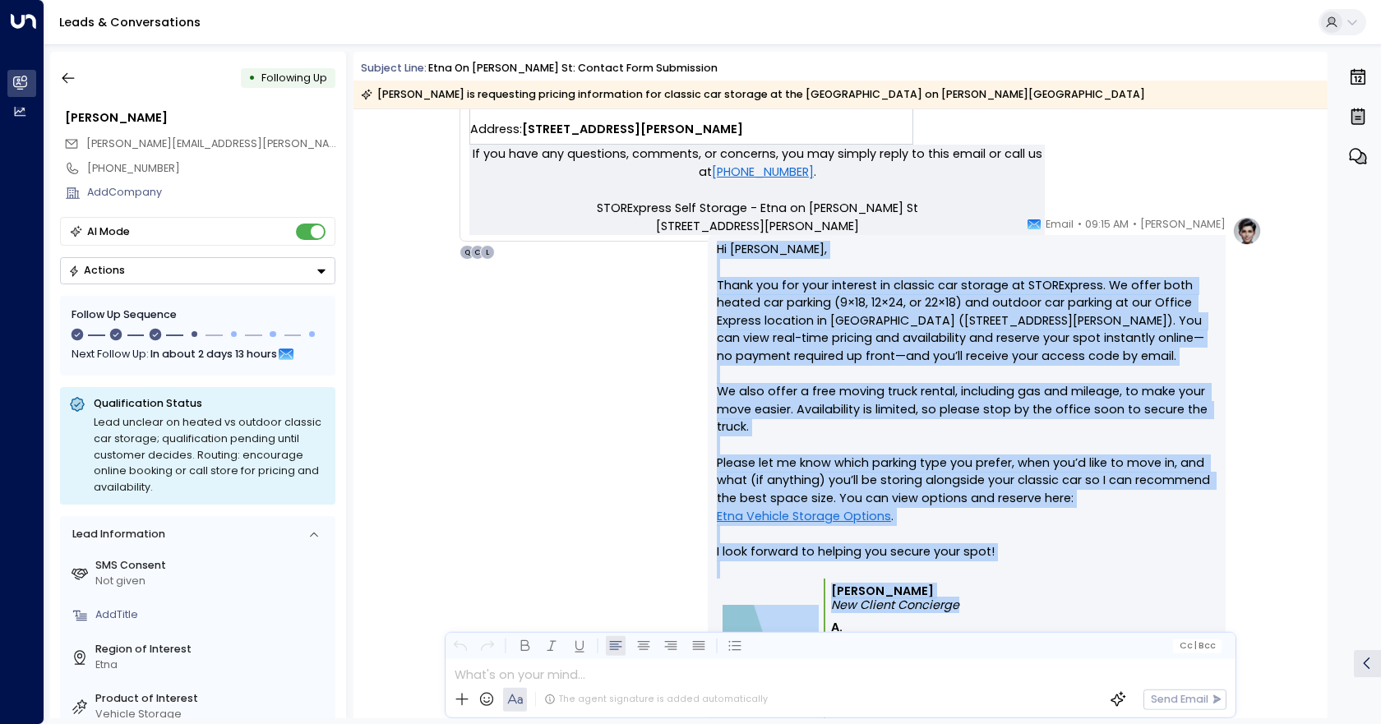
drag, startPoint x: 714, startPoint y: 244, endPoint x: 1047, endPoint y: 603, distance: 489.3
click at [1047, 603] on div "Hi David, Thank you for your interest in classic car storage at STORExpress. We…" at bounding box center [967, 500] width 518 height 531
copy div "Hi David, Thank you for your interest in classic car storage at STORExpress. We…"
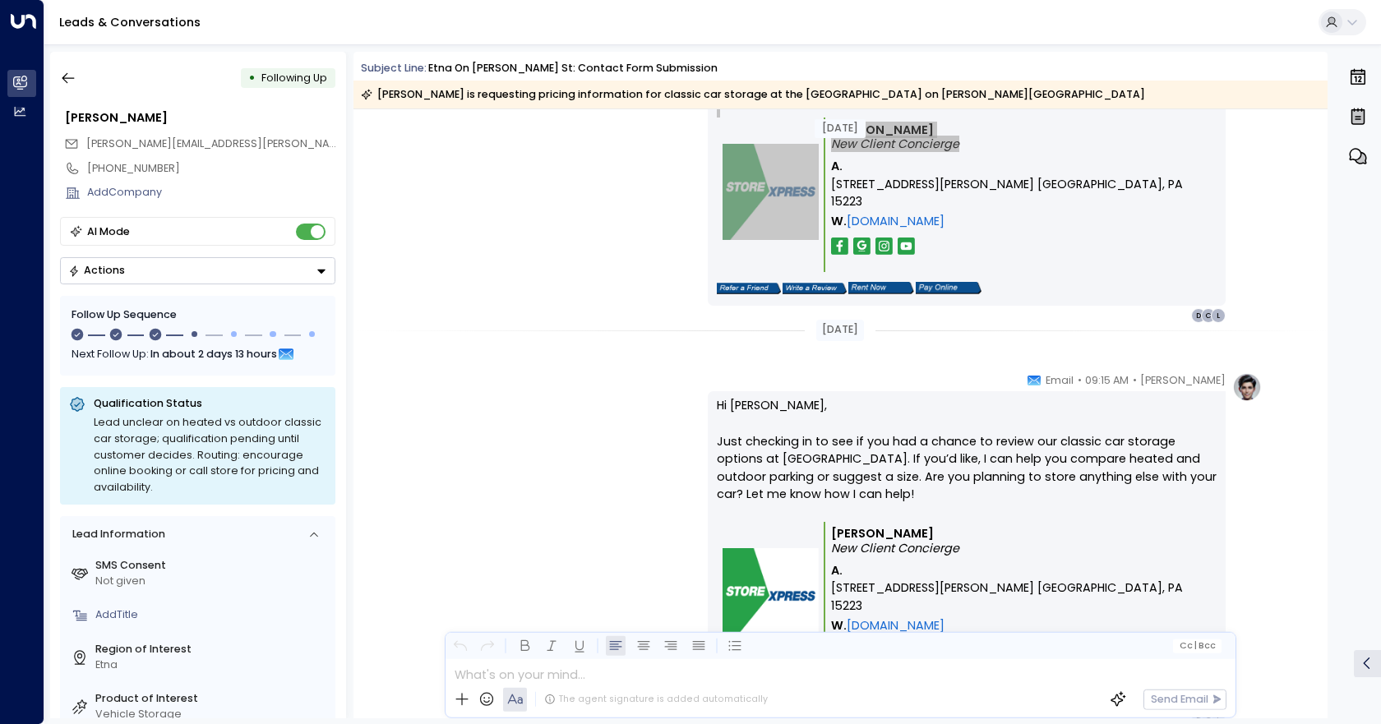
scroll to position [1519, 0]
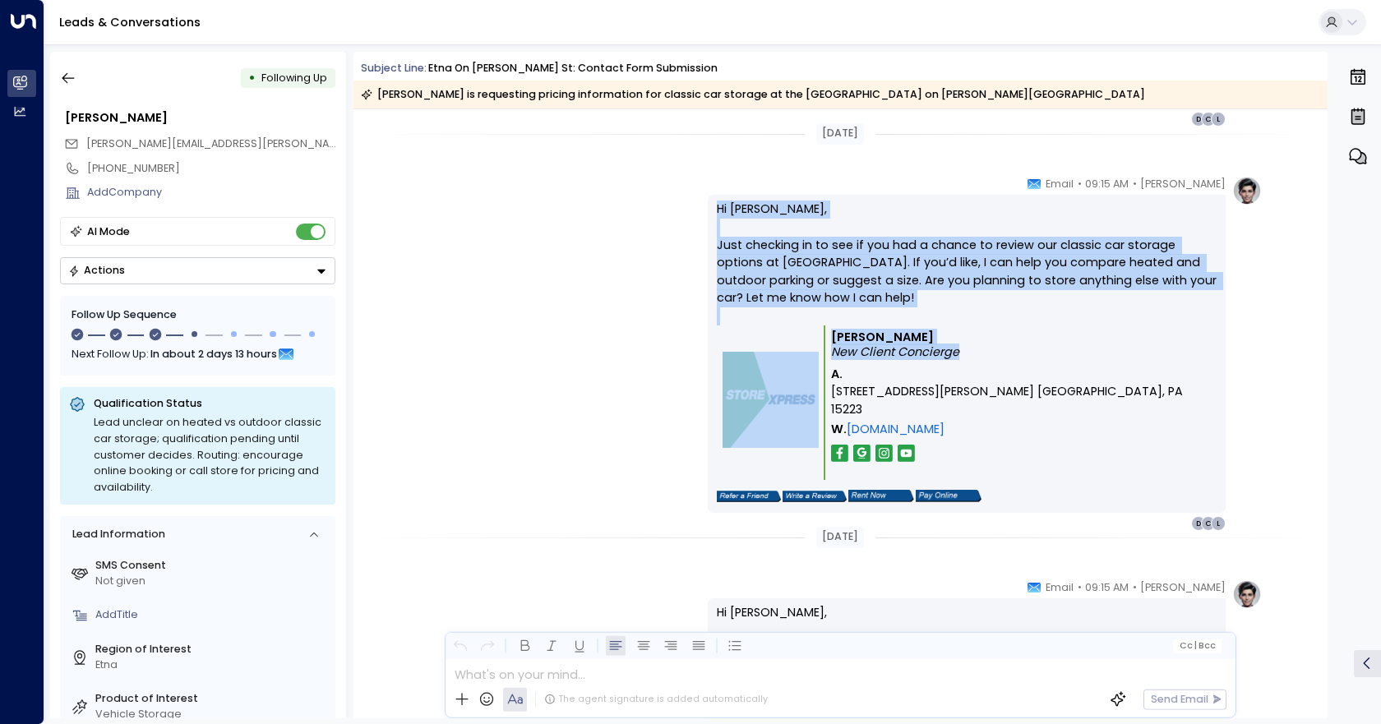
drag, startPoint x: 713, startPoint y: 212, endPoint x: 965, endPoint y: 351, distance: 288.1
click at [965, 351] on div "Hi David, Just checking in to see if you had a chance to review our classic car…" at bounding box center [967, 354] width 518 height 318
copy div "Hi David, Just checking in to see if you had a chance to review our classic car…"
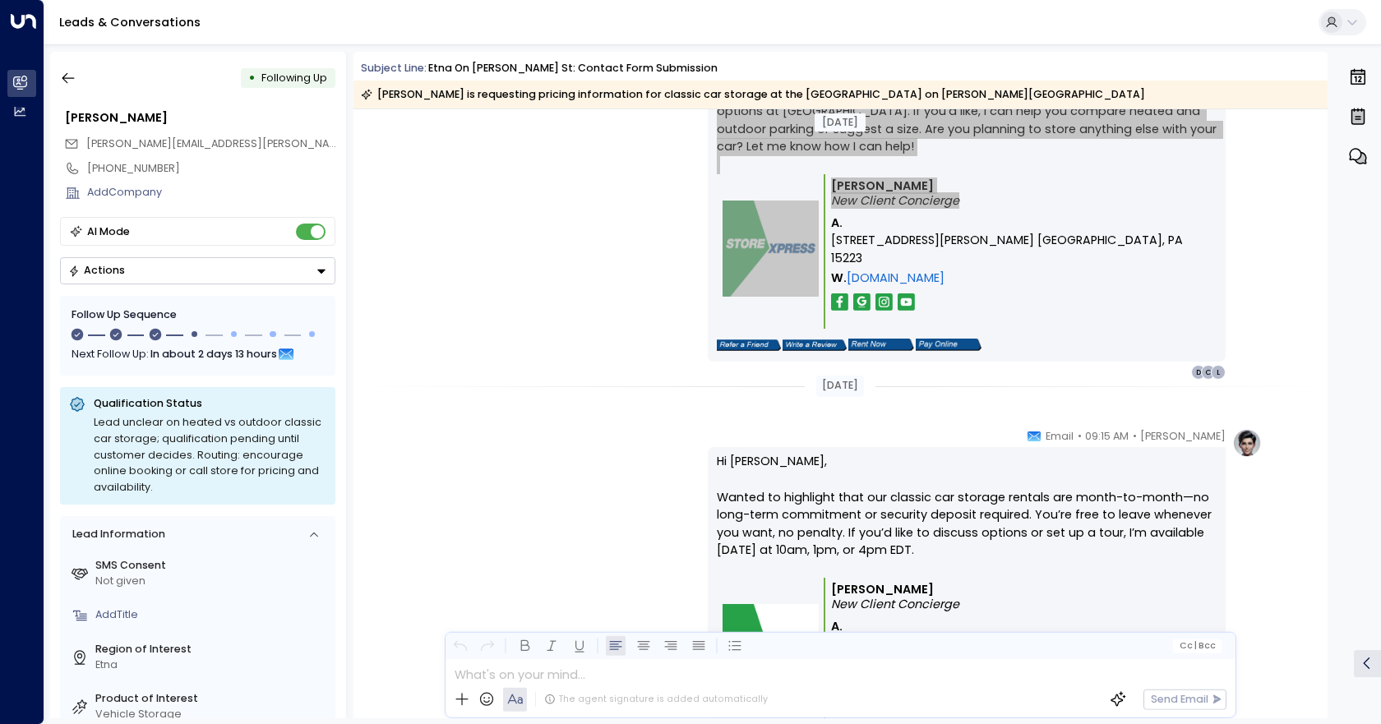
scroll to position [1848, 0]
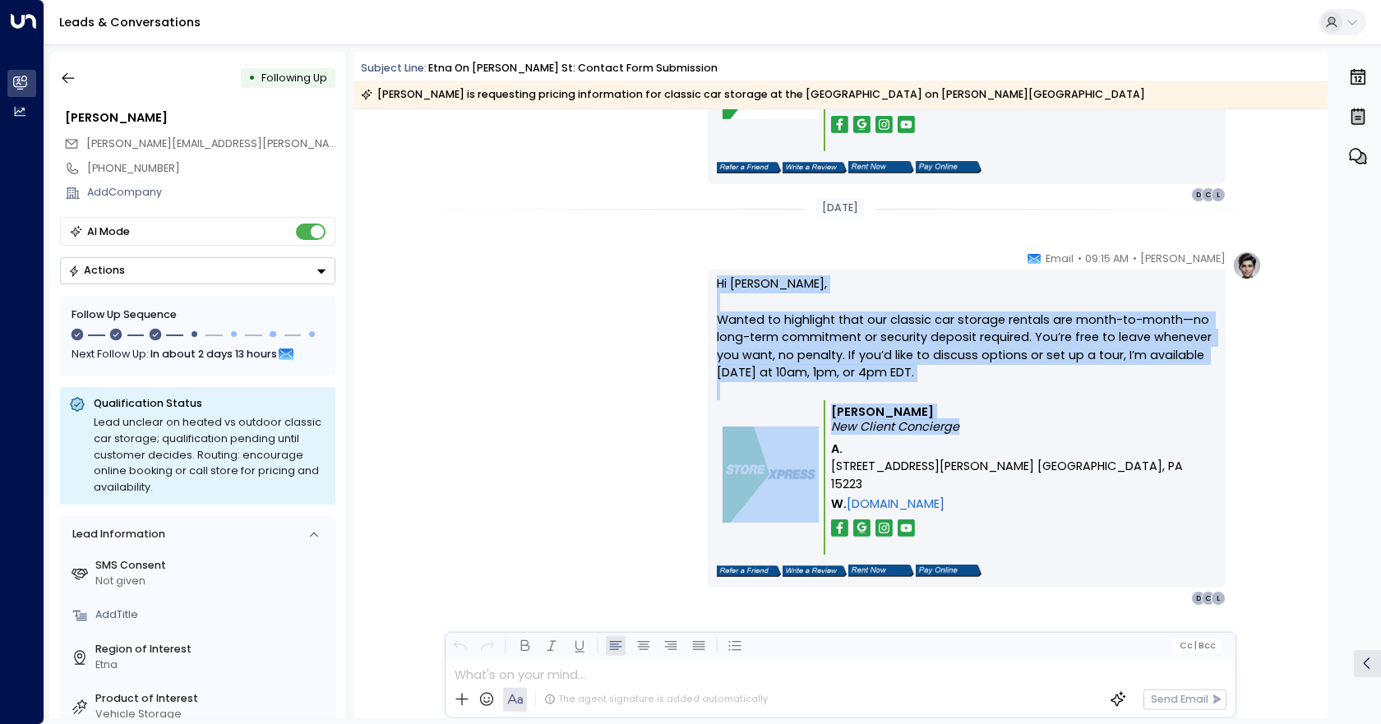
drag, startPoint x: 718, startPoint y: 276, endPoint x: 1171, endPoint y: 428, distance: 477.6
click at [1171, 428] on div "Hi David, Wanted to highlight that our classic car storage rentals are month-to…" at bounding box center [967, 428] width 500 height 307
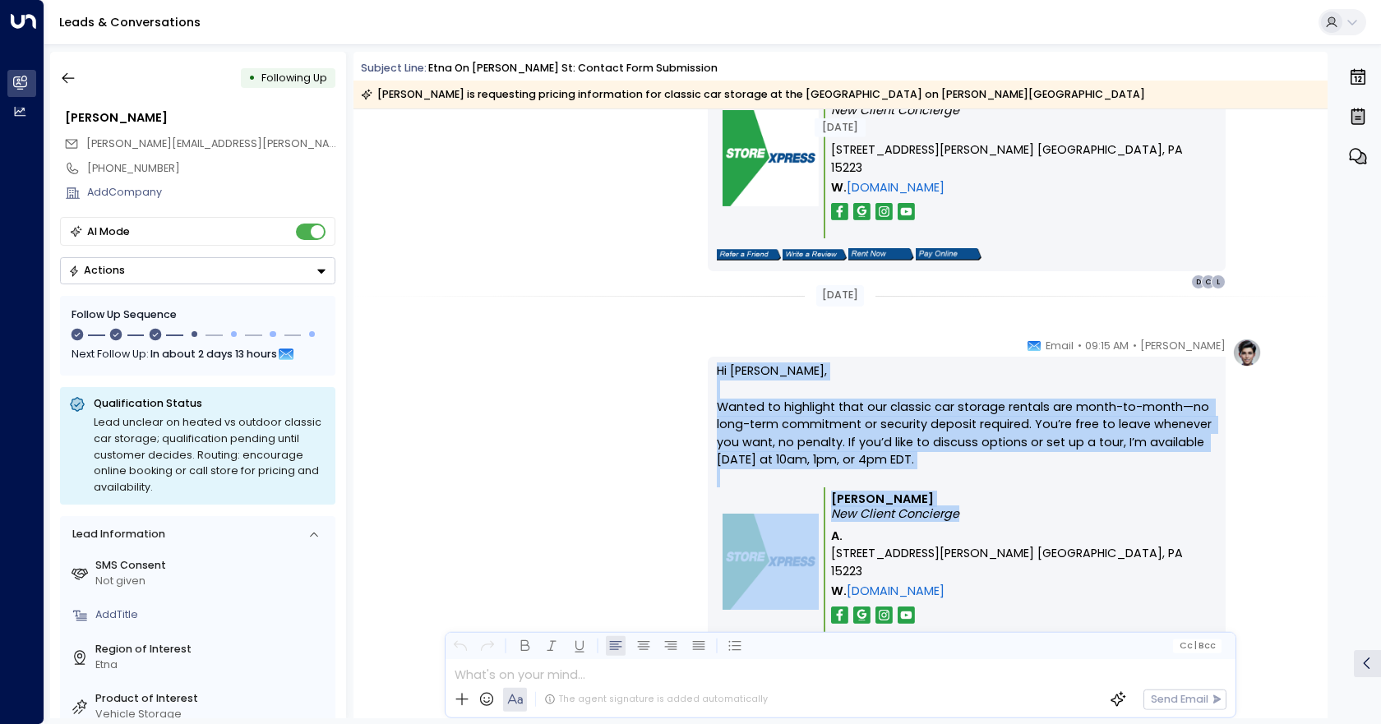
scroll to position [1766, 0]
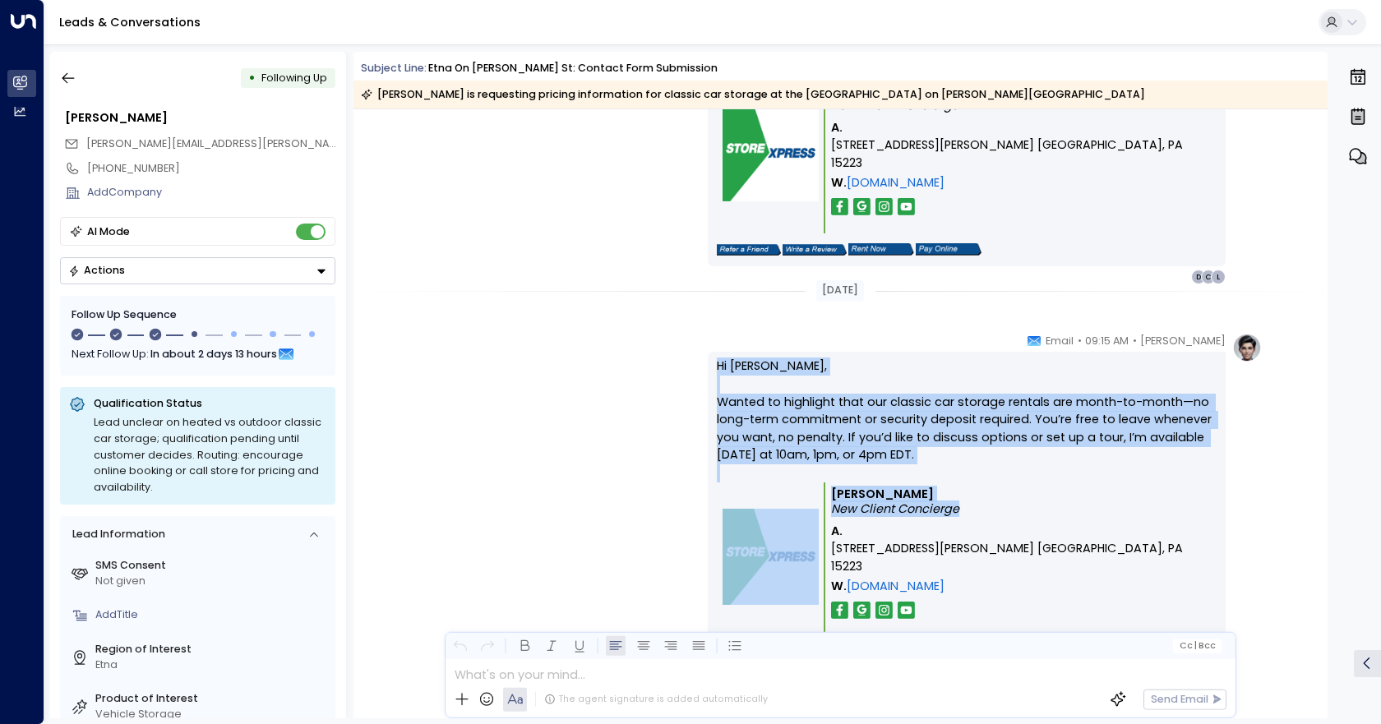
copy div "Hi David, Wanted to highlight that our classic car storage rentals are month-to…"
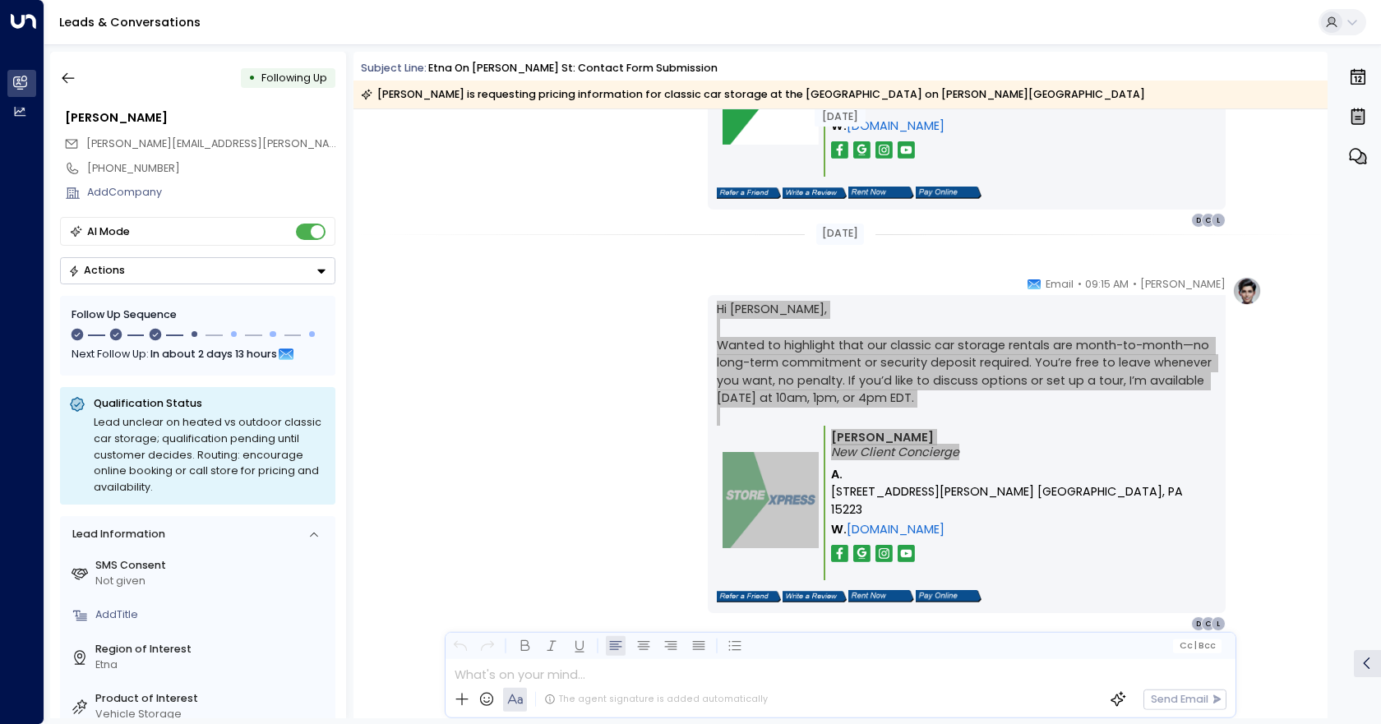
scroll to position [1848, 0]
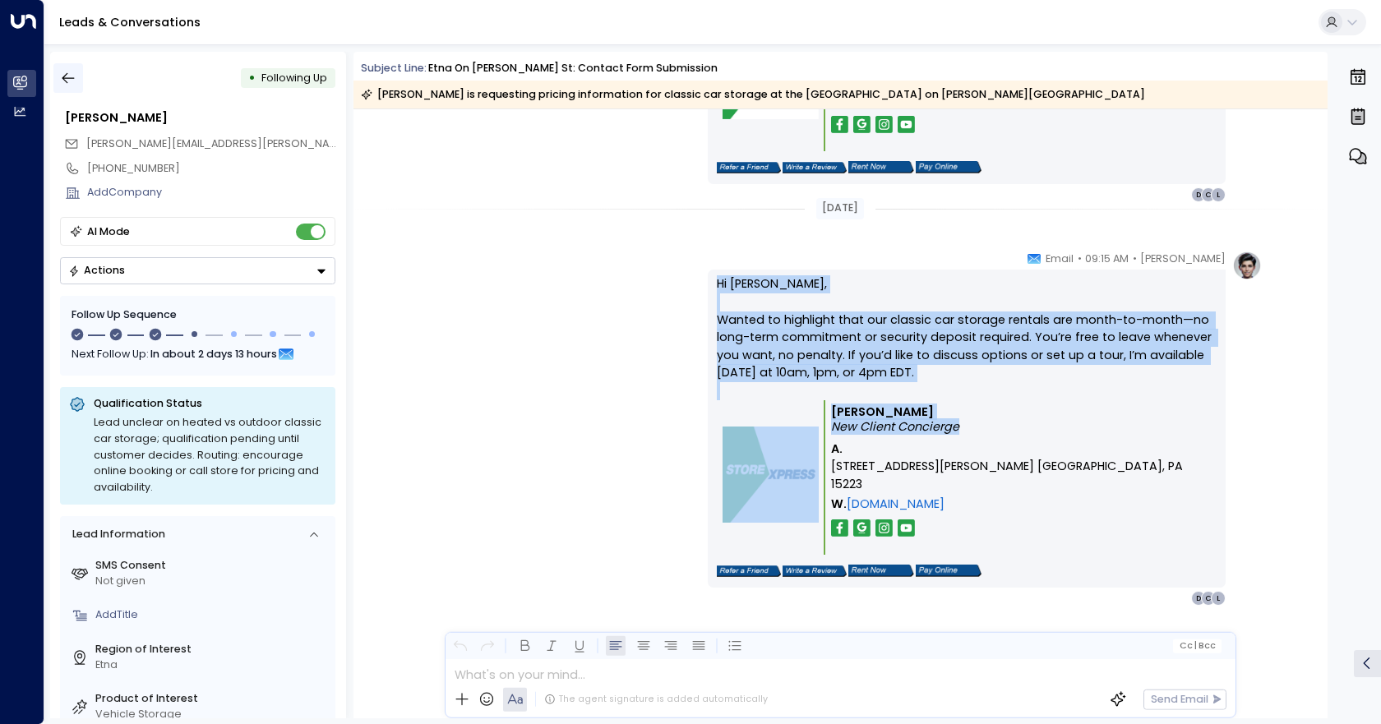
click at [72, 75] on icon "button" at bounding box center [68, 78] width 16 height 16
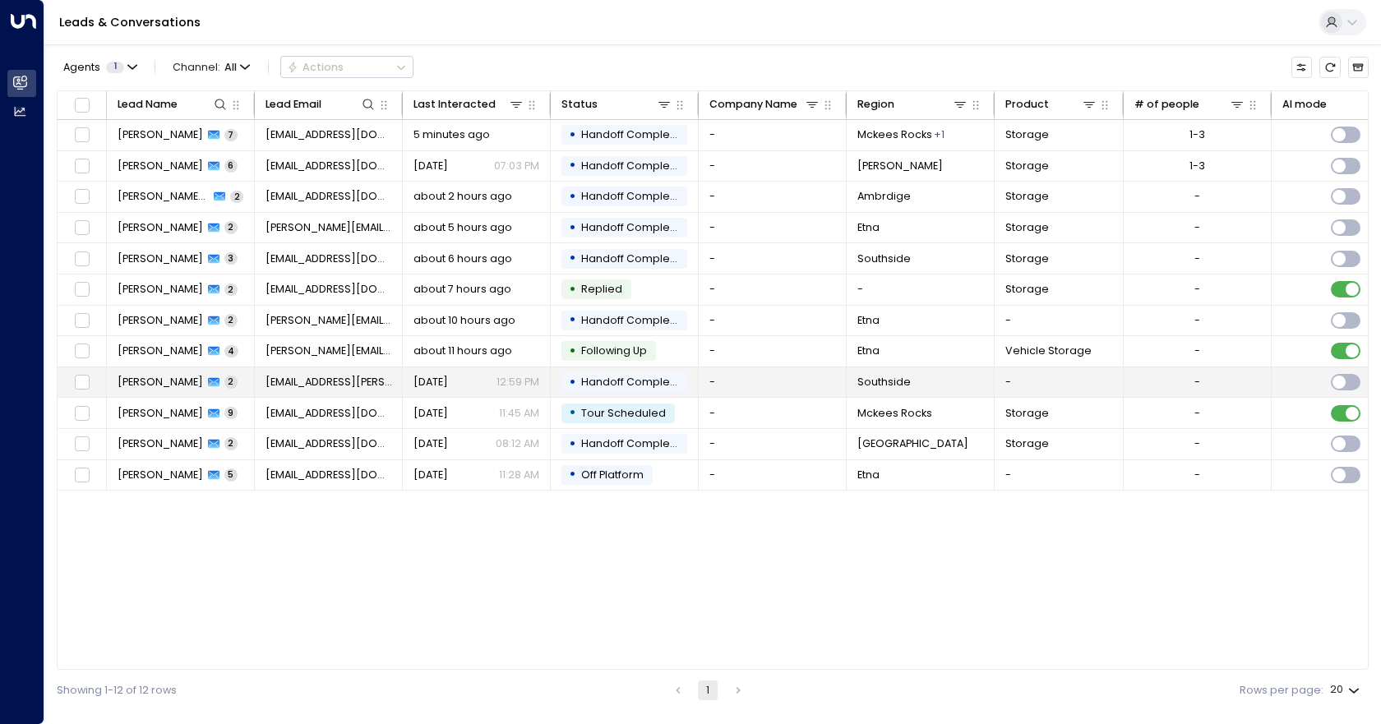
click at [756, 386] on td "-" at bounding box center [773, 383] width 148 height 30
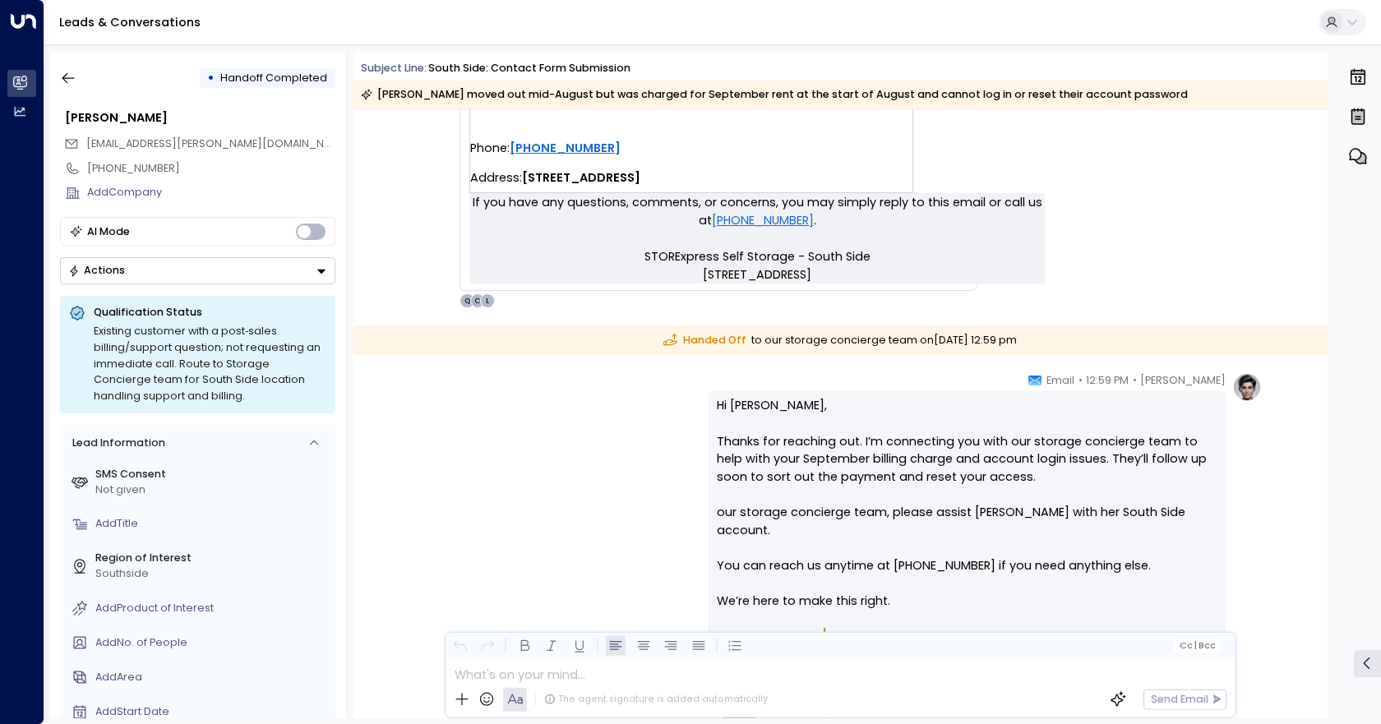
scroll to position [940, 0]
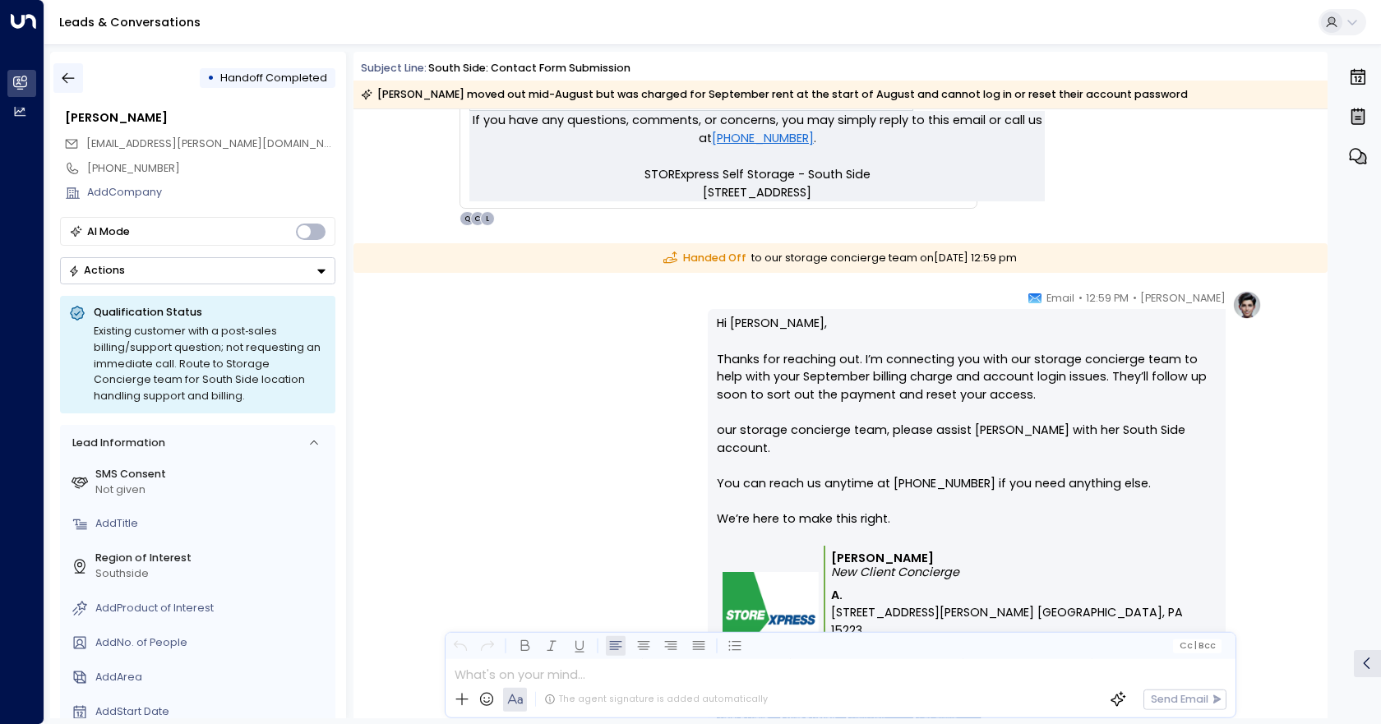
click at [72, 80] on icon "button" at bounding box center [68, 78] width 16 height 16
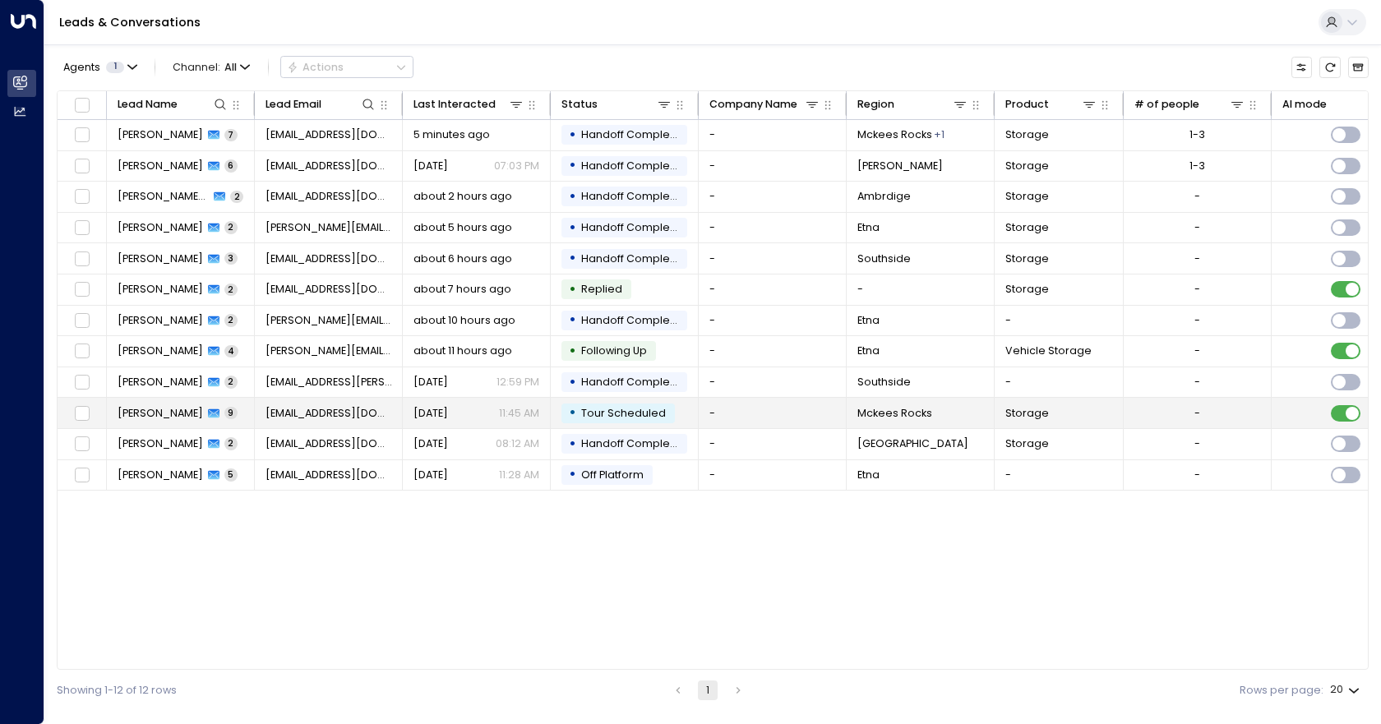
click at [790, 412] on td "-" at bounding box center [773, 413] width 148 height 30
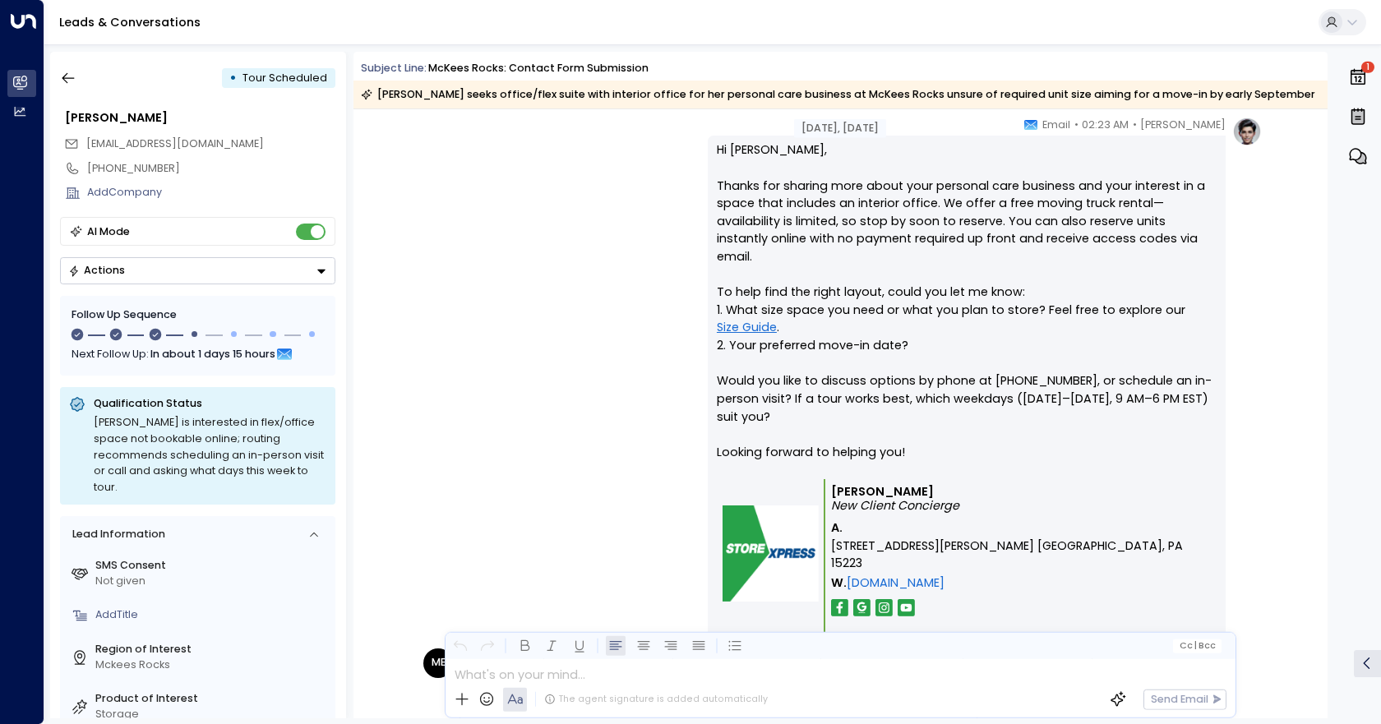
scroll to position [1727, 0]
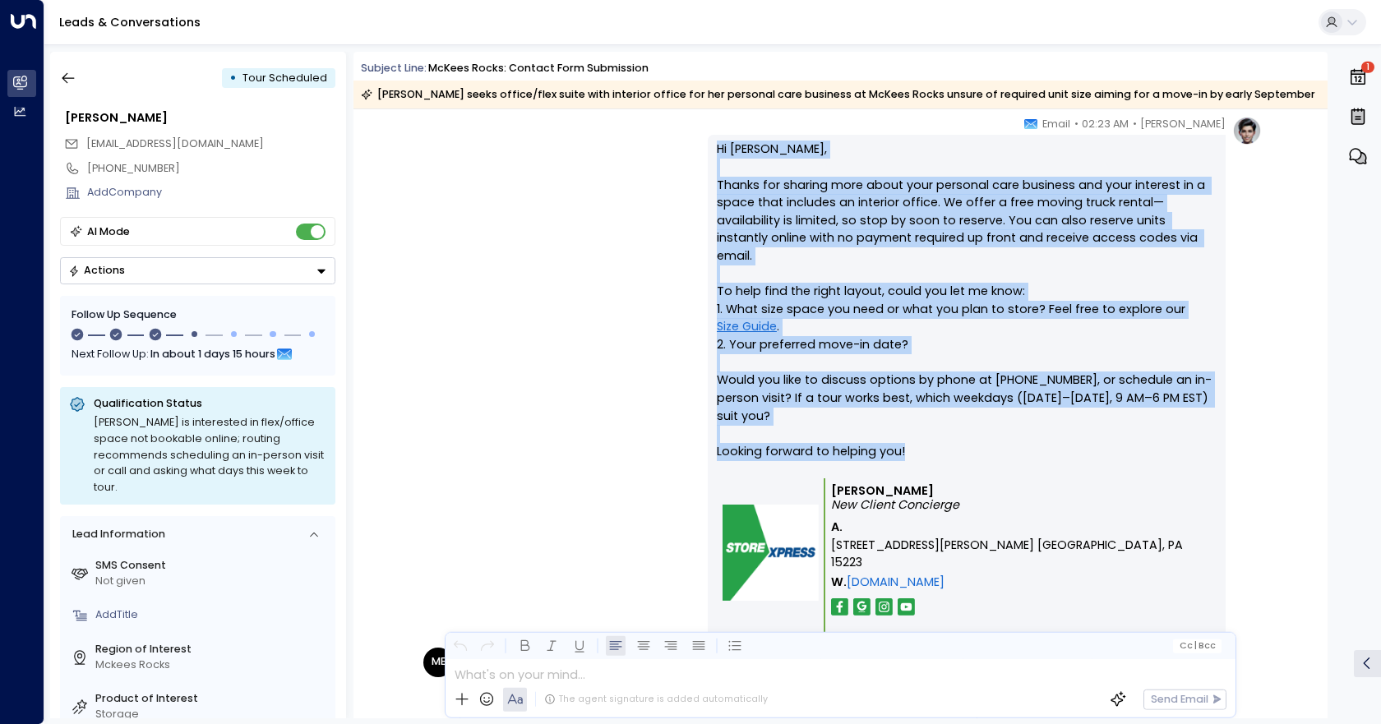
drag, startPoint x: 905, startPoint y: 433, endPoint x: 718, endPoint y: 151, distance: 338.6
click at [718, 151] on p "Hi Marie, Thanks for sharing more about your personal care business and your in…" at bounding box center [967, 310] width 500 height 338
copy p "Hi Marie, Thanks for sharing more about your personal care business and your in…"
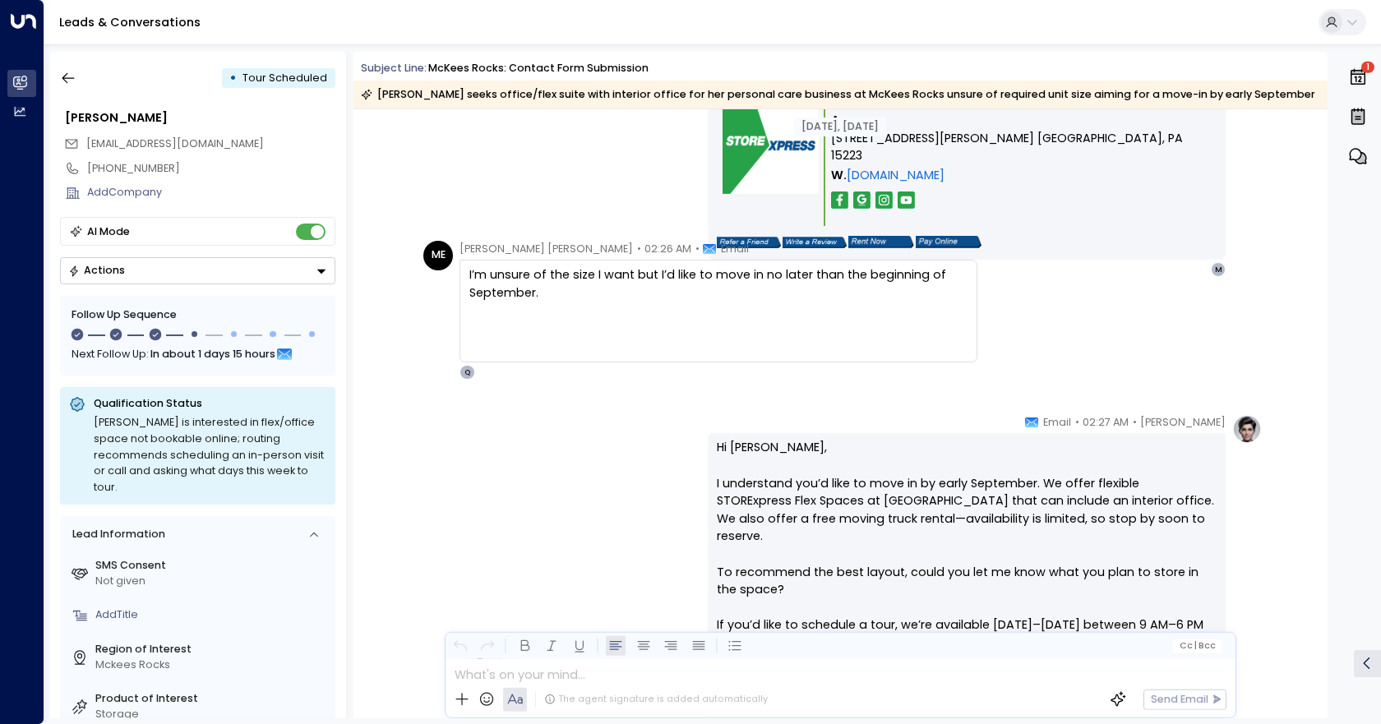
scroll to position [2138, 0]
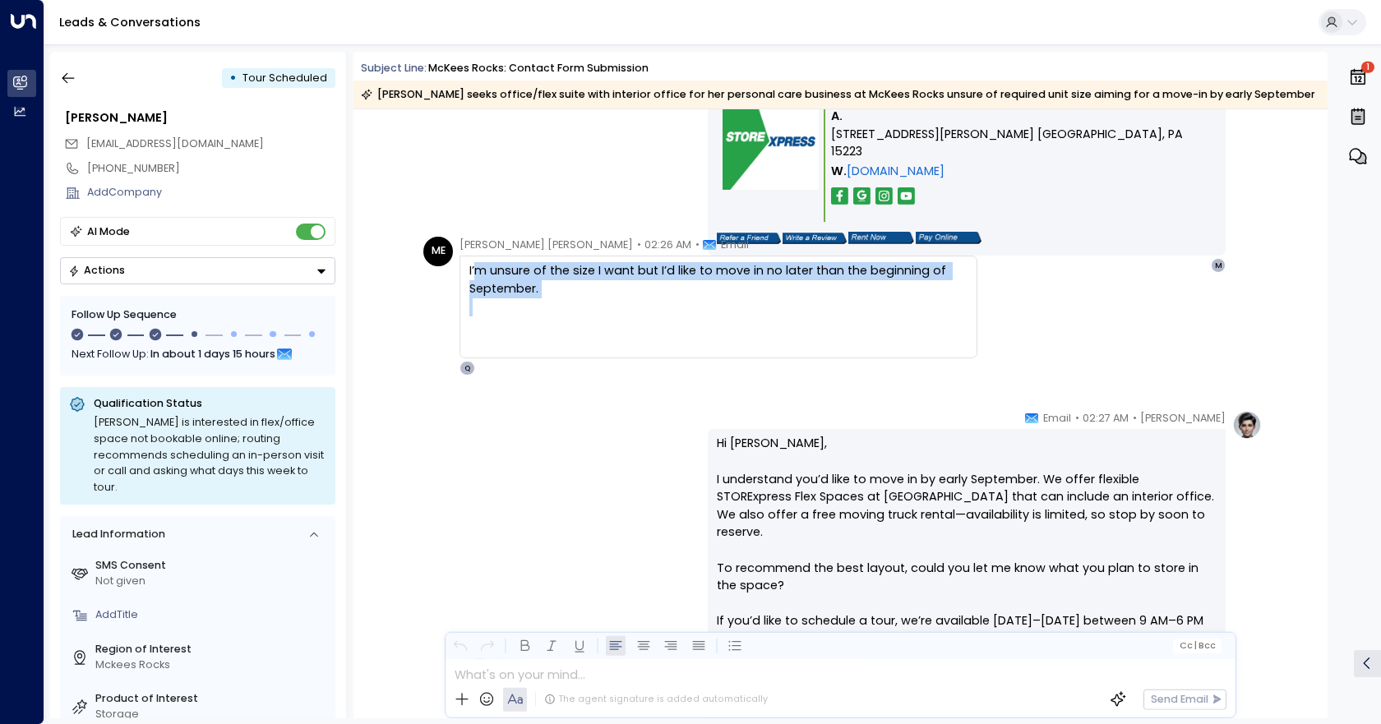
drag, startPoint x: 702, startPoint y: 329, endPoint x: 470, endPoint y: 291, distance: 234.9
click at [470, 291] on div "I’m unsure of the size I want but I’d like to move in no later than the beginni…" at bounding box center [718, 306] width 498 height 89
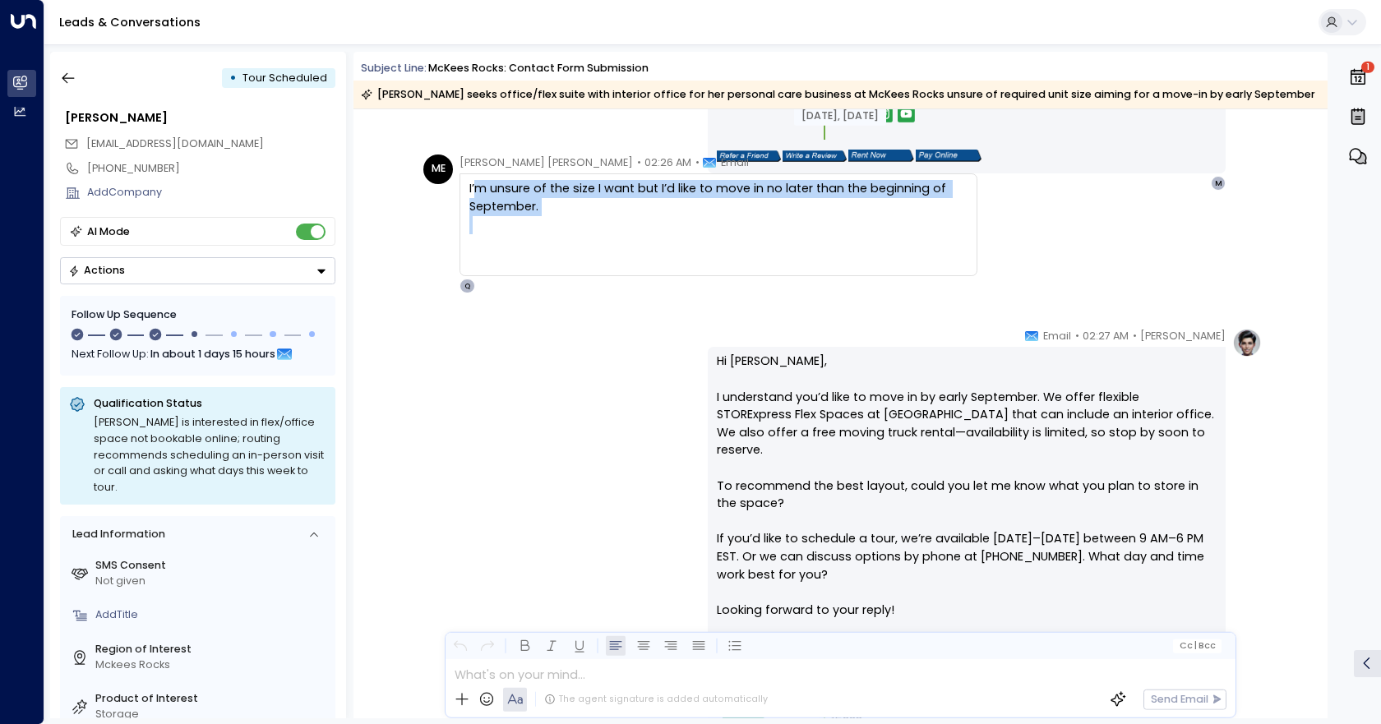
scroll to position [2302, 0]
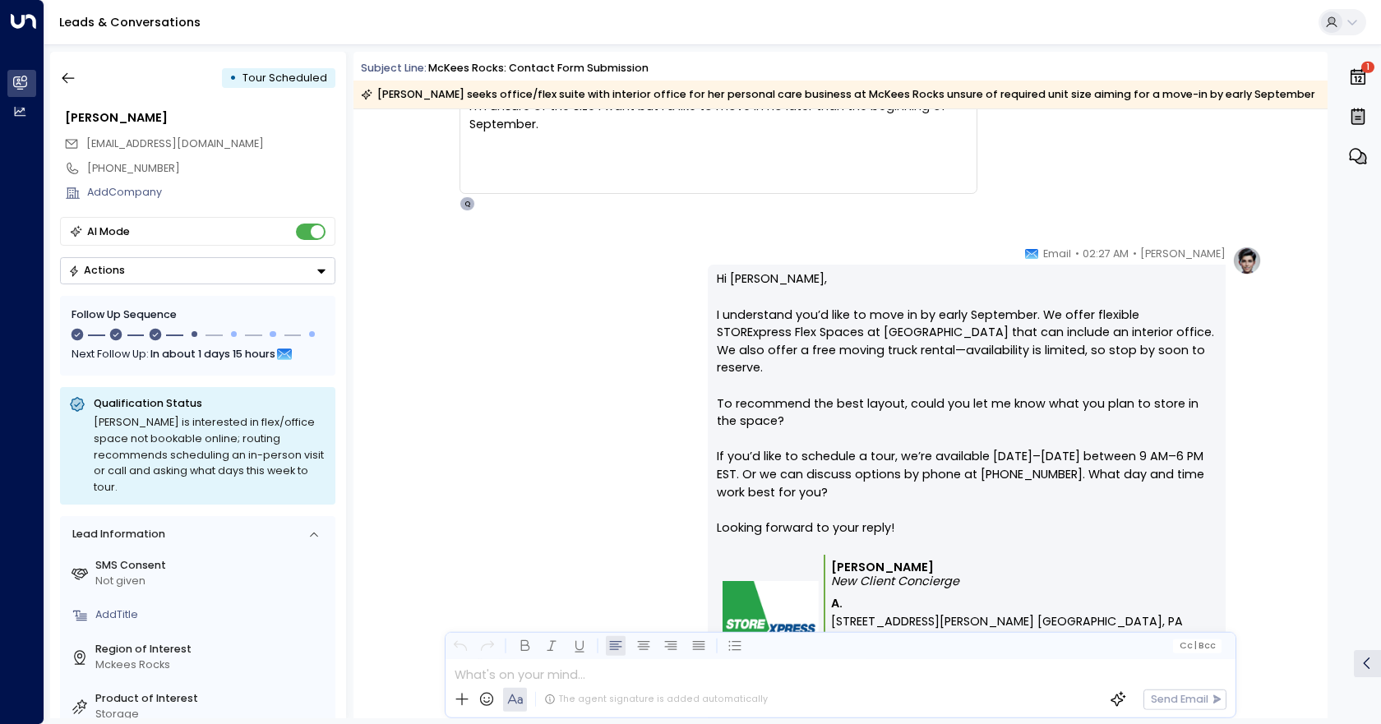
click at [914, 519] on p "Hi Marie, I understand you’d like to move in by early September. We offer flexi…" at bounding box center [967, 413] width 500 height 284
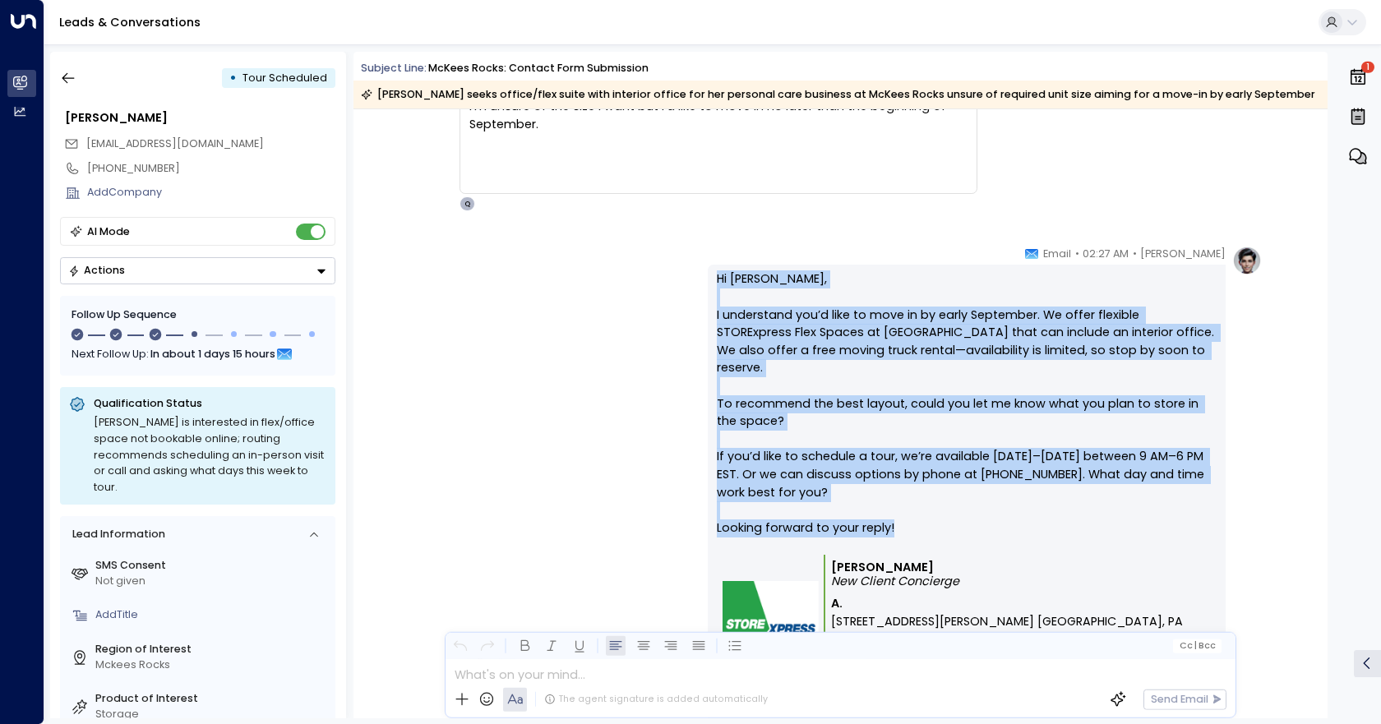
drag, startPoint x: 918, startPoint y: 515, endPoint x: 698, endPoint y: 266, distance: 332.0
click at [693, 266] on div "Quinn Ellis • 02:27 AM • Email Hi Marie, I understand you’d like to move in by …" at bounding box center [841, 504] width 844 height 516
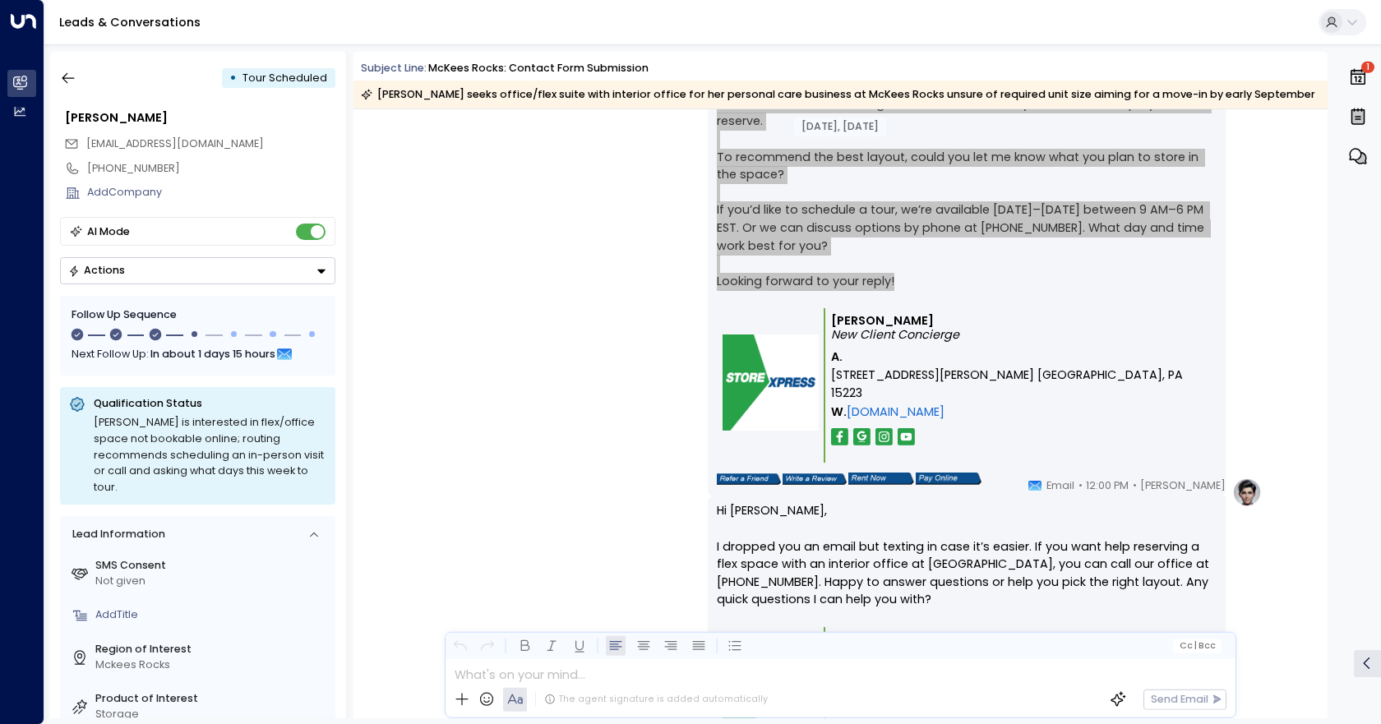
scroll to position [2713, 0]
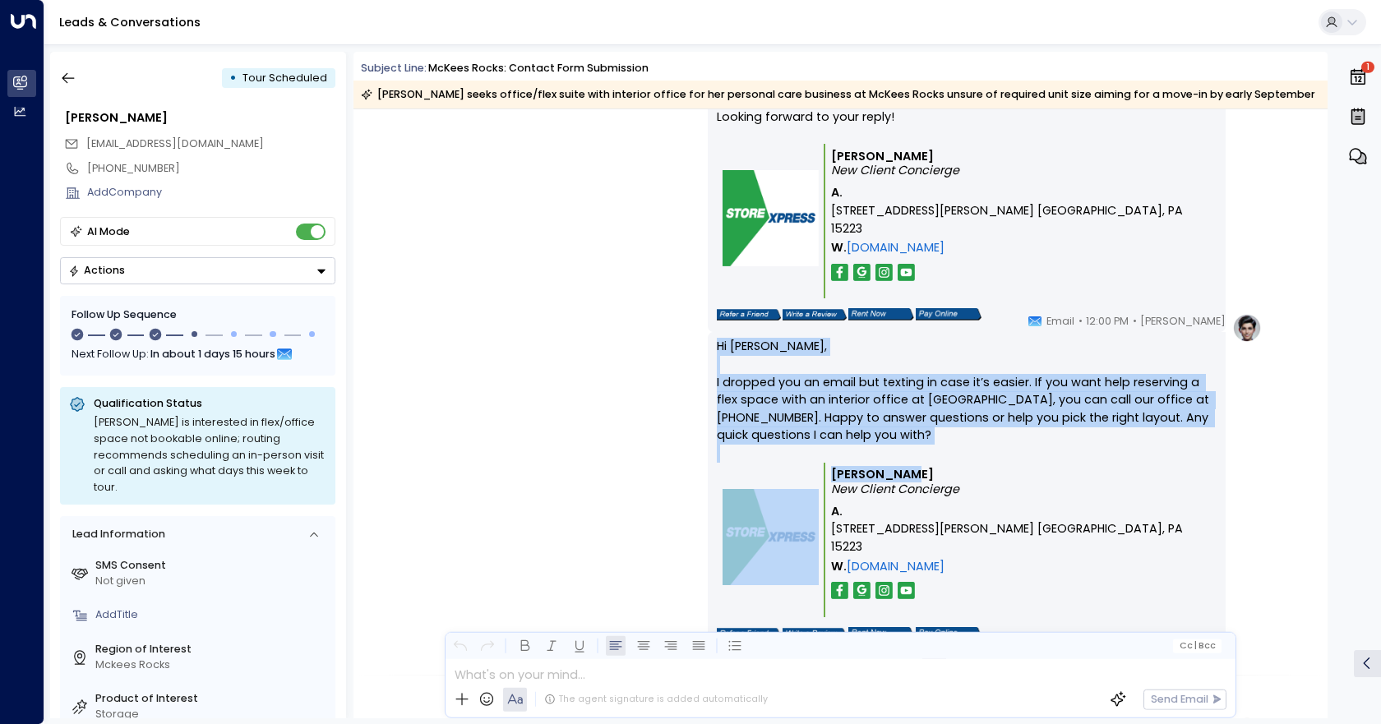
drag, startPoint x: 992, startPoint y: 479, endPoint x: 706, endPoint y: 349, distance: 313.5
click at [708, 349] on div "Hi Marie, I dropped you an email but texting in case it’s easier. If you want h…" at bounding box center [967, 491] width 518 height 318
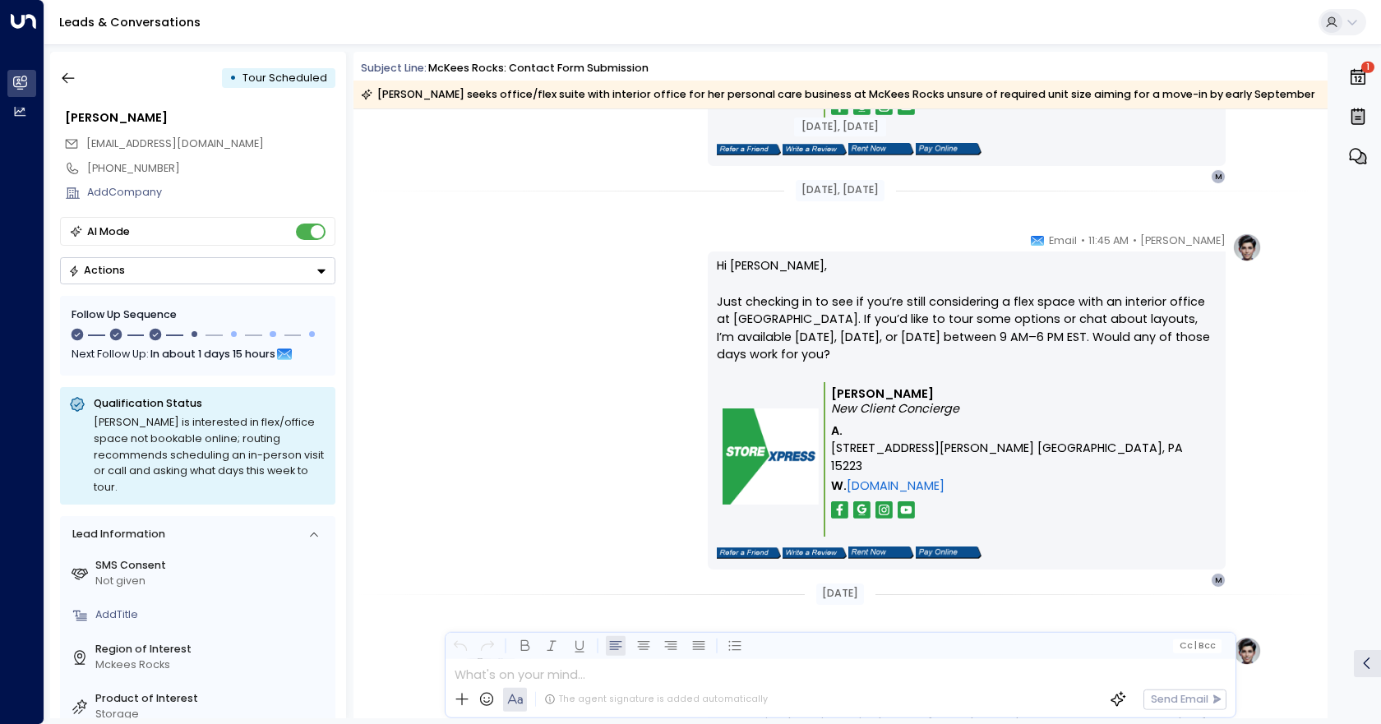
scroll to position [3207, 0]
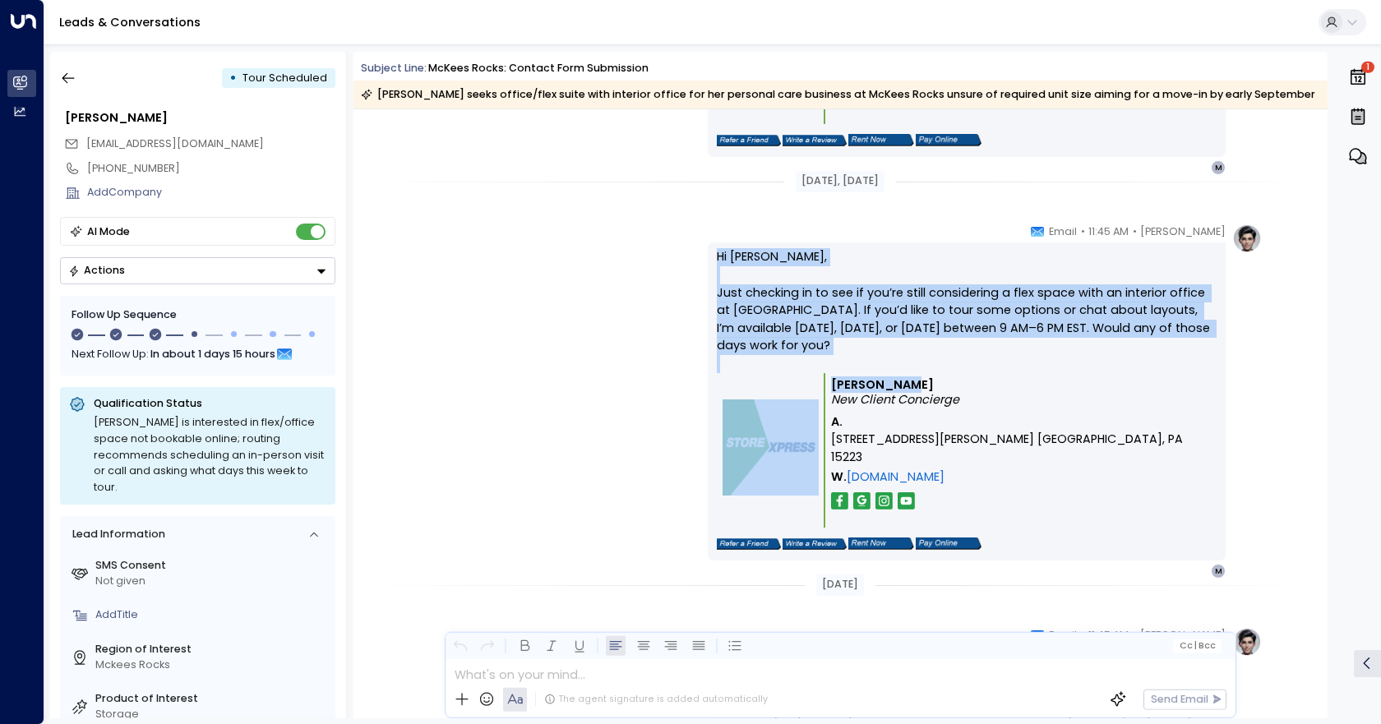
drag, startPoint x: 901, startPoint y: 382, endPoint x: 701, endPoint y: 247, distance: 241.0
click at [701, 247] on div "Quinn Ellis • 11:45 AM • Email Hi Marie, Just checking in to see if you’re stil…" at bounding box center [841, 402] width 844 height 356
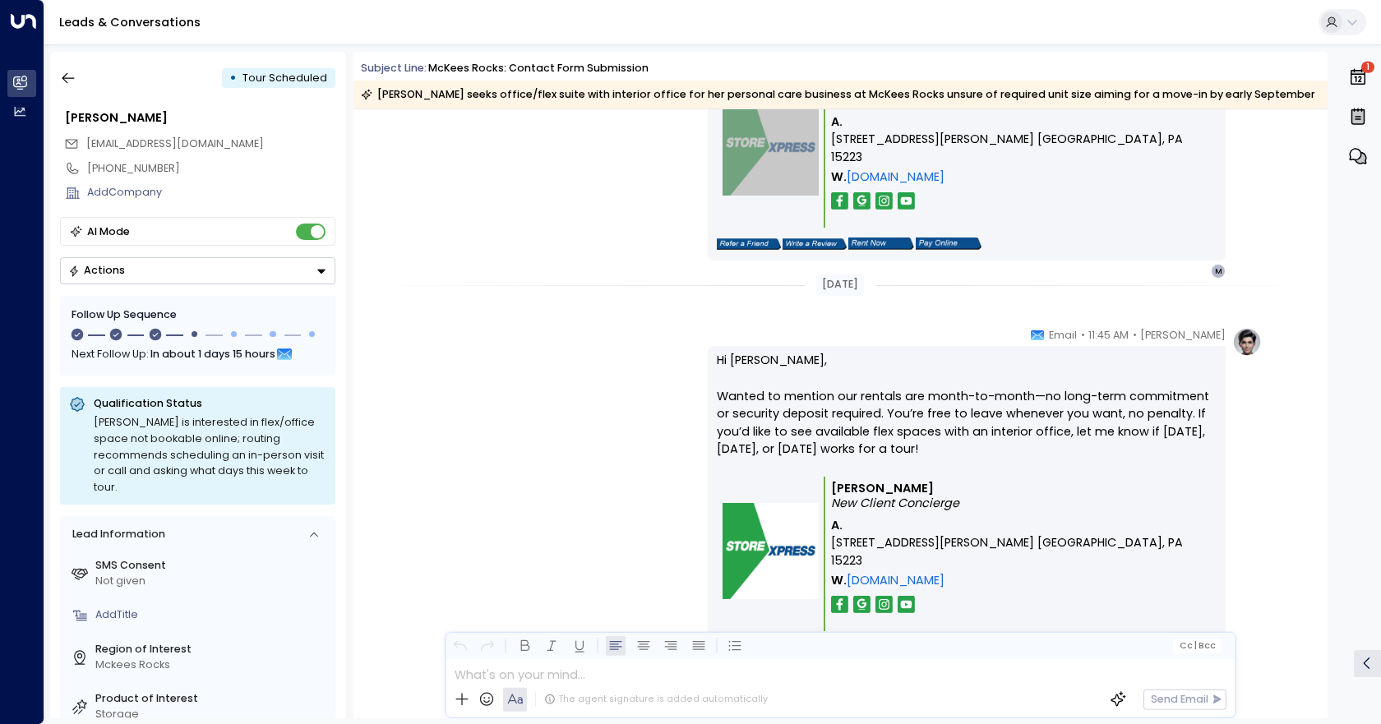
scroll to position [3536, 0]
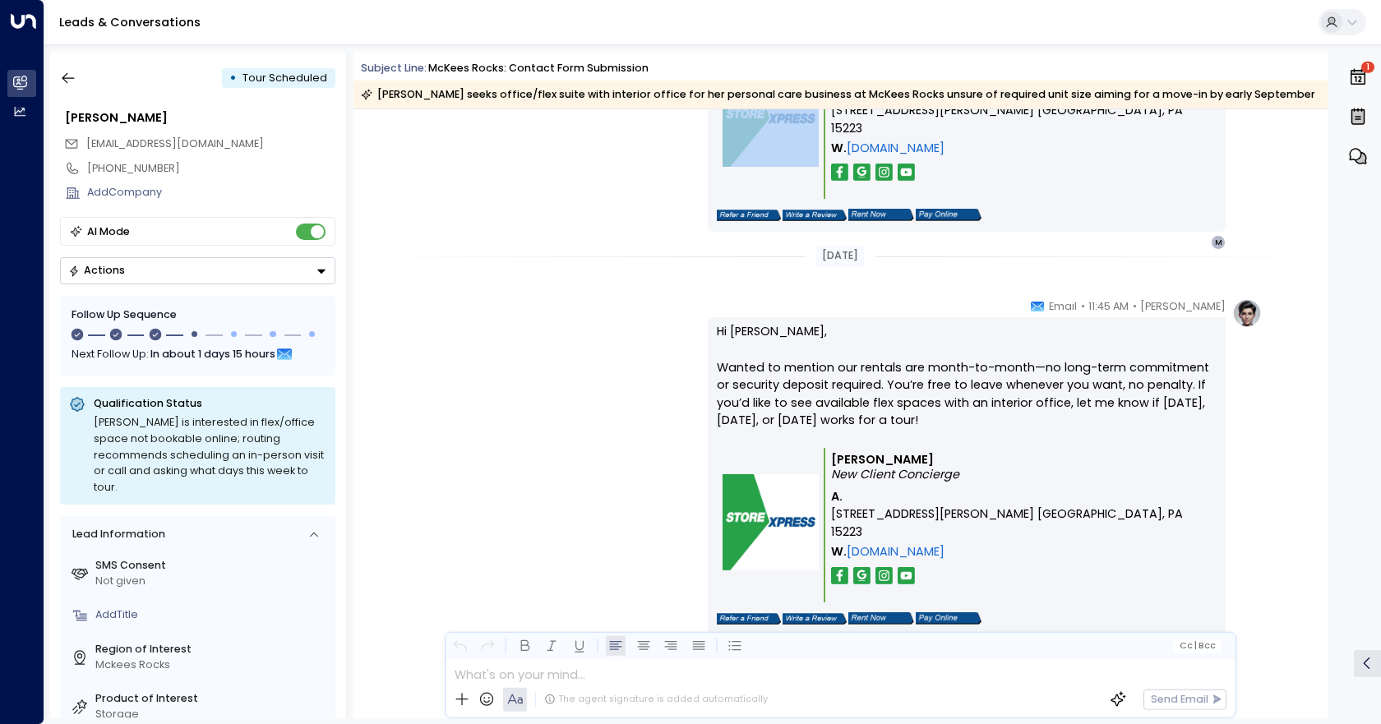
drag, startPoint x: 972, startPoint y: 424, endPoint x: 705, endPoint y: 331, distance: 282.4
click at [688, 326] on div "Quinn Ellis • 11:45 AM • Email Hi Marie, Wanted to mention our rentals are mont…" at bounding box center [841, 476] width 844 height 356
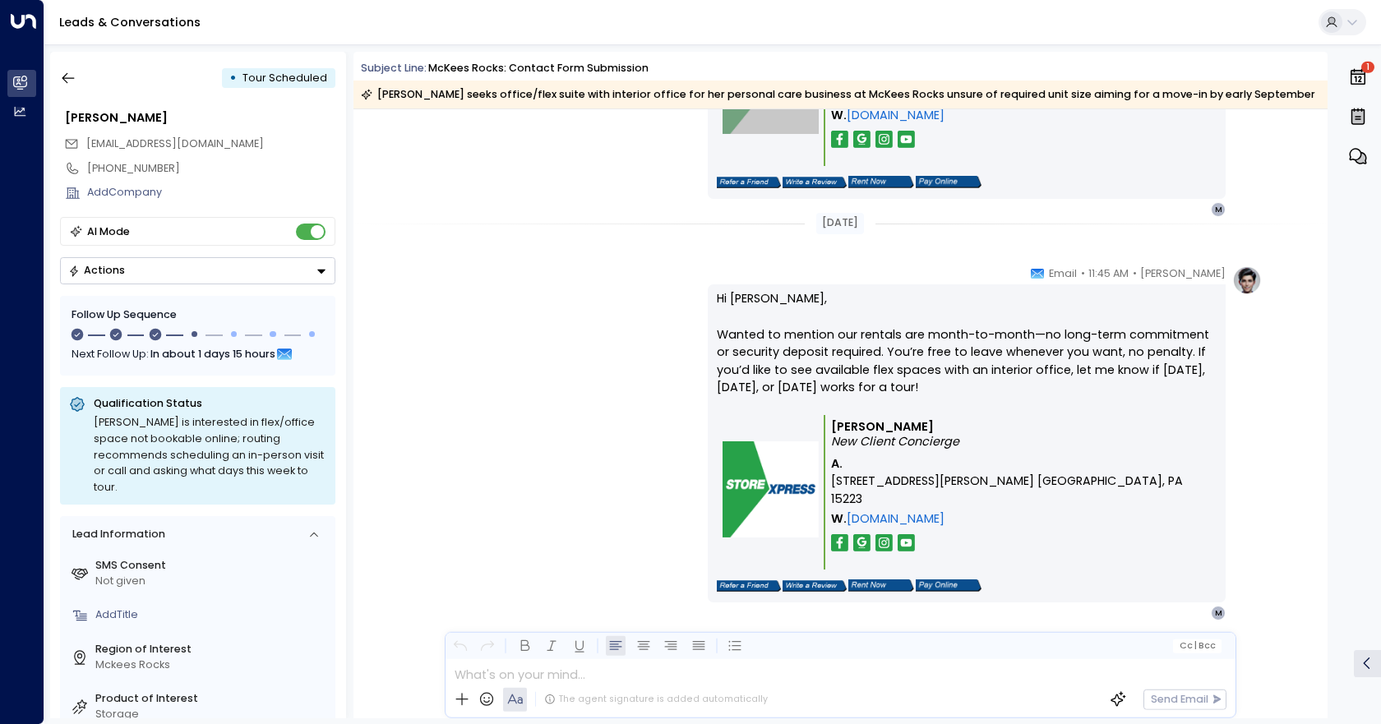
scroll to position [3583, 0]
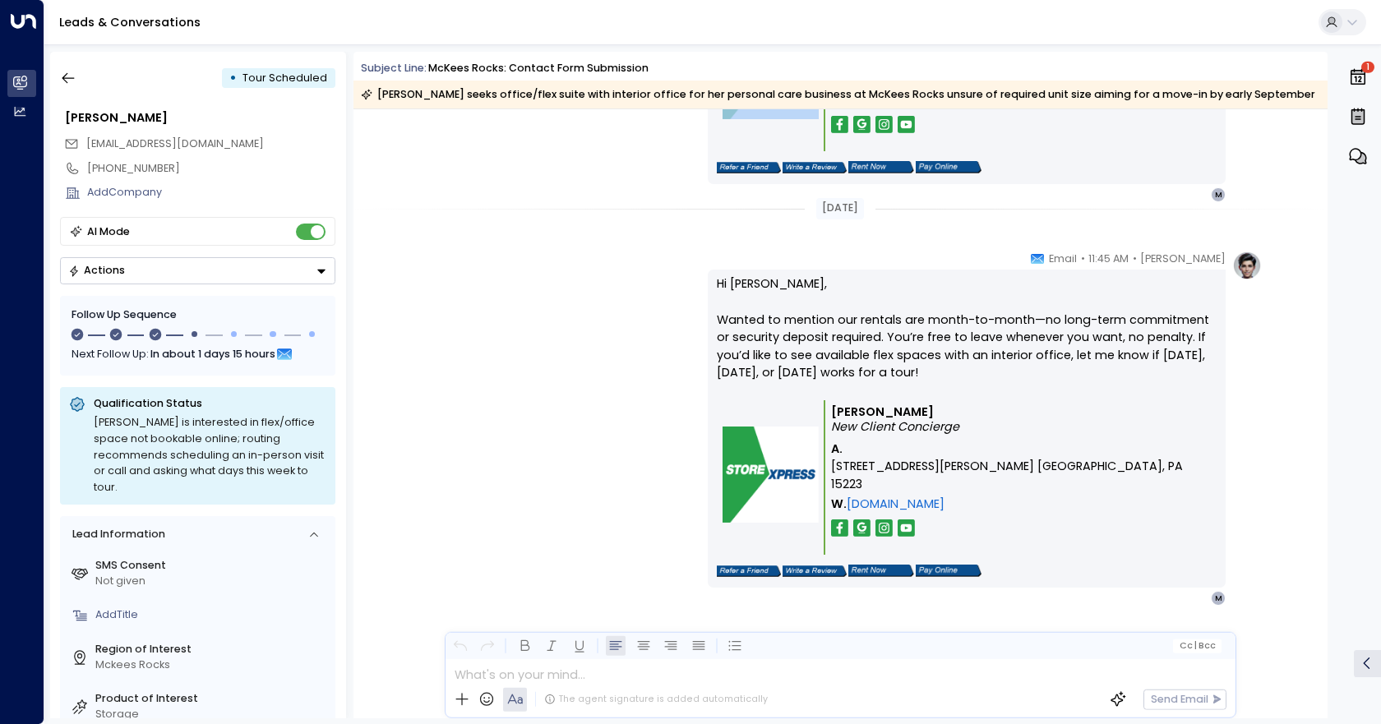
click at [284, 279] on button "Actions" at bounding box center [197, 270] width 275 height 27
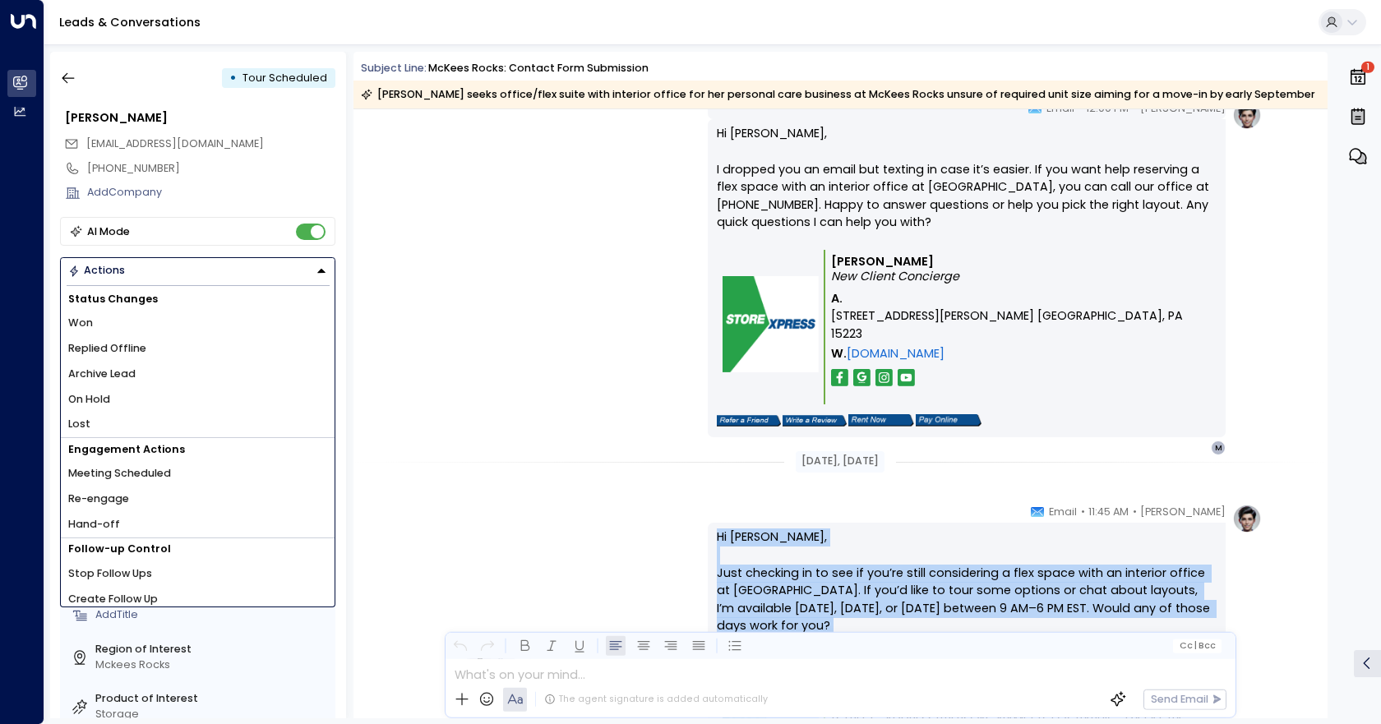
scroll to position [2926, 0]
click at [168, 522] on li "Hand-off" at bounding box center [198, 524] width 274 height 25
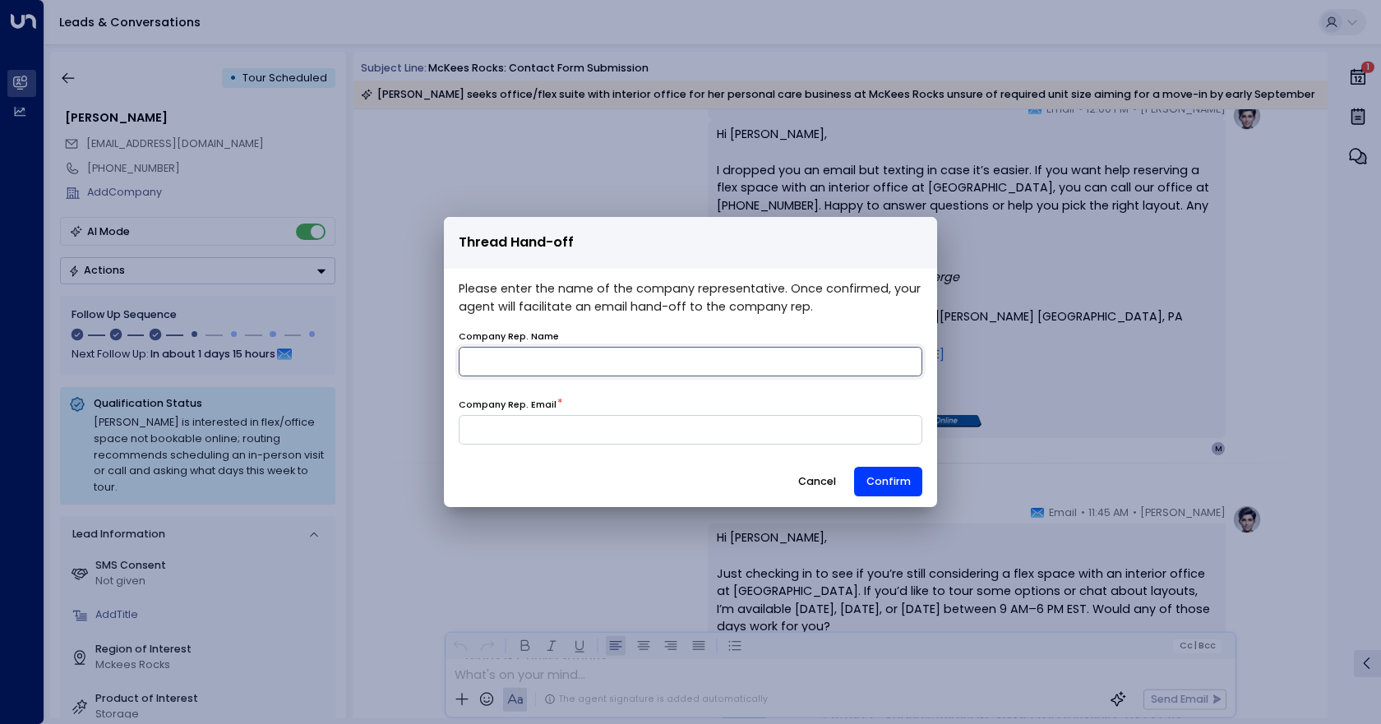
click at [636, 368] on input "name" at bounding box center [691, 362] width 464 height 30
type input "*******"
click at [588, 437] on input at bounding box center [691, 430] width 464 height 30
type input "**********"
click at [918, 483] on button "Confirm" at bounding box center [888, 482] width 68 height 30
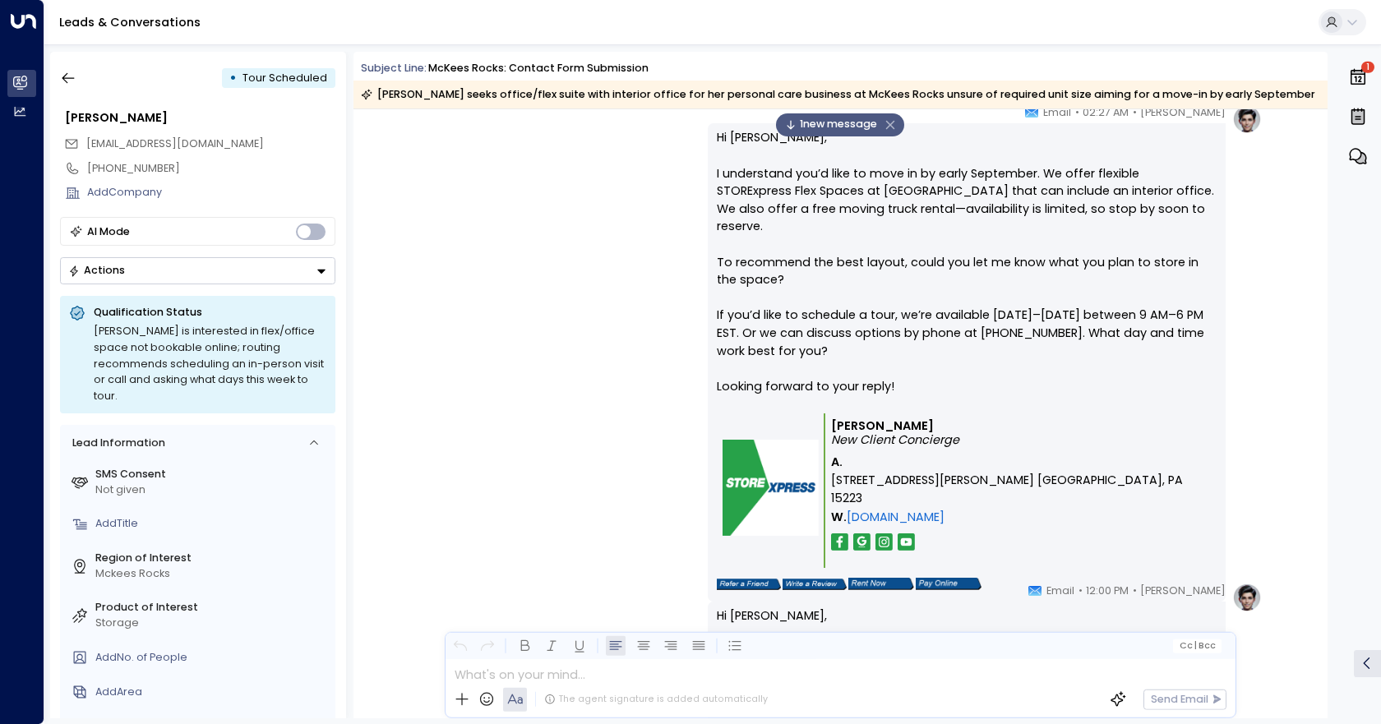
scroll to position [2185, 0]
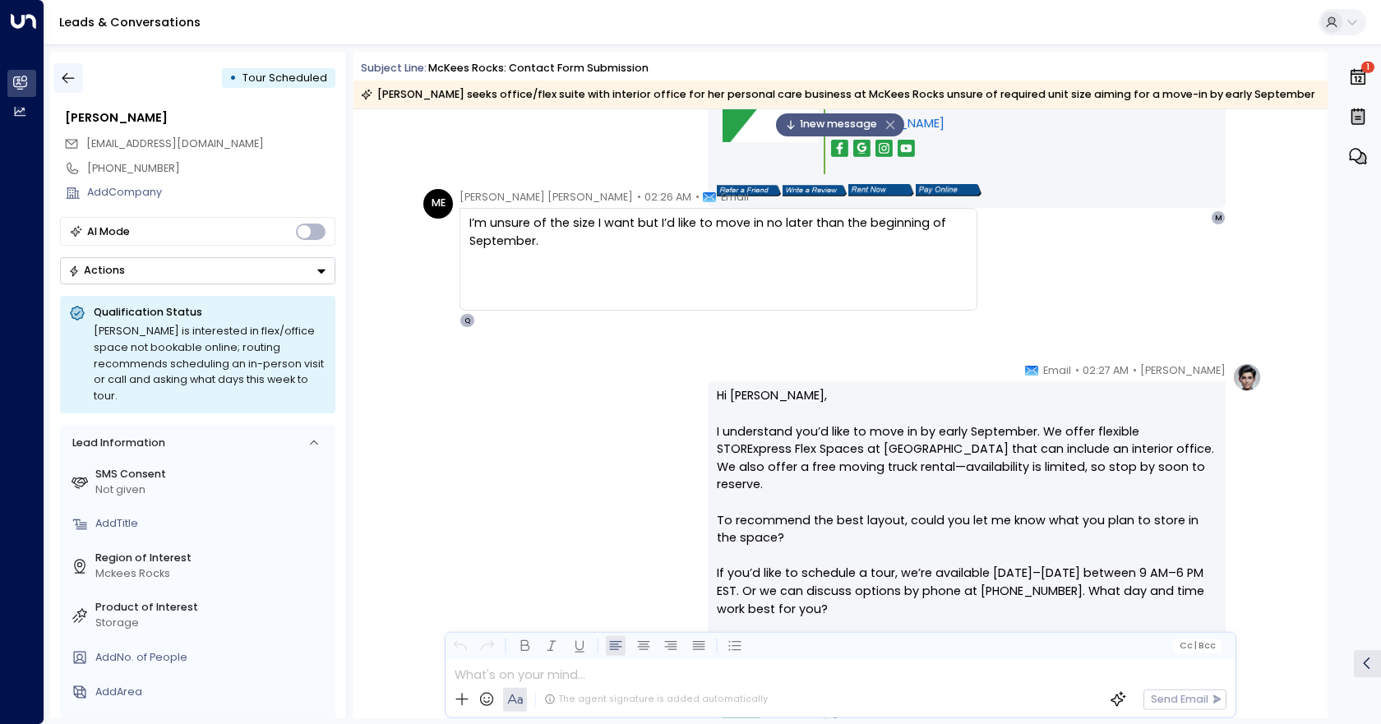
click at [62, 72] on icon "button" at bounding box center [68, 78] width 16 height 16
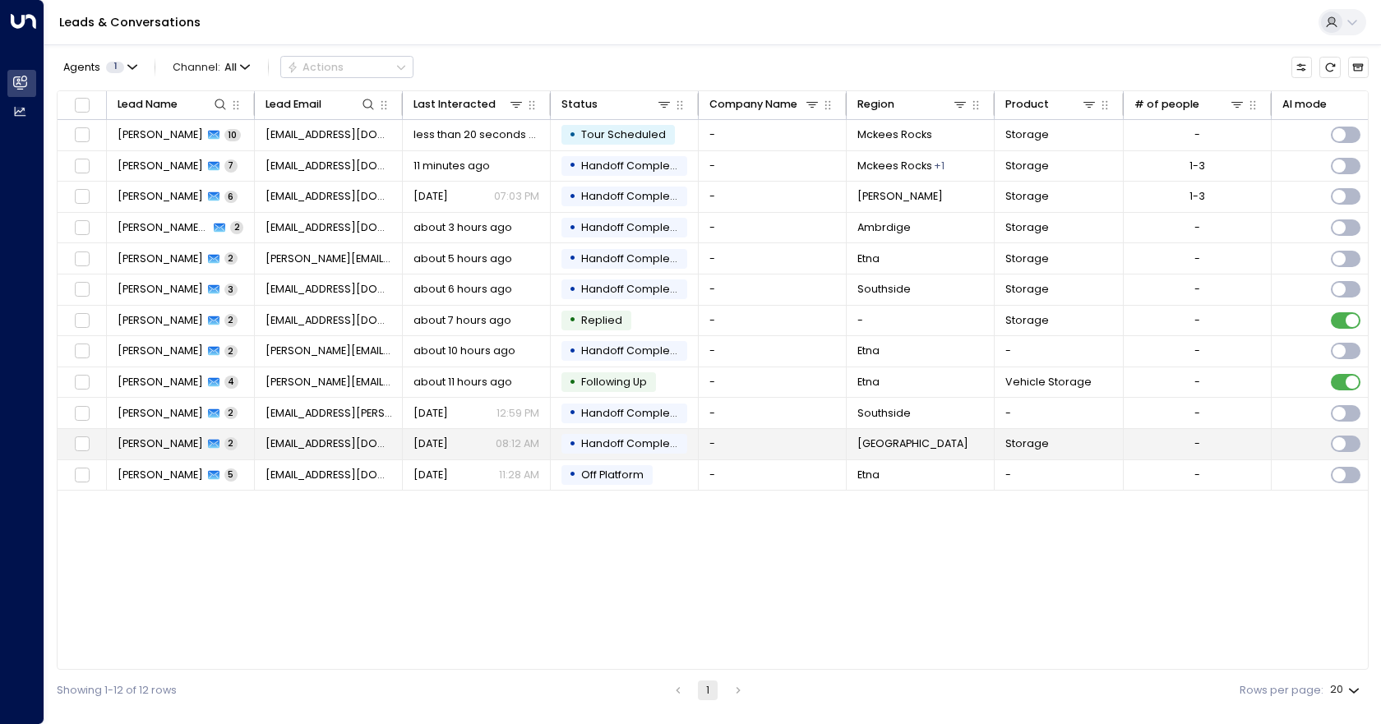
click at [678, 449] on span "Handoff Completed" at bounding box center [634, 444] width 107 height 14
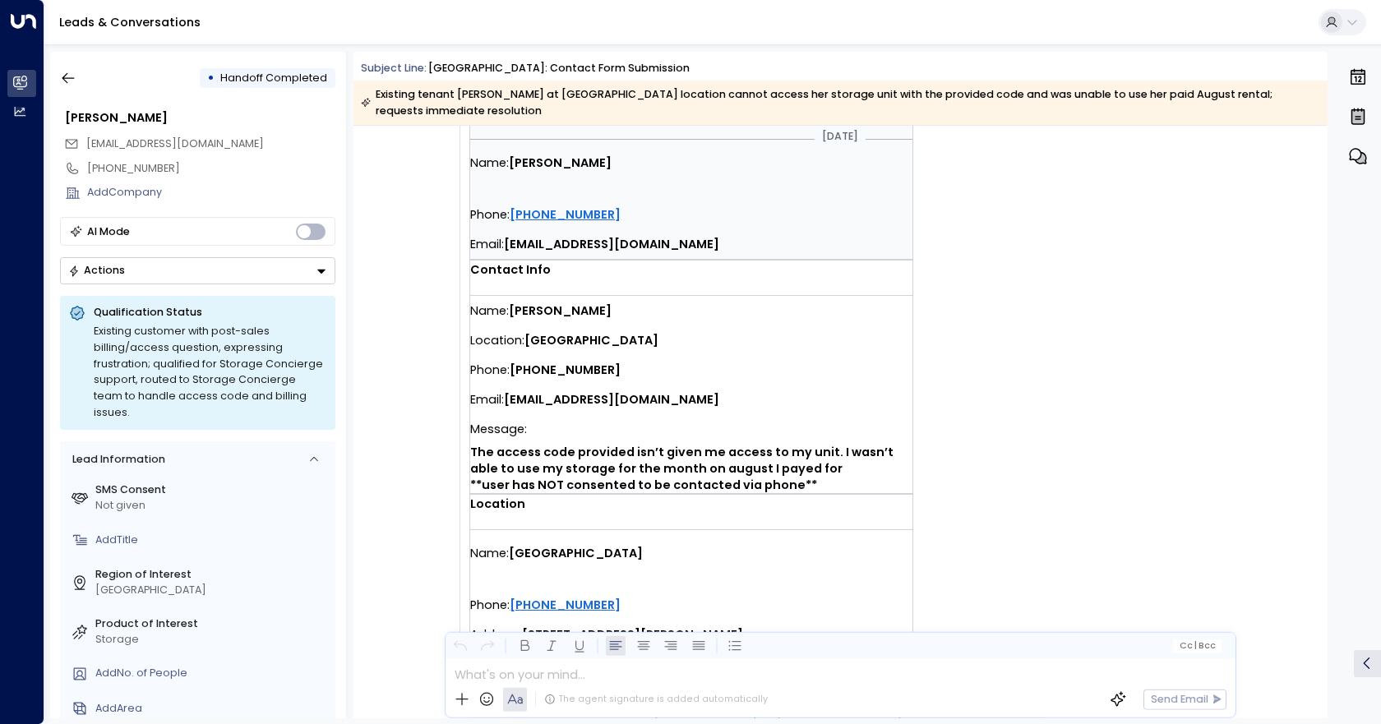
scroll to position [493, 0]
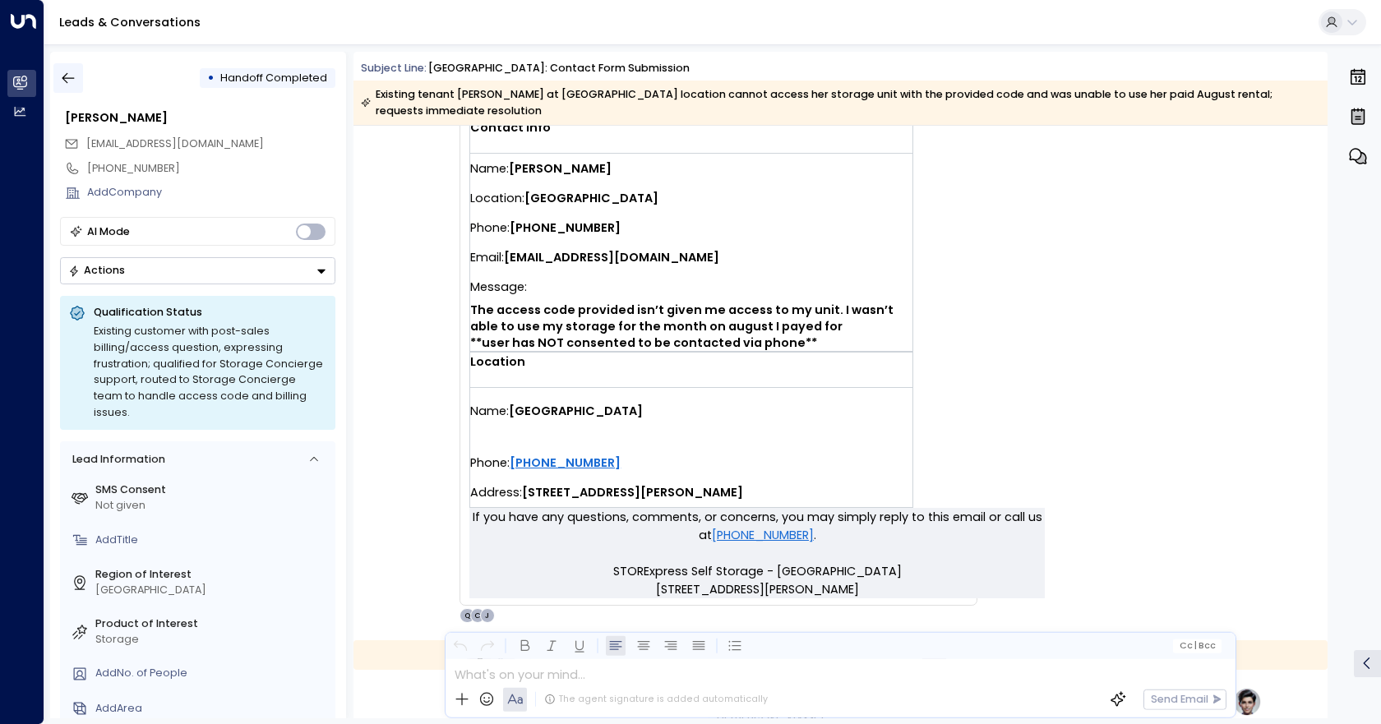
click at [78, 79] on button "button" at bounding box center [68, 78] width 30 height 30
